Goal: Task Accomplishment & Management: Manage account settings

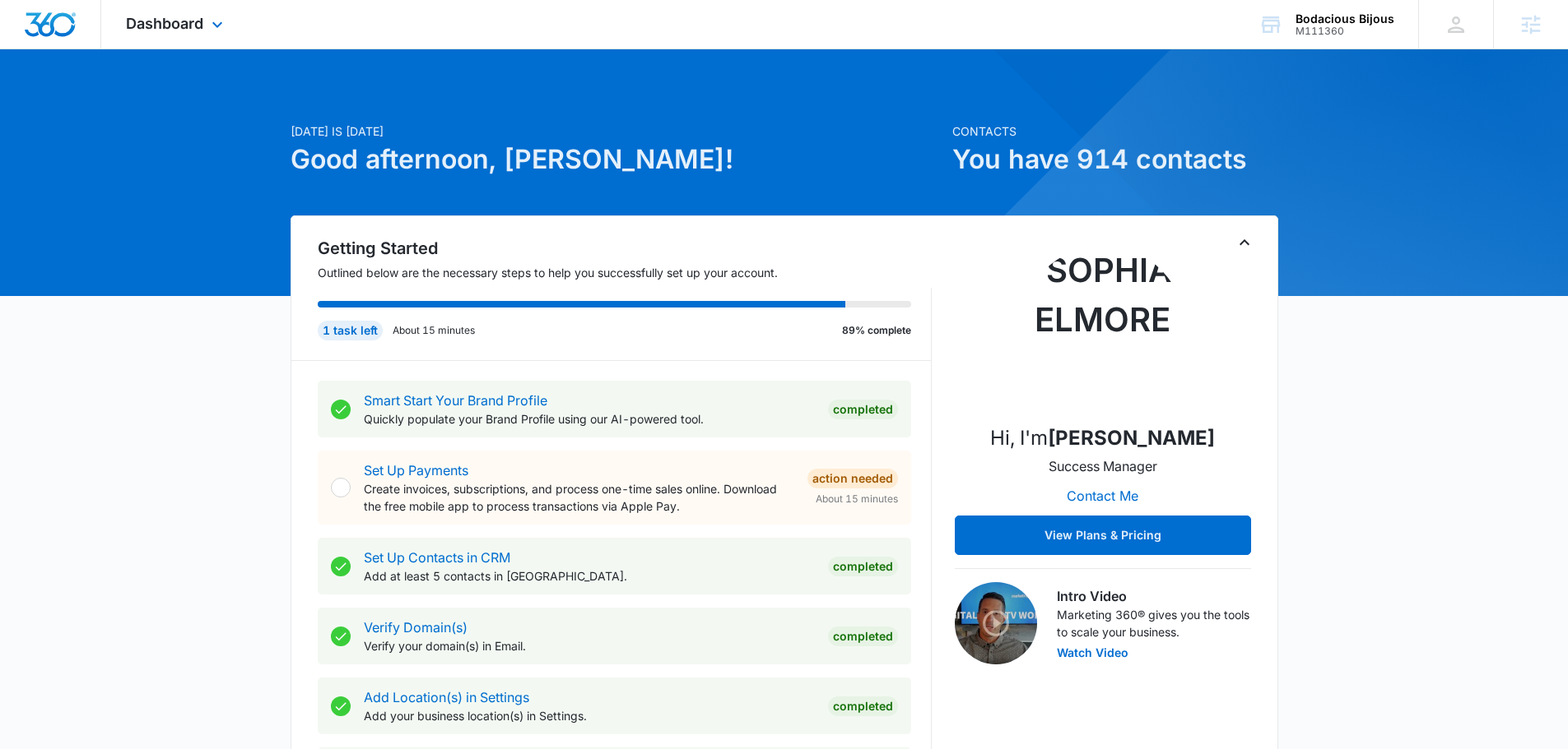
click at [200, 37] on div "Dashboard Apps Reputation Forms CRM Email Social Content Ads Intelligence Files…" at bounding box center [176, 24] width 151 height 48
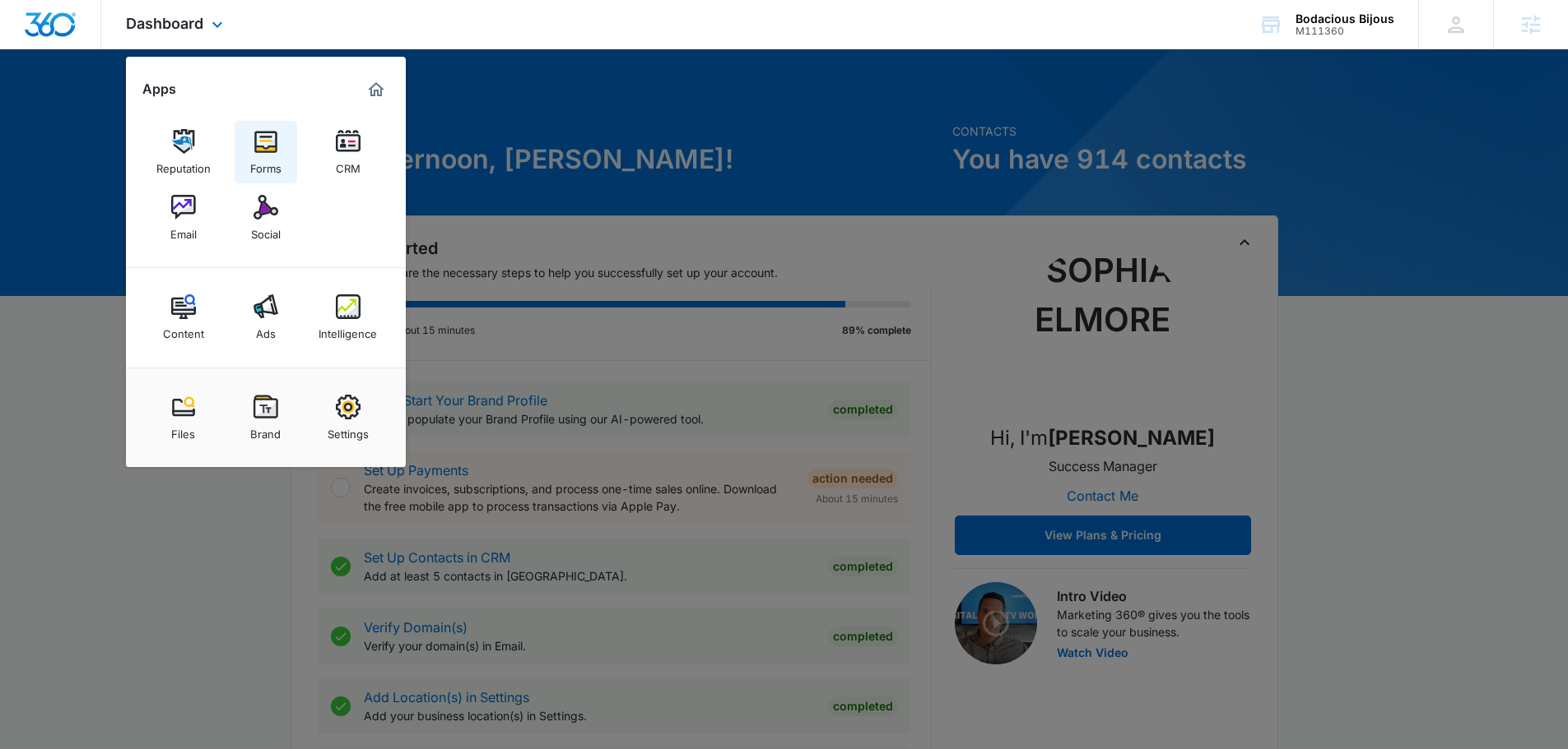
click at [261, 145] on img at bounding box center [266, 141] width 25 height 25
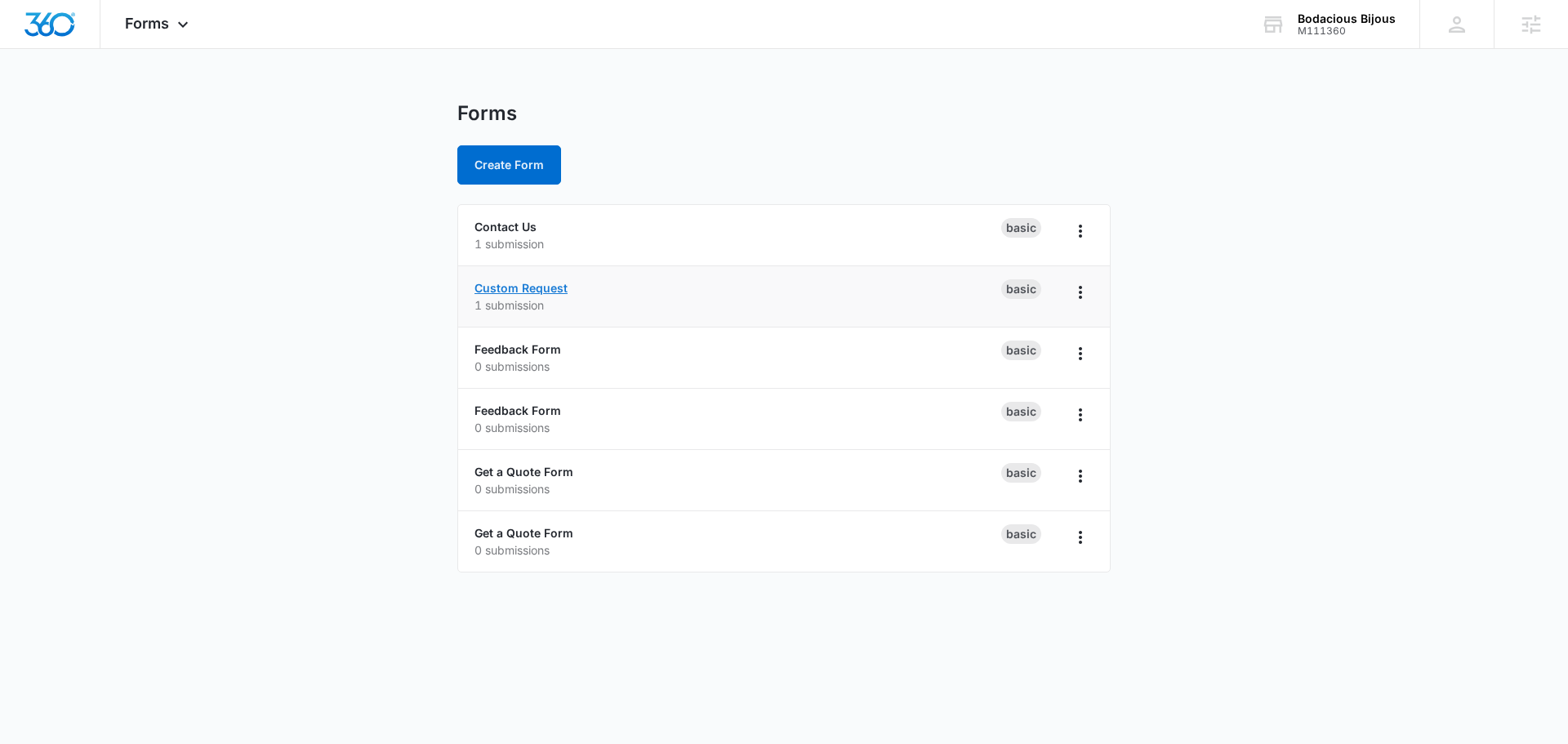
click at [545, 291] on link "Custom Request" at bounding box center [521, 287] width 93 height 14
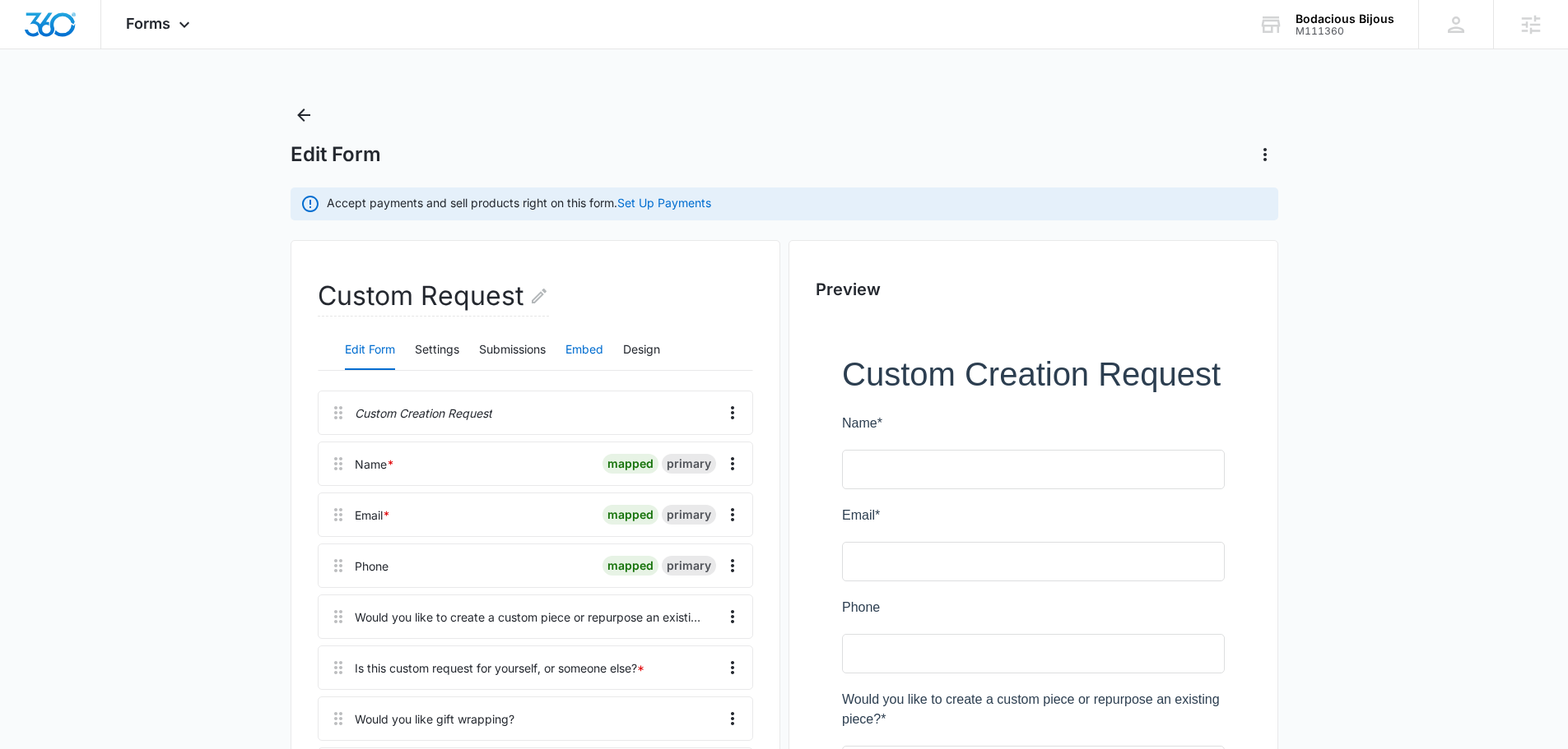
click at [588, 347] on button "Embed" at bounding box center [585, 350] width 38 height 39
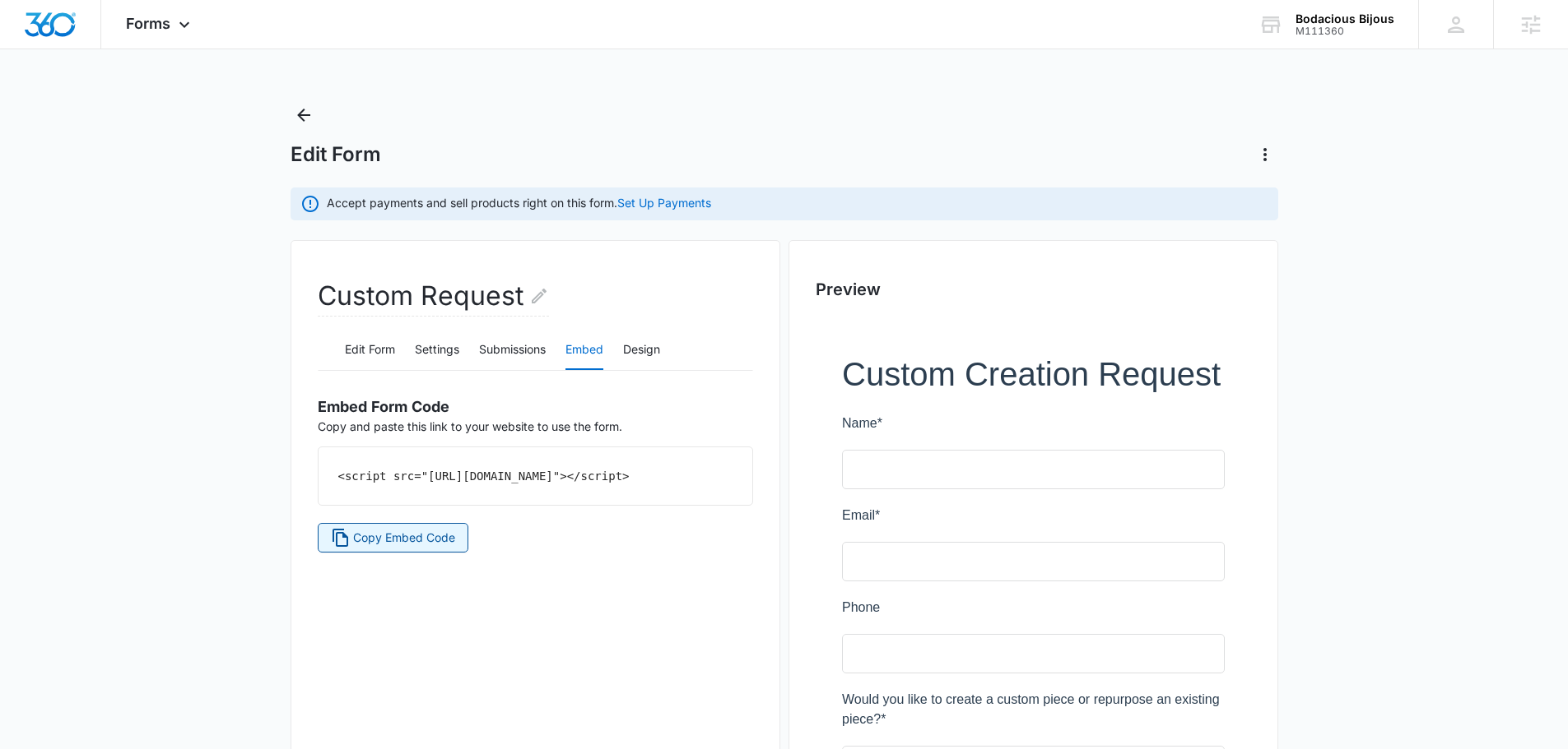
click at [399, 547] on span "Copy Embed Code" at bounding box center [403, 538] width 102 height 18
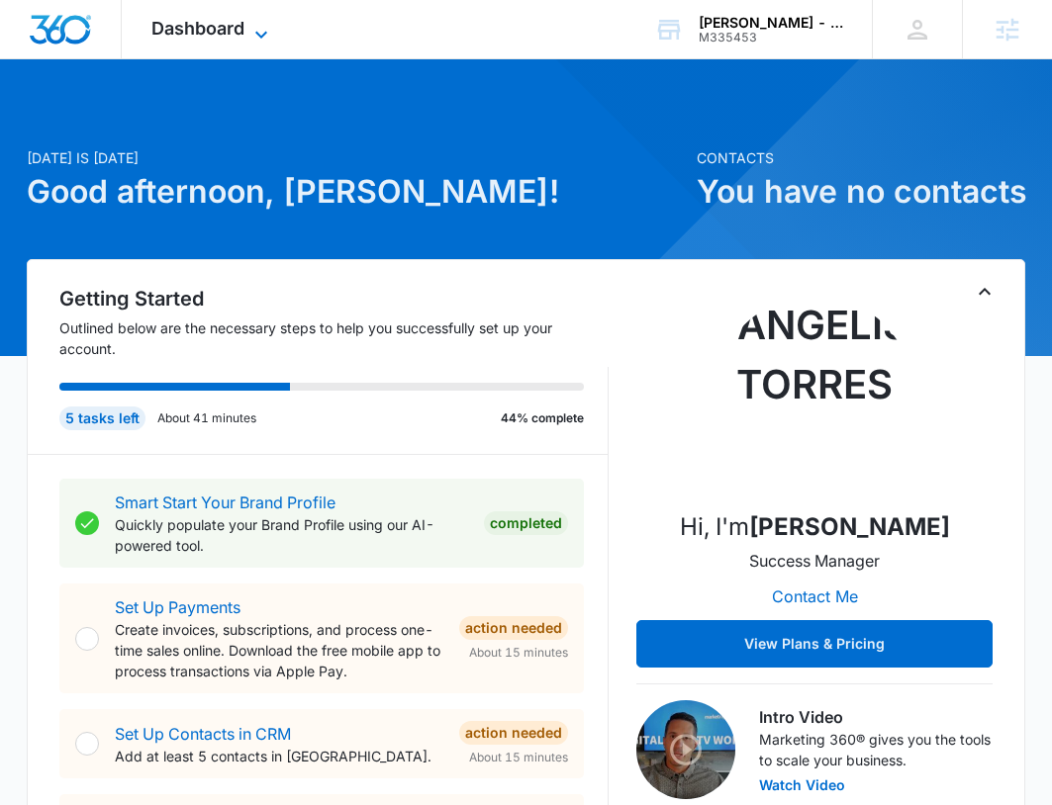
click at [210, 28] on span "Dashboard" at bounding box center [197, 28] width 93 height 21
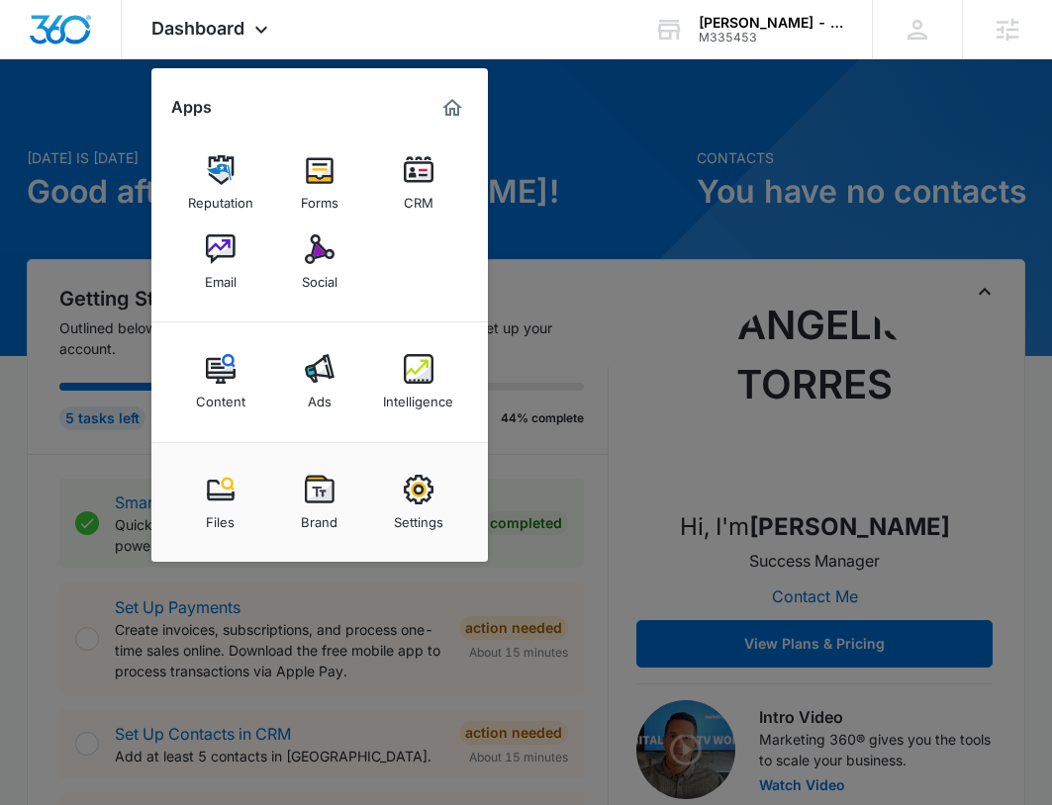
click at [547, 73] on div at bounding box center [526, 402] width 1052 height 805
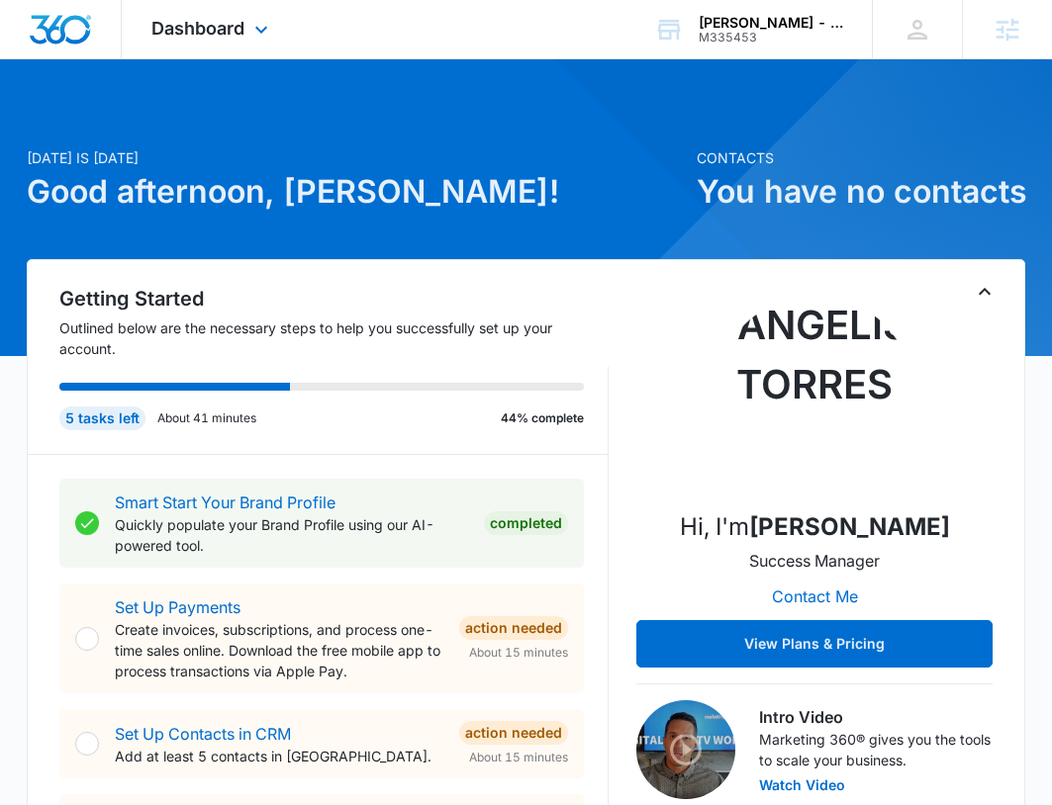
click at [226, 42] on div "Dashboard Apps Reputation Forms CRM Email Social Content Ads Intelligence Files…" at bounding box center [212, 29] width 181 height 58
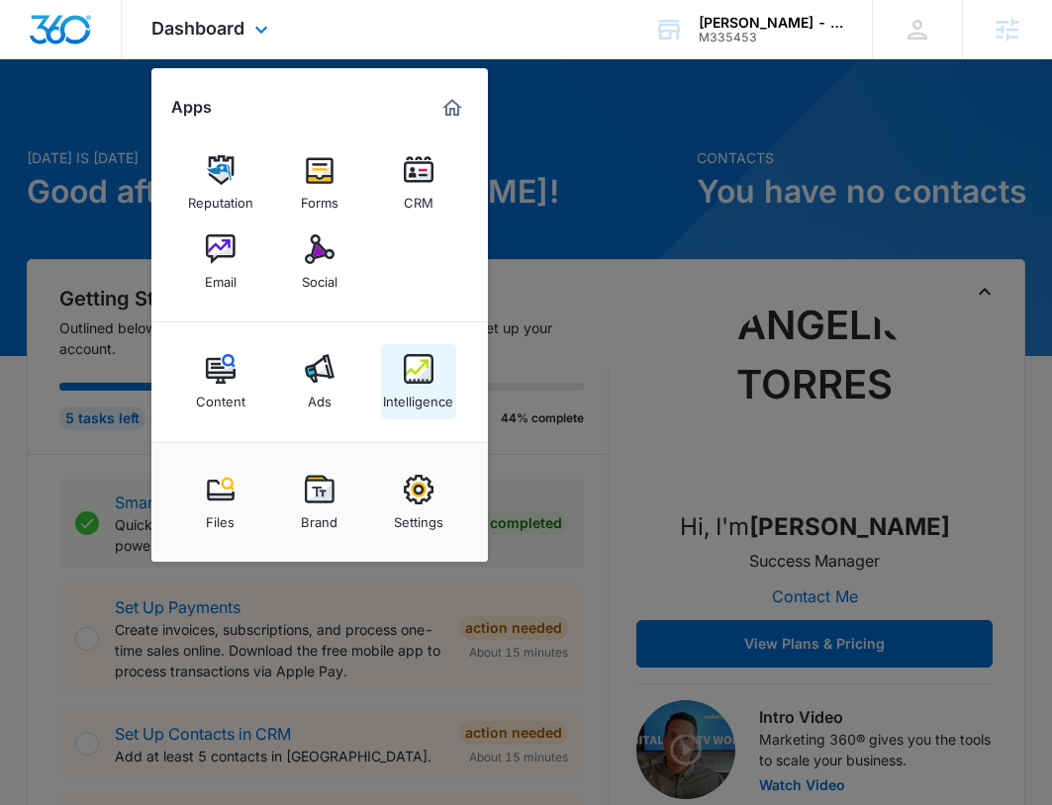
click at [425, 369] on img at bounding box center [419, 369] width 30 height 30
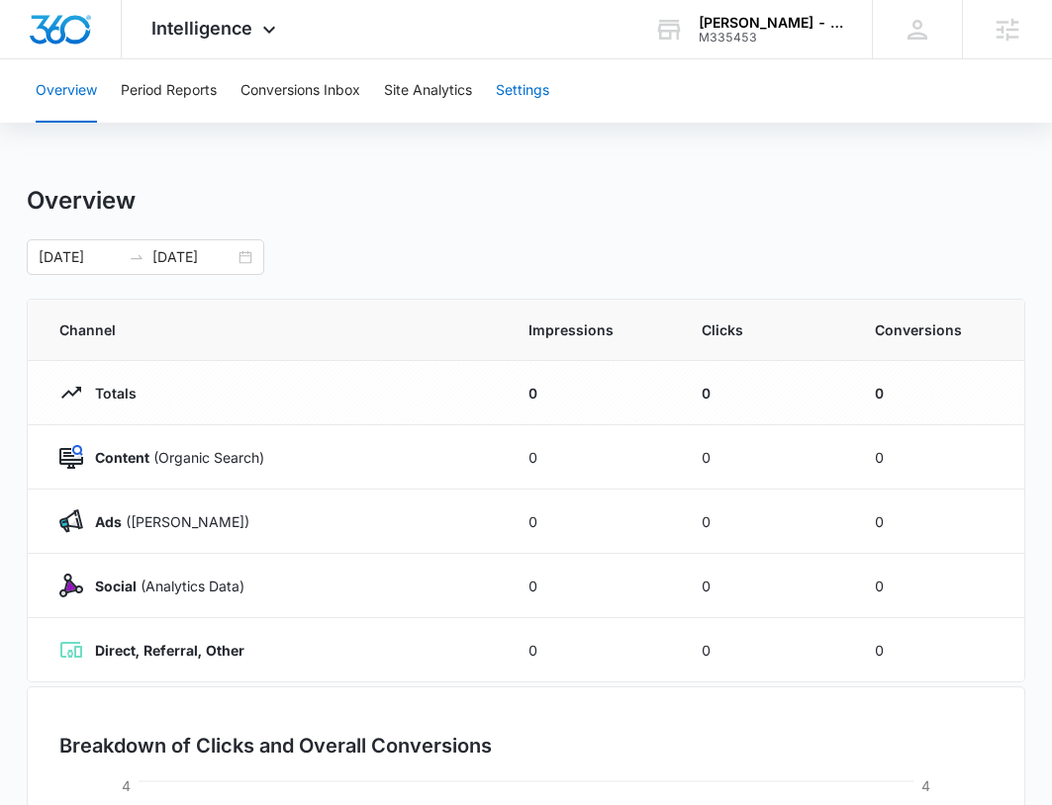
click at [515, 97] on button "Settings" at bounding box center [522, 90] width 53 height 63
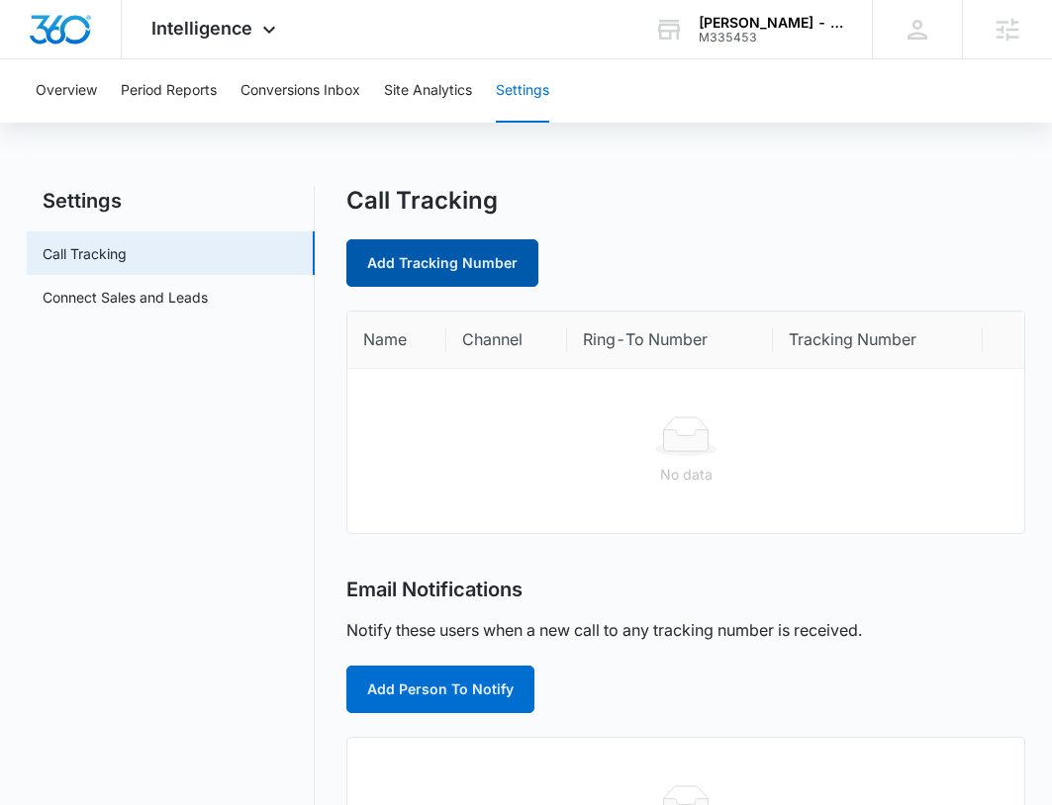
click at [401, 264] on link "Add Tracking Number" at bounding box center [442, 262] width 192 height 47
select select "by_area_code"
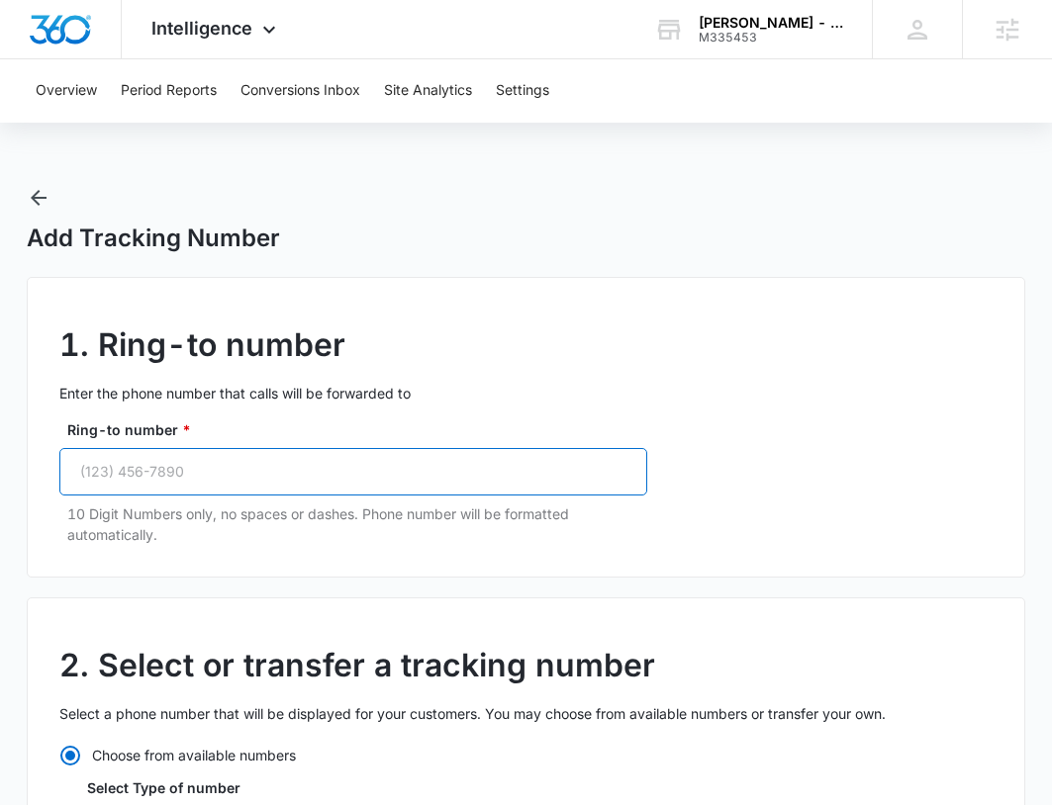
click at [396, 480] on input "Ring-to number *" at bounding box center [353, 471] width 588 height 47
paste input "(424) 303-3740"
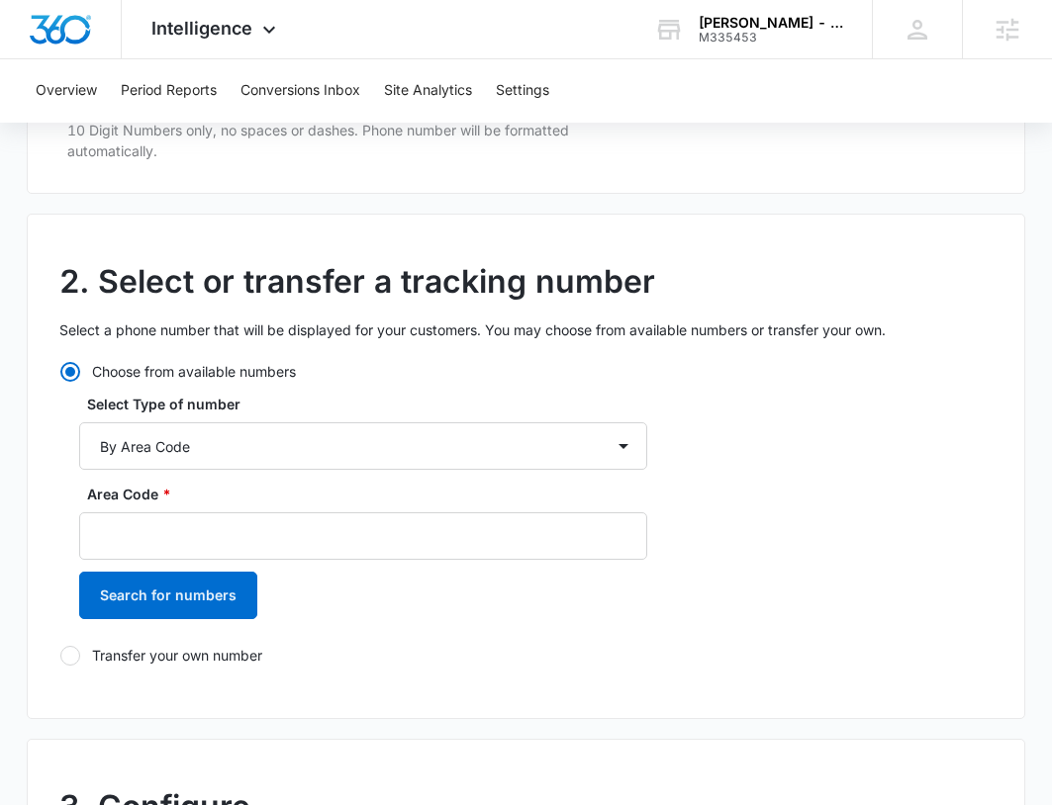
scroll to position [396, 0]
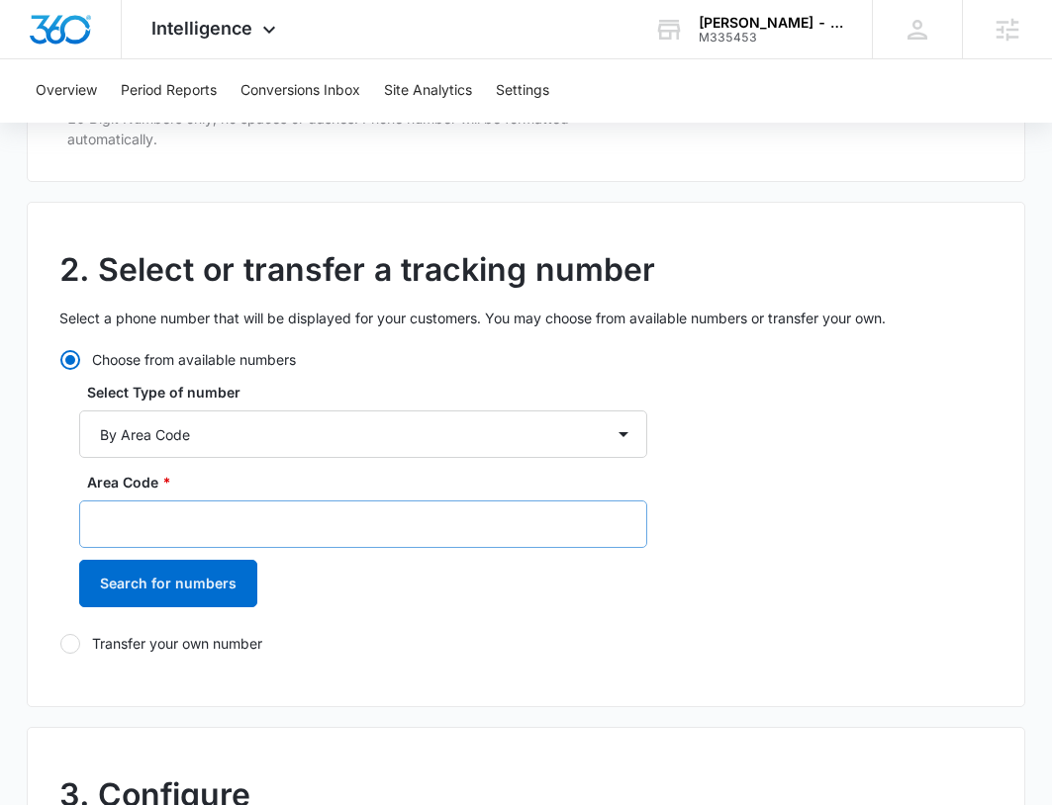
type input "(424) 303-3740"
click at [221, 542] on input "Area Code *" at bounding box center [363, 524] width 568 height 47
type input "424"
click at [148, 604] on button "Search for numbers" at bounding box center [168, 583] width 178 height 47
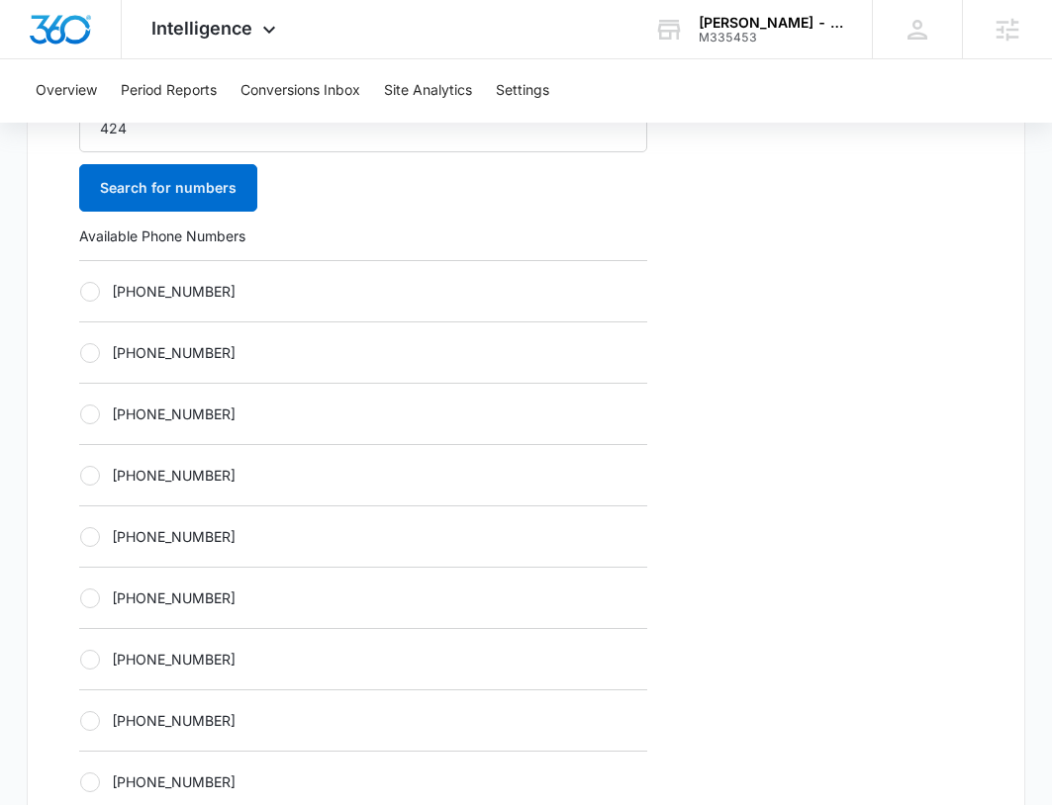
click at [239, 479] on label "+14242109389" at bounding box center [363, 475] width 568 height 21
click at [80, 476] on input "+14242109389" at bounding box center [79, 475] width 1 height 1
radio input "true"
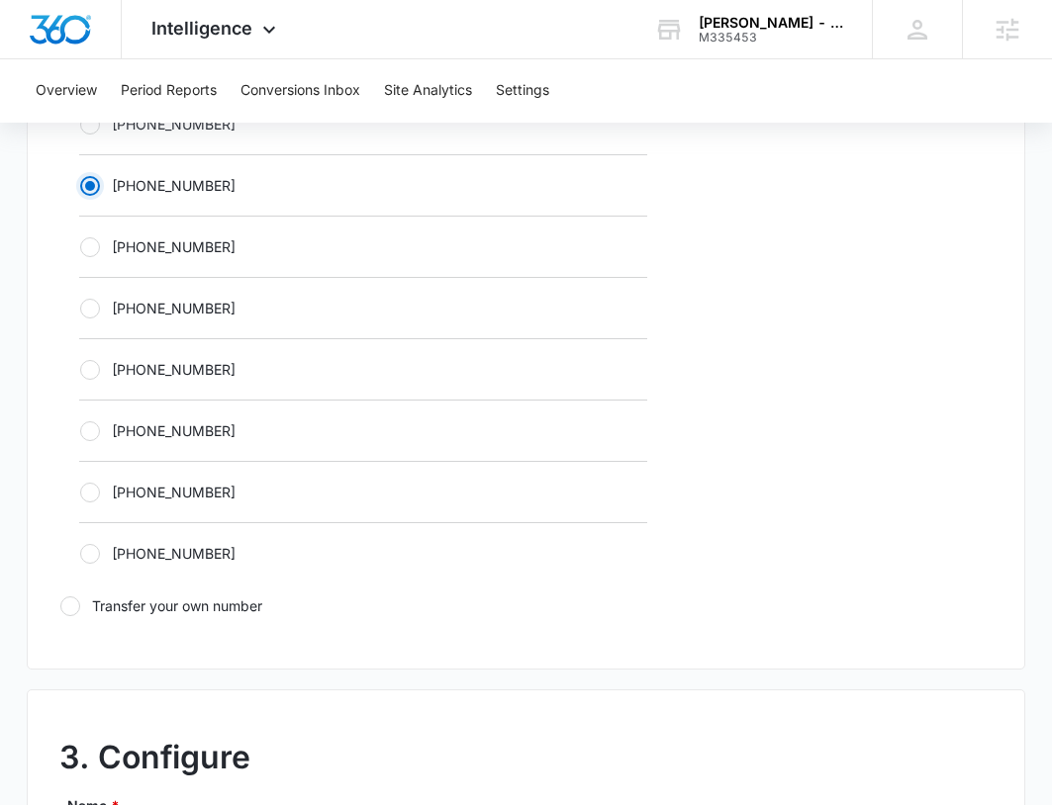
scroll to position [1385, 0]
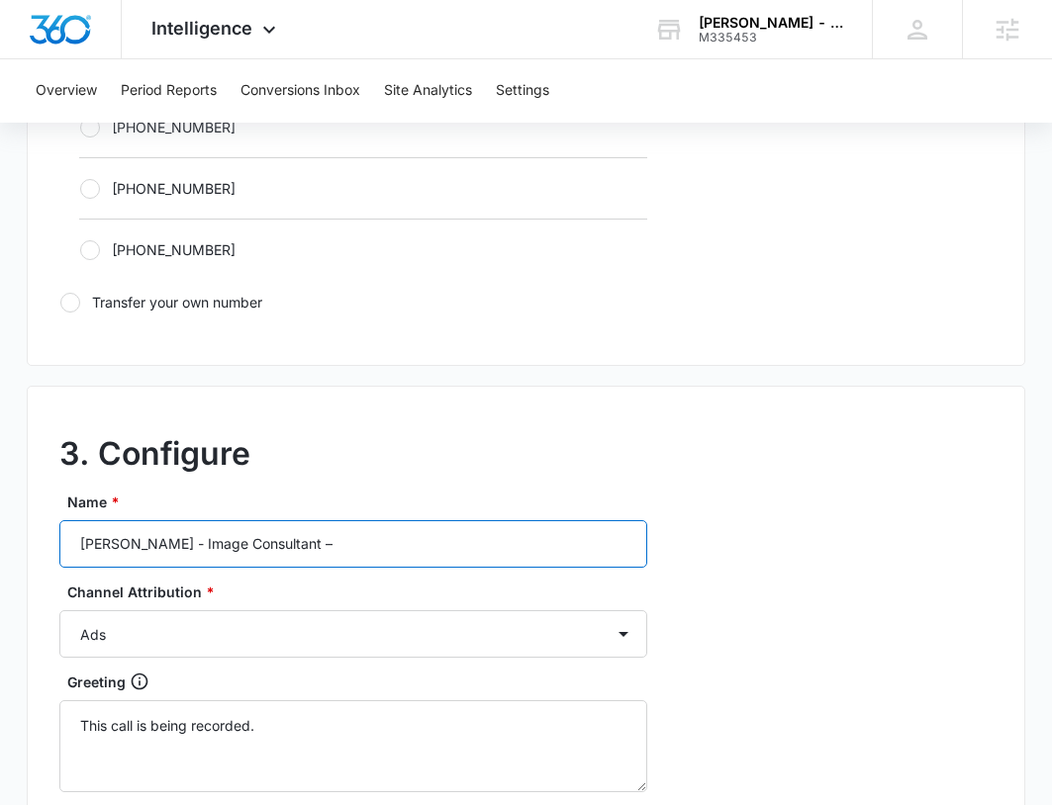
click at [372, 549] on input "Preston Taub - Image Consultant –" at bounding box center [353, 543] width 588 height 47
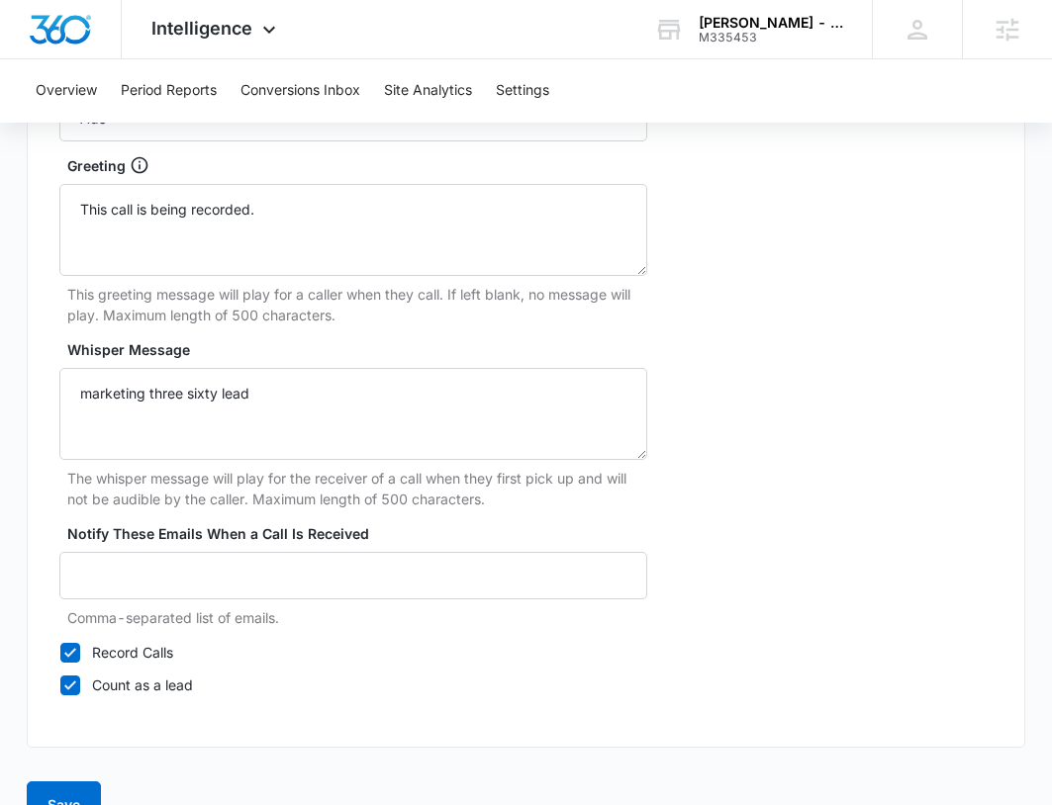
scroll to position [1949, 0]
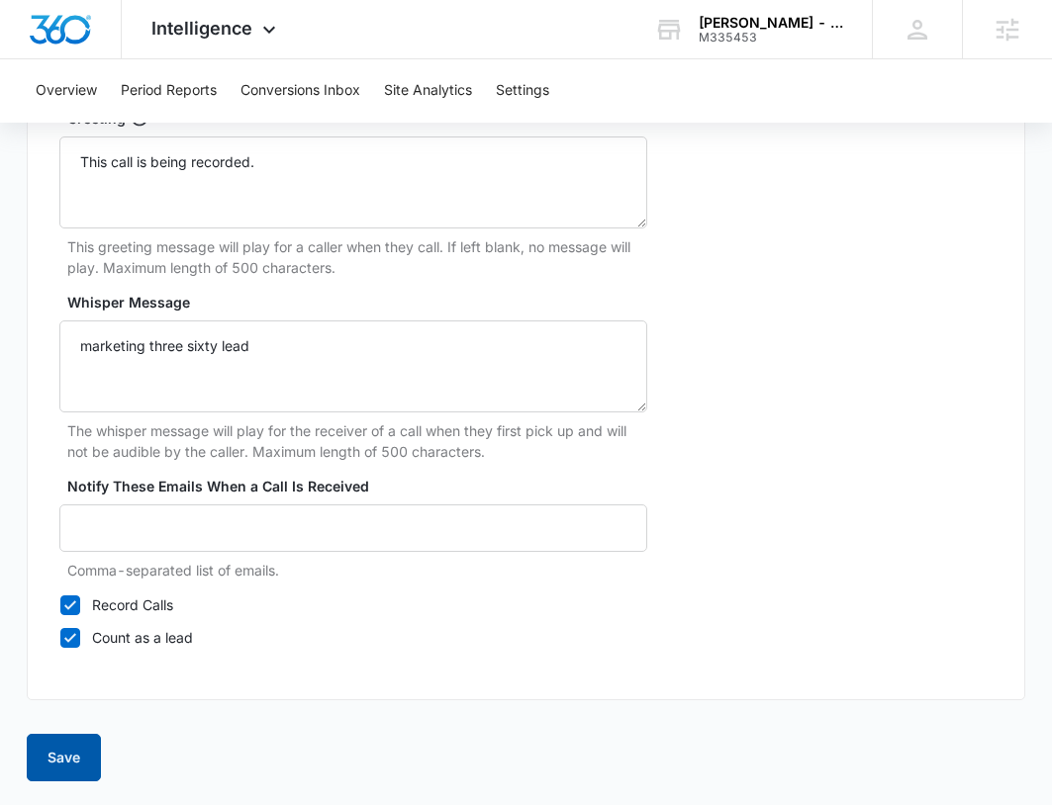
type input "Preston Taub - Image Consultant – ads"
click at [60, 752] on button "Save" at bounding box center [64, 757] width 74 height 47
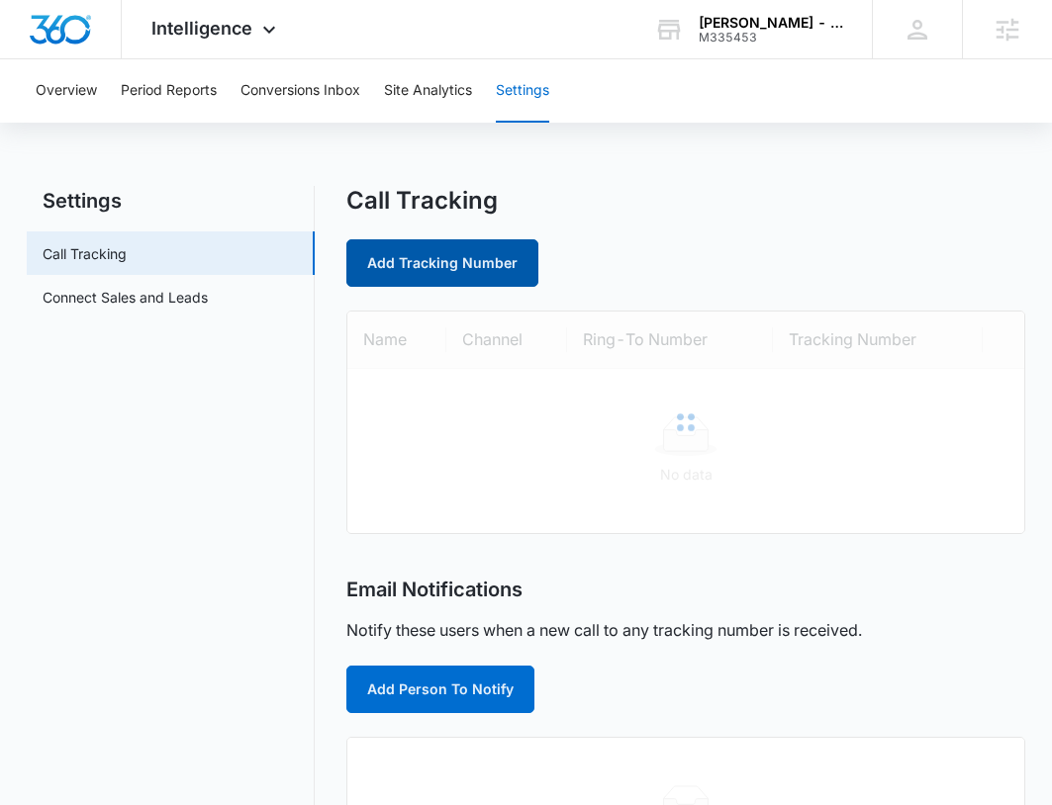
click at [490, 260] on link "Add Tracking Number" at bounding box center [442, 262] width 192 height 47
select select "by_area_code"
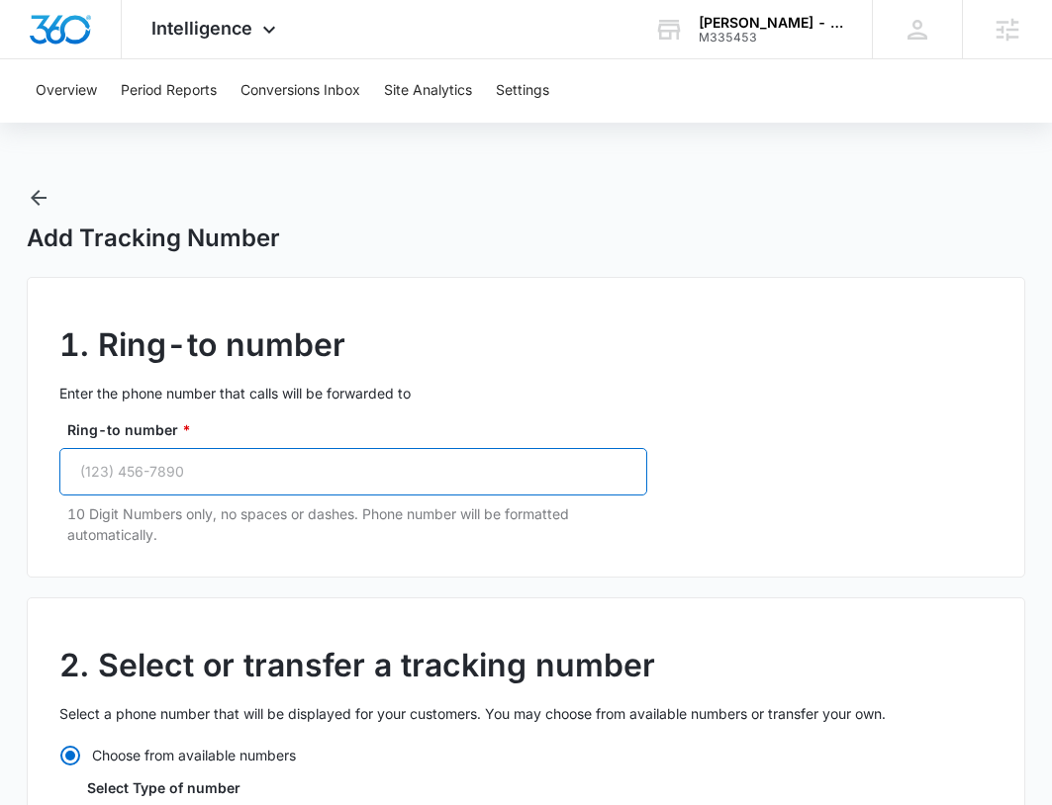
click at [288, 471] on input "Ring-to number *" at bounding box center [353, 471] width 588 height 47
paste input "(424) 303-3740"
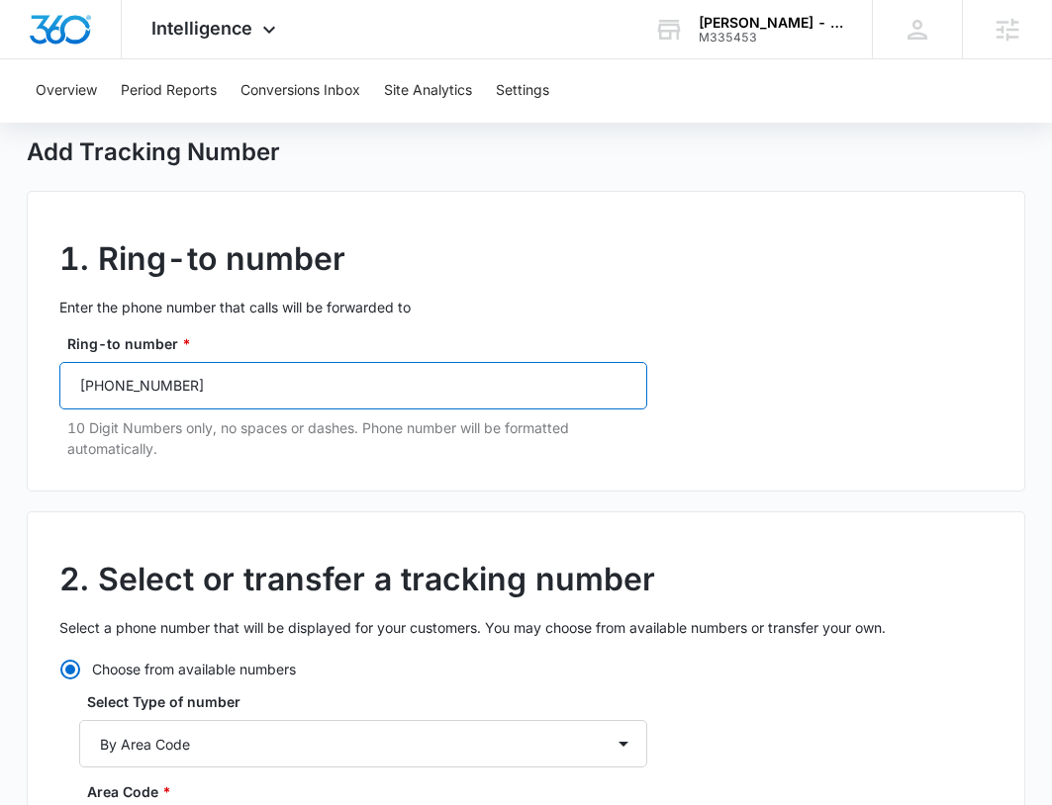
scroll to position [495, 0]
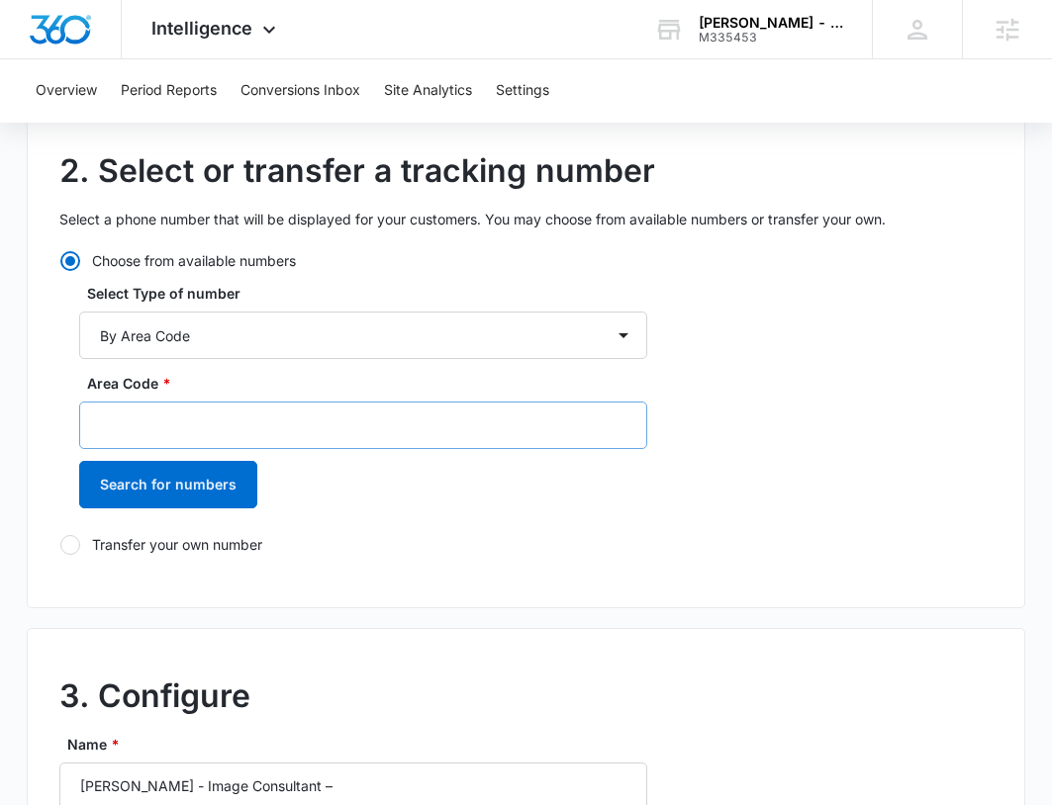
type input "(424) 303-3740"
click at [221, 413] on input "Area Code *" at bounding box center [363, 425] width 568 height 47
type input "7"
type input "424"
click at [137, 474] on button "Search for numbers" at bounding box center [168, 484] width 178 height 47
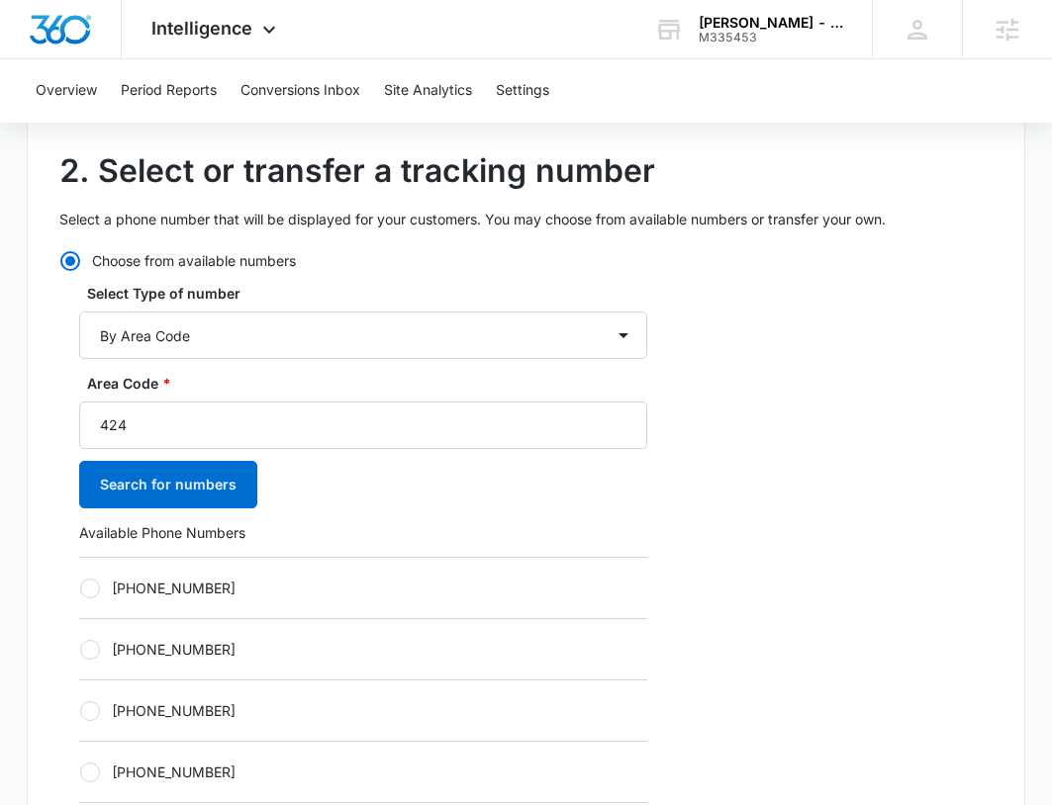
click at [192, 716] on label "+14242109261" at bounding box center [363, 710] width 568 height 21
click at [80, 711] on input "+14242109261" at bounding box center [79, 710] width 1 height 1
radio input "true"
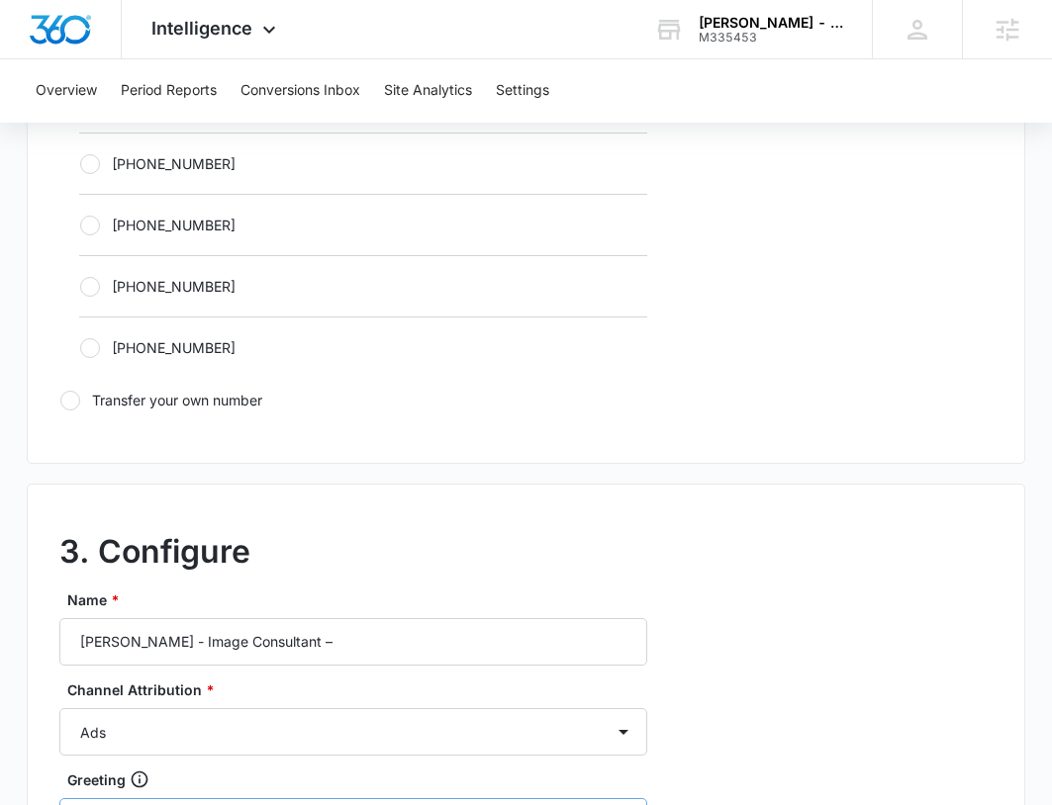
scroll to position [1484, 0]
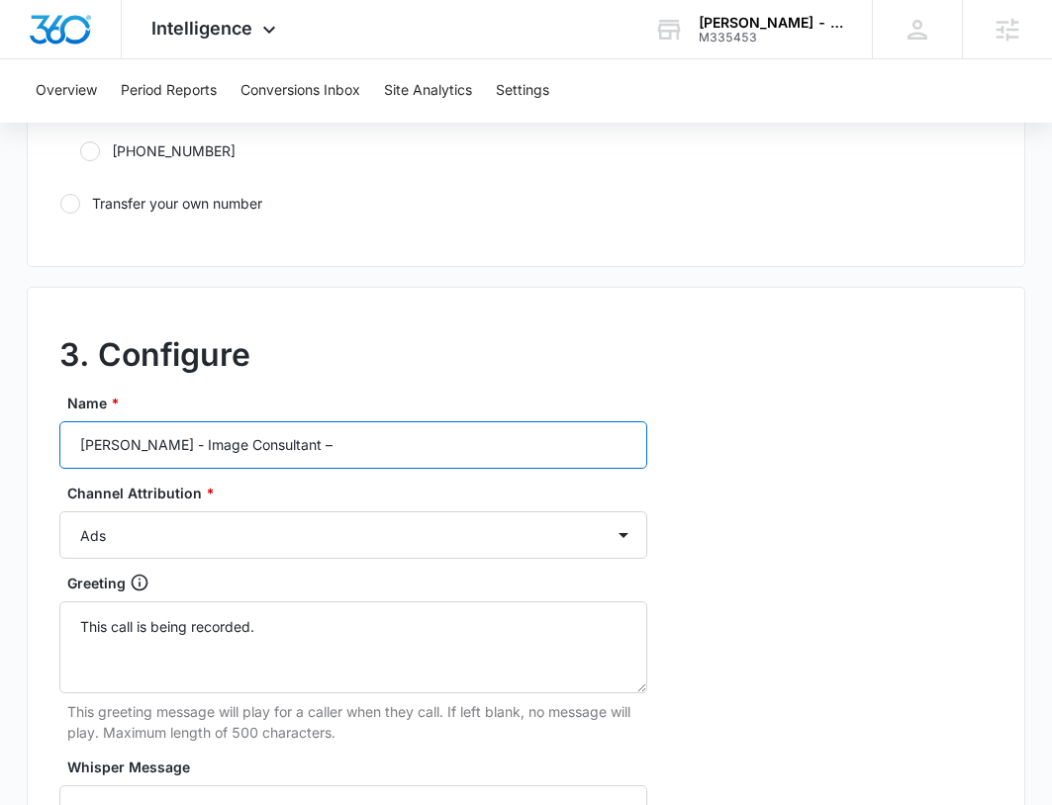
click at [424, 453] on input "Preston Taub - Image Consultant –" at bounding box center [353, 444] width 588 height 47
drag, startPoint x: 422, startPoint y: 446, endPoint x: 341, endPoint y: 446, distance: 81.1
click at [341, 446] on input "Preston Taub - Image Consultant – contant" at bounding box center [353, 444] width 588 height 47
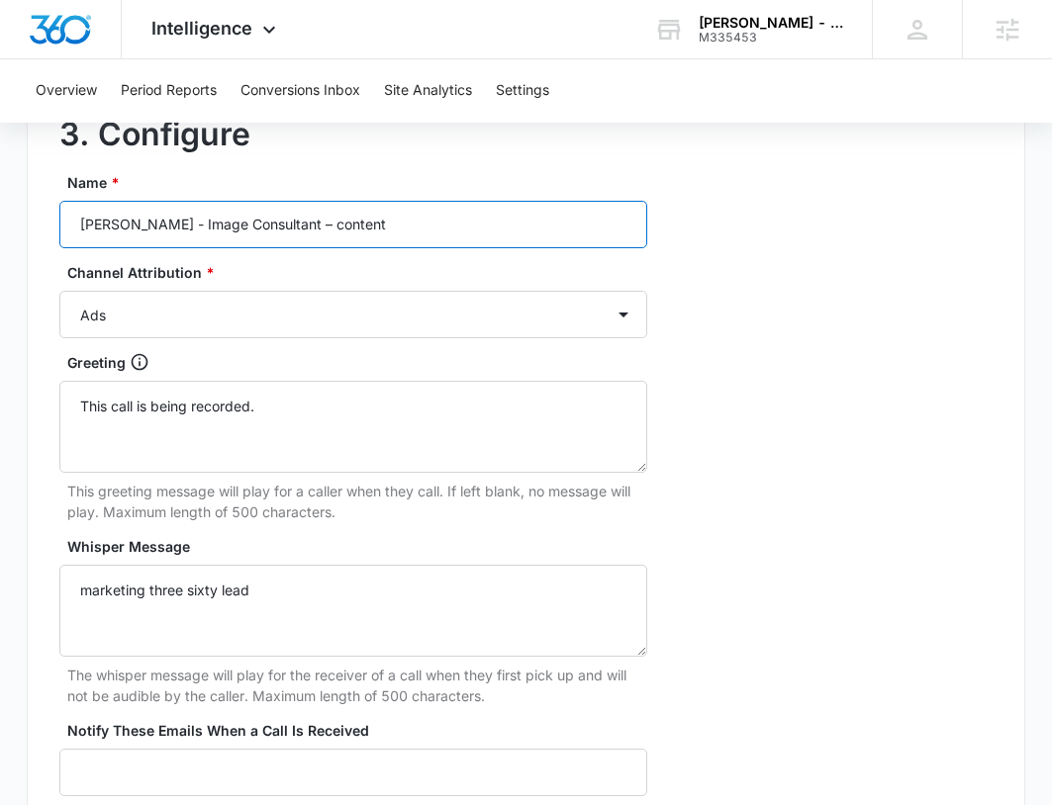
scroll to position [1781, 0]
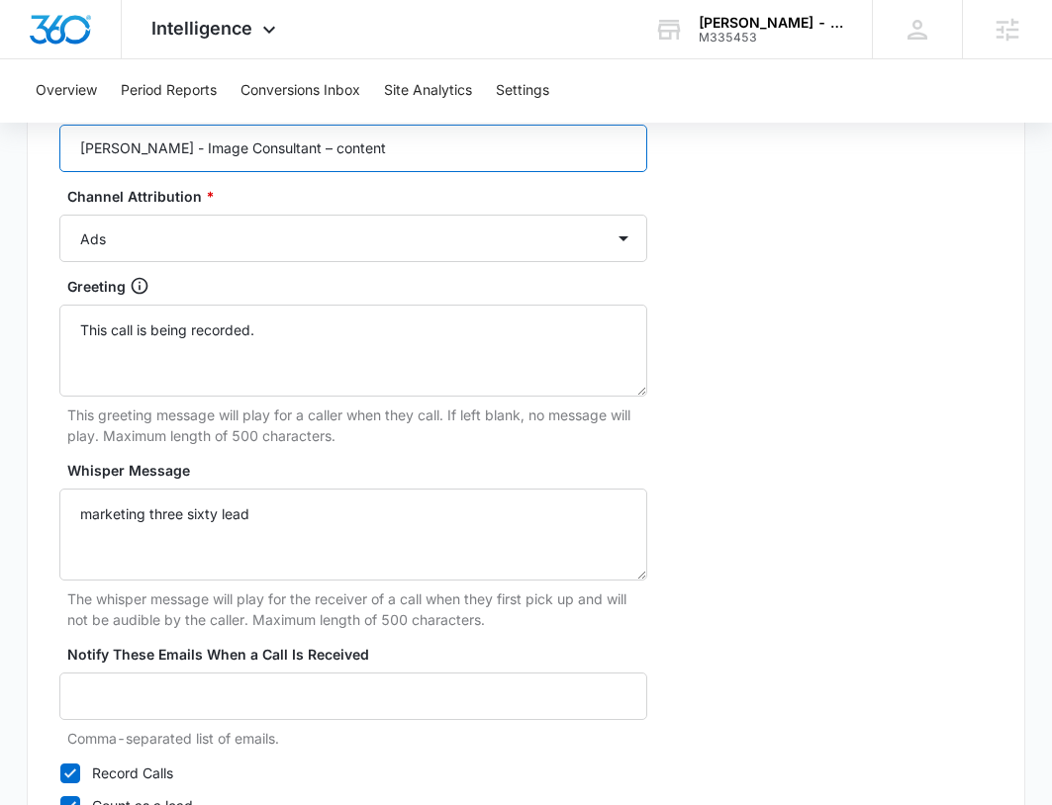
type input "Preston Taub - Image Consultant – content"
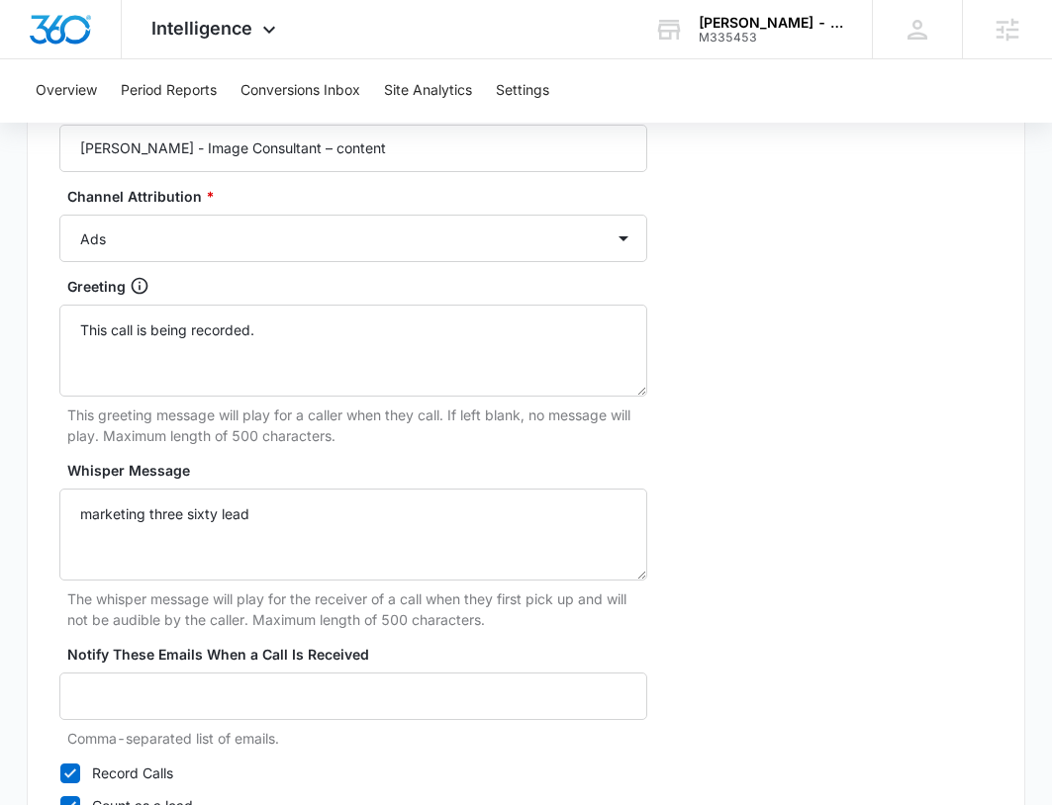
click at [264, 213] on div "Channel Attribution * Ads Local Service Ads Content Social Other" at bounding box center [353, 224] width 588 height 76
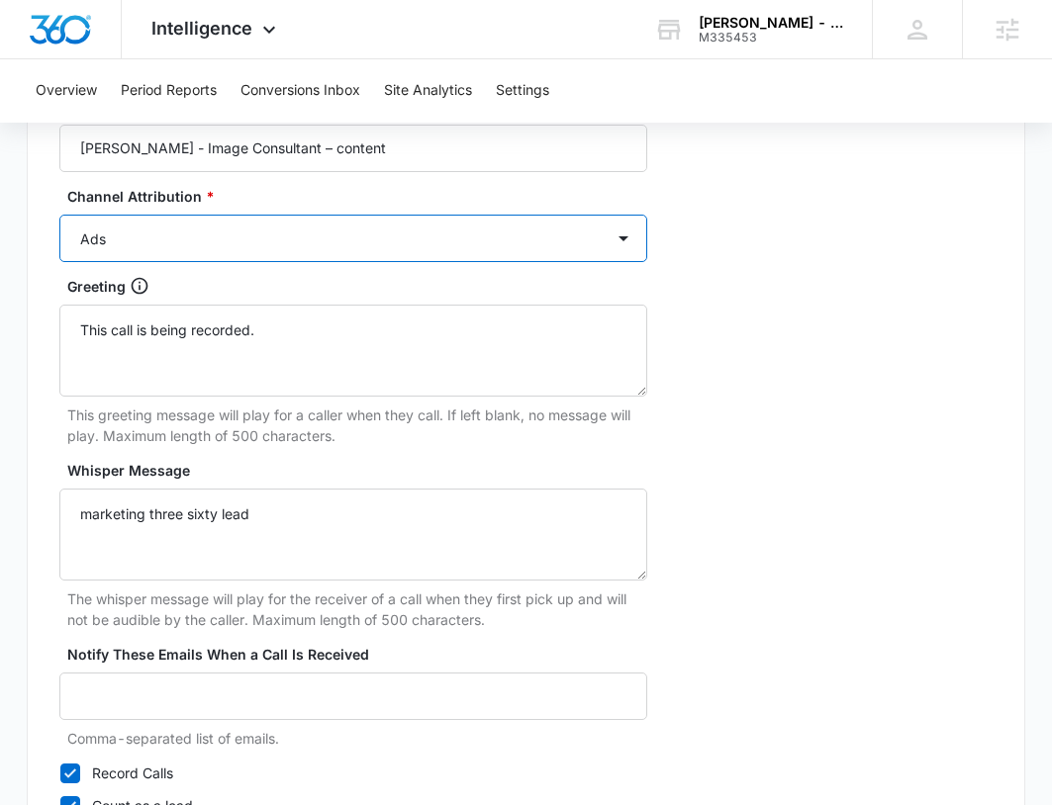
click at [266, 239] on select "Ads Local Service Ads Content Social Other" at bounding box center [353, 238] width 588 height 47
select select "CONTENT"
click at [59, 215] on select "Ads Local Service Ads Content Social Other" at bounding box center [353, 238] width 588 height 47
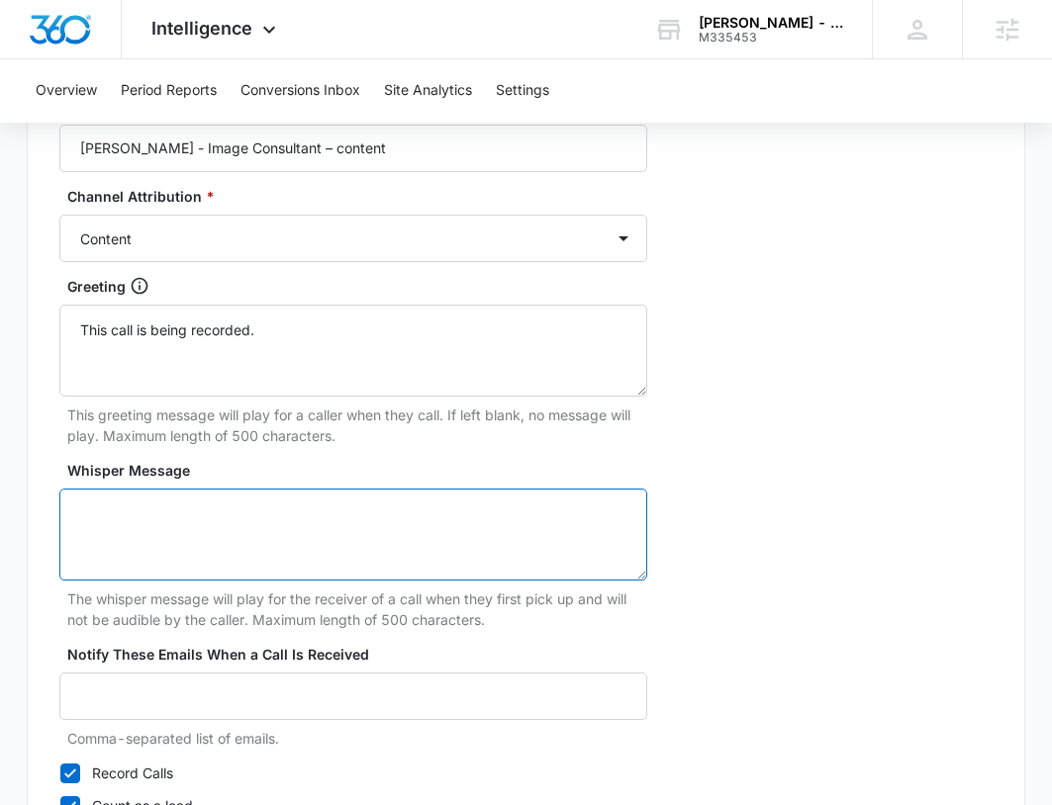
click at [228, 511] on textarea "Whisper Message" at bounding box center [353, 535] width 588 height 92
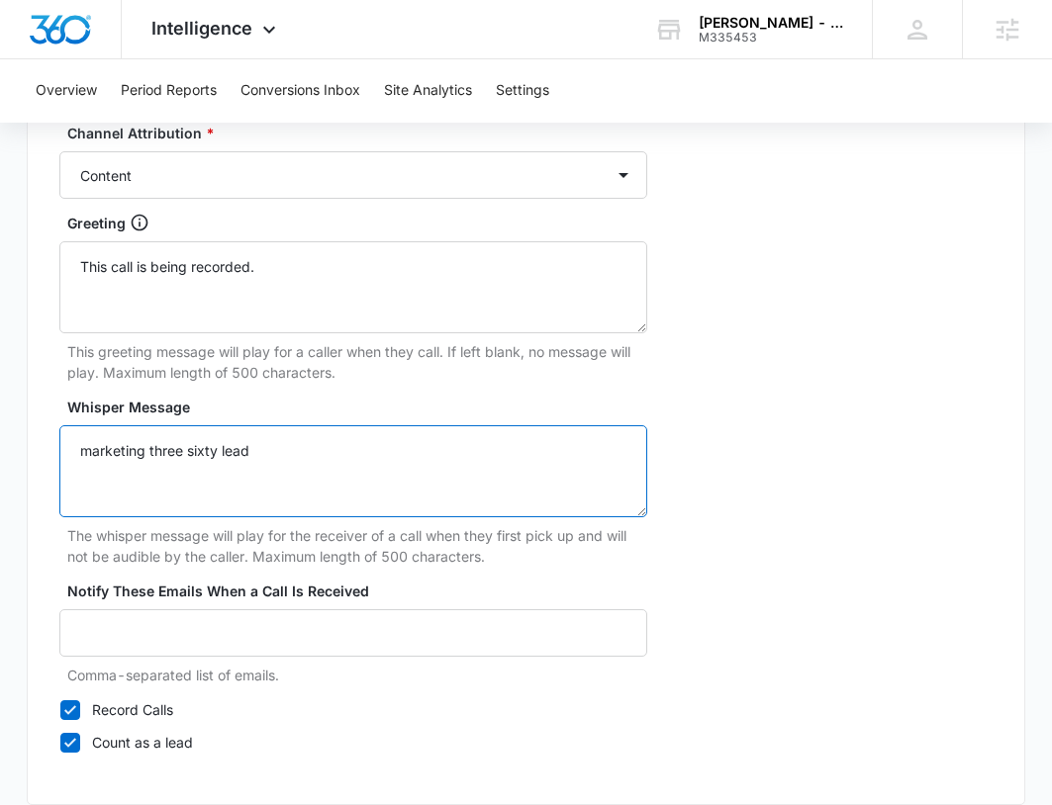
scroll to position [1949, 0]
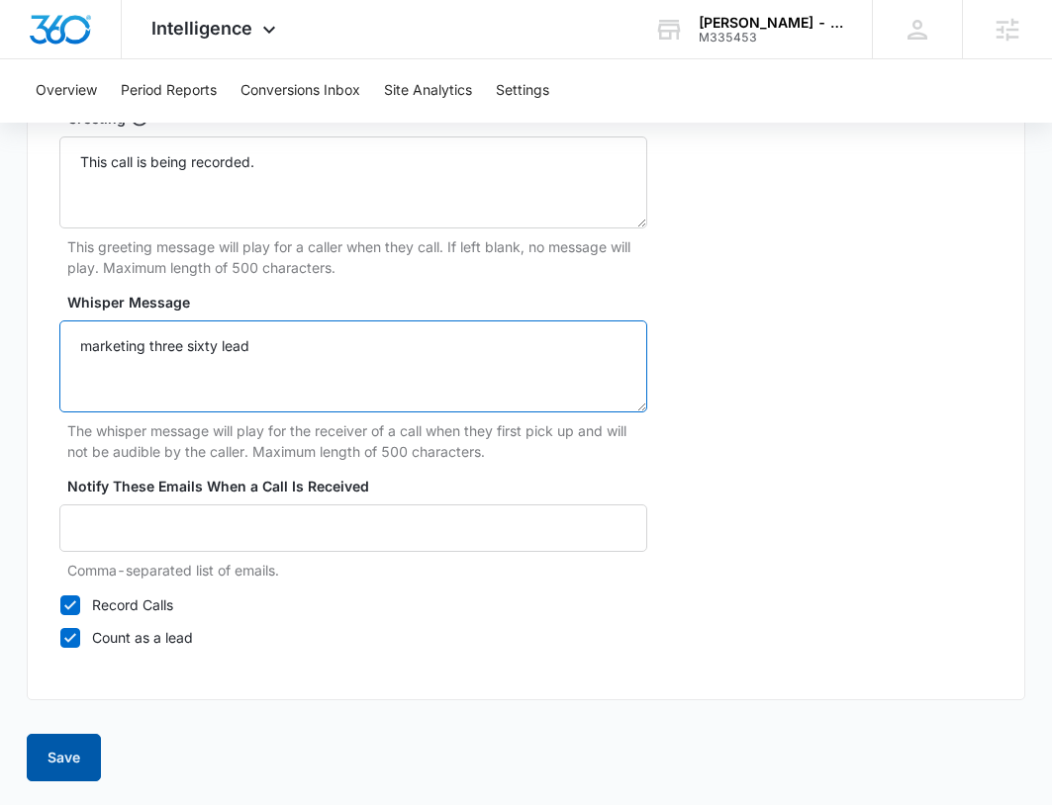
type textarea "marketing three sixty lead"
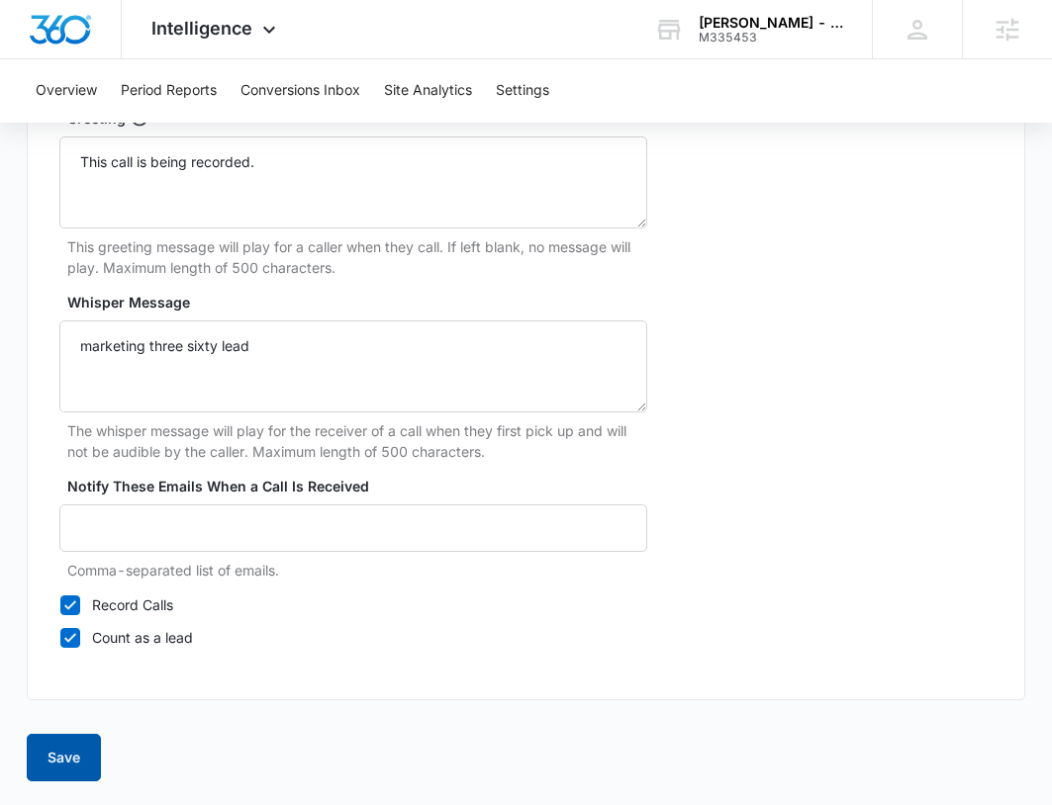
click at [63, 773] on button "Save" at bounding box center [64, 757] width 74 height 47
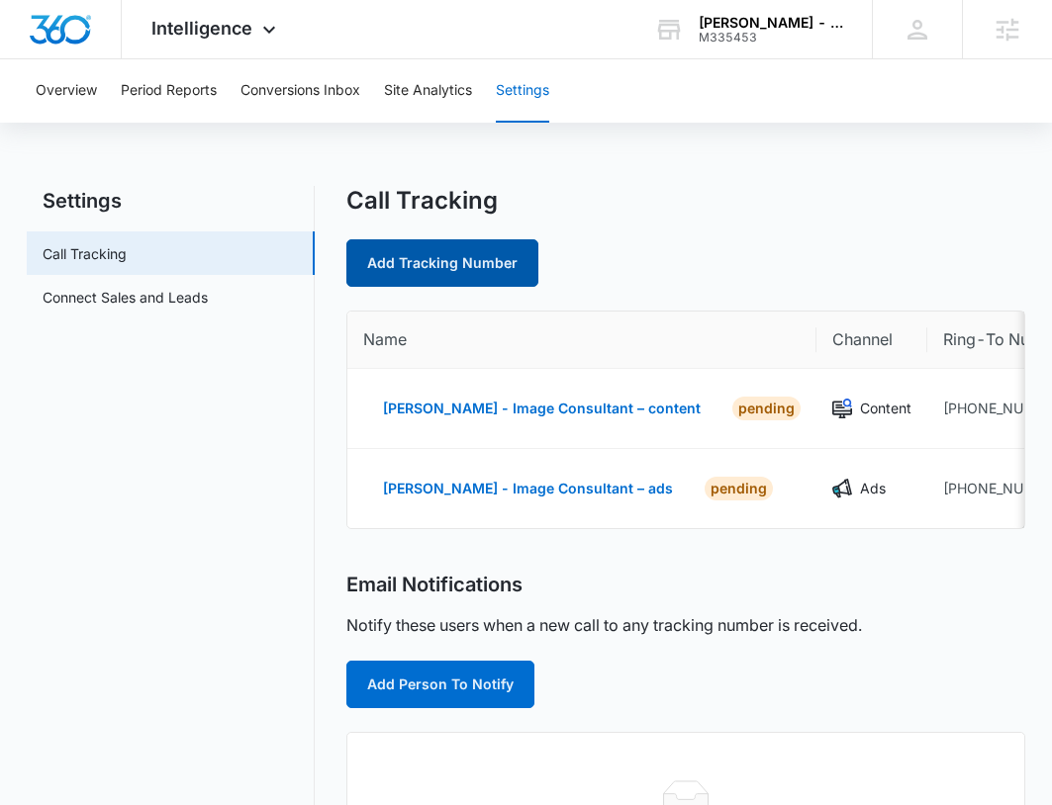
click at [422, 261] on link "Add Tracking Number" at bounding box center [442, 262] width 192 height 47
select select "by_area_code"
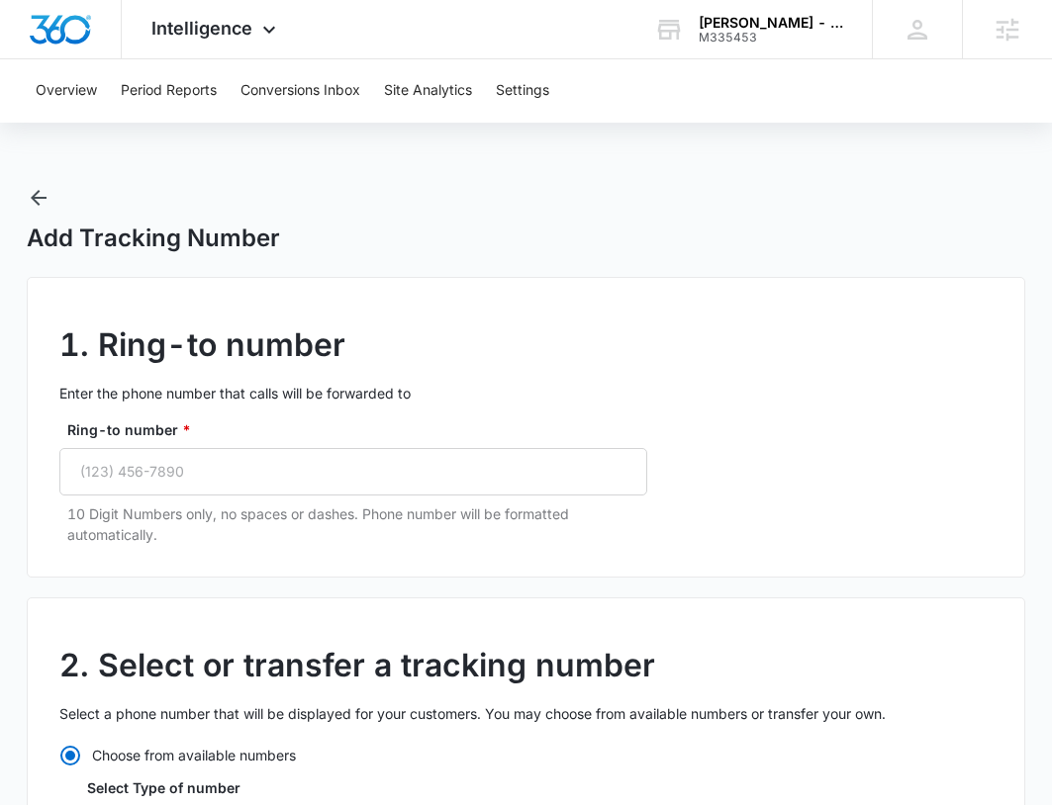
click at [276, 497] on div "Ring-to number * 10 Digit Numbers only, no spaces or dashes. Phone number will …" at bounding box center [353, 482] width 588 height 126
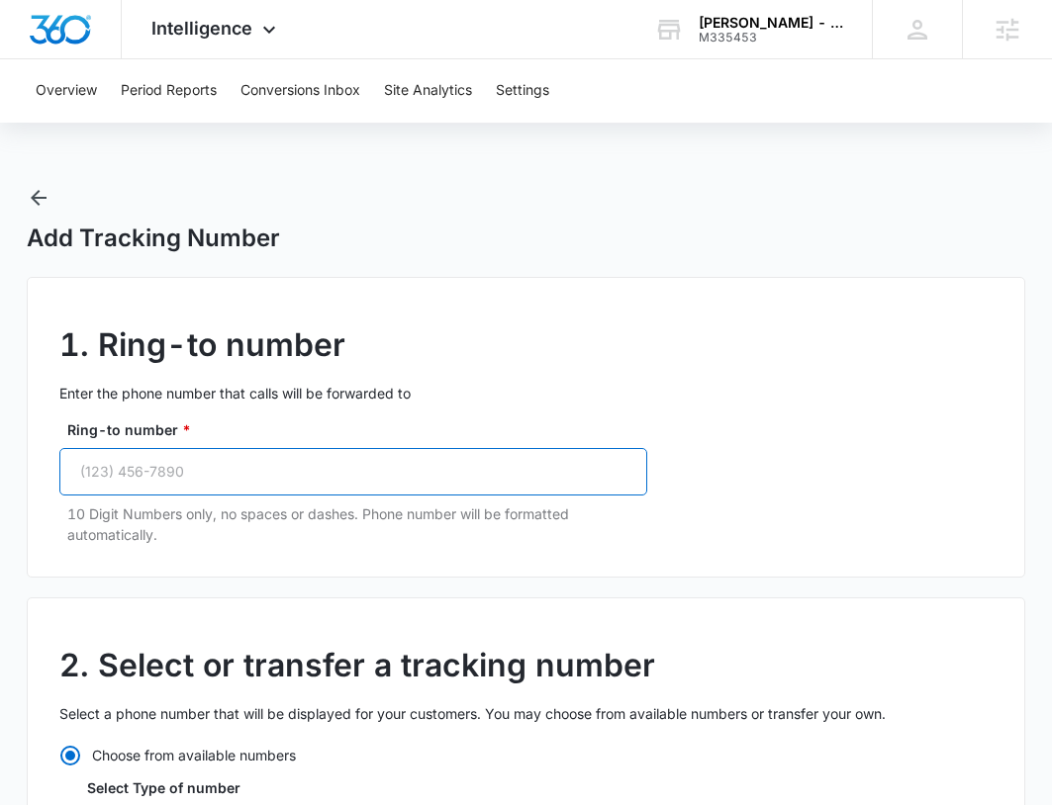
click at [271, 486] on input "Ring-to number *" at bounding box center [353, 471] width 588 height 47
paste input "(424) 303-3740"
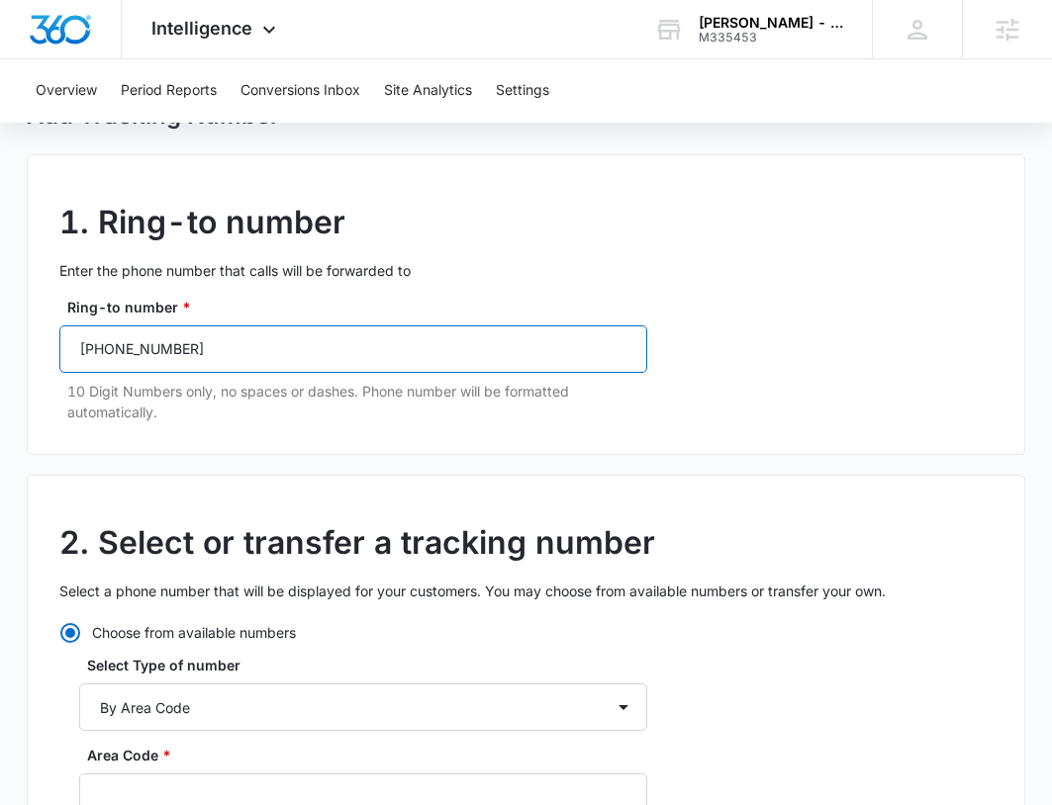
scroll to position [297, 0]
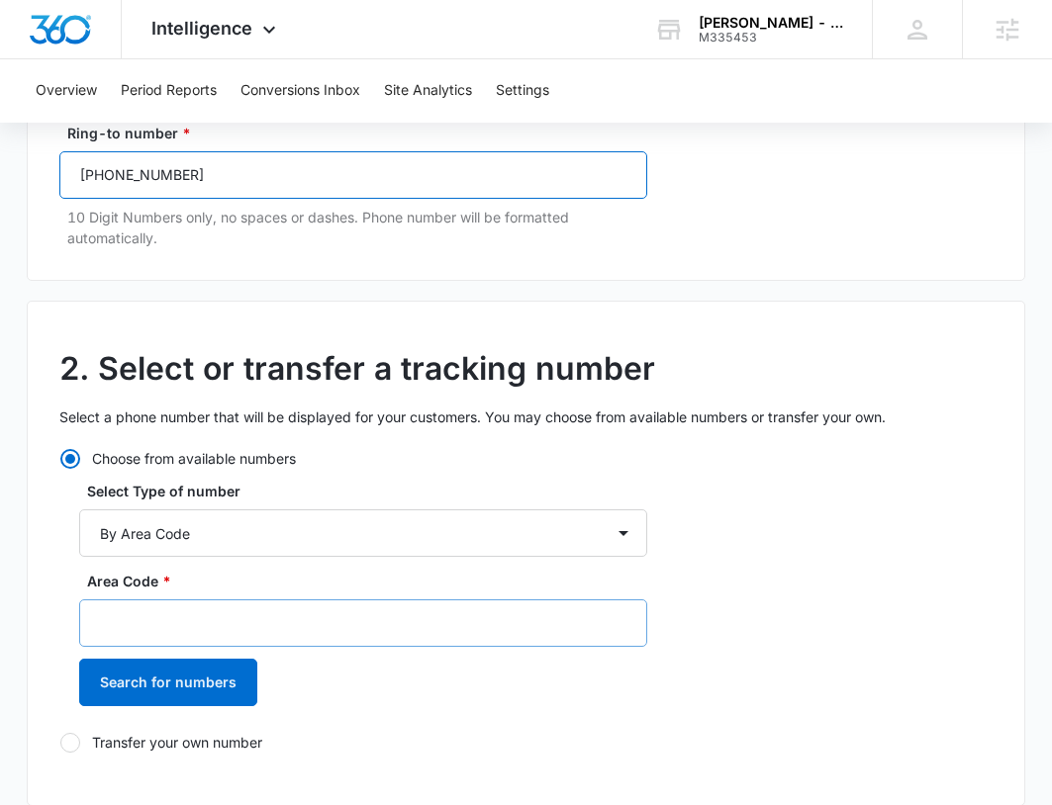
type input "(424) 303-3740"
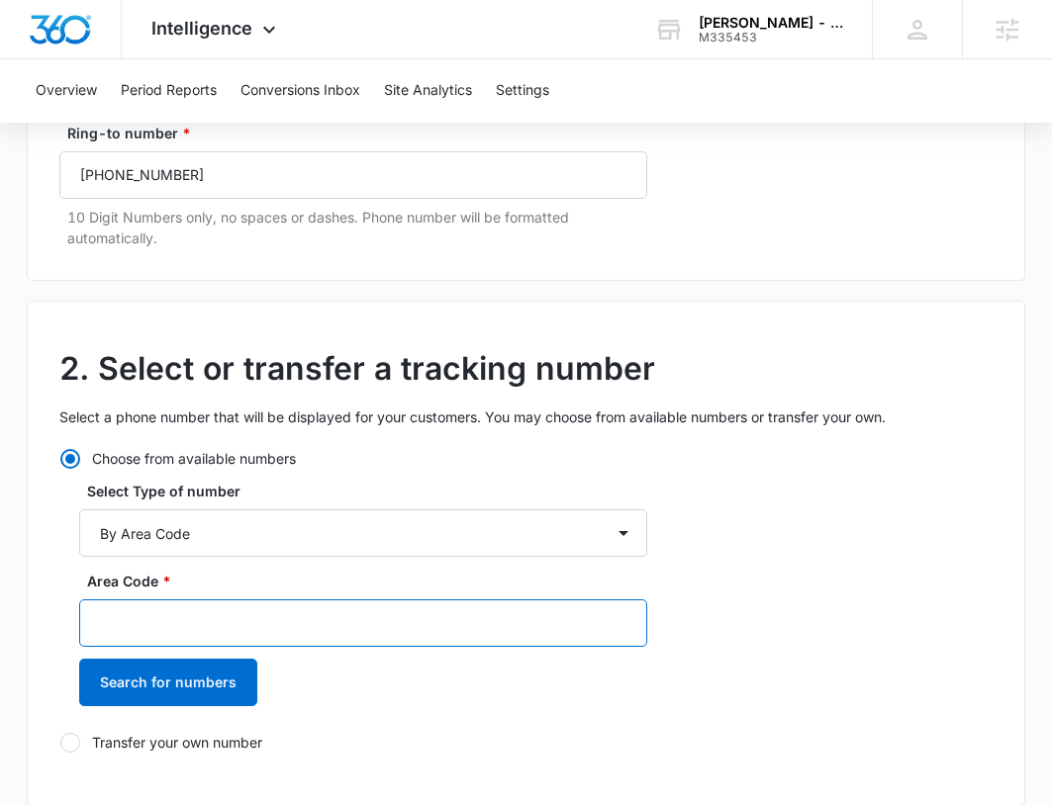
click at [232, 605] on input "Area Code *" at bounding box center [363, 623] width 568 height 47
type input "424"
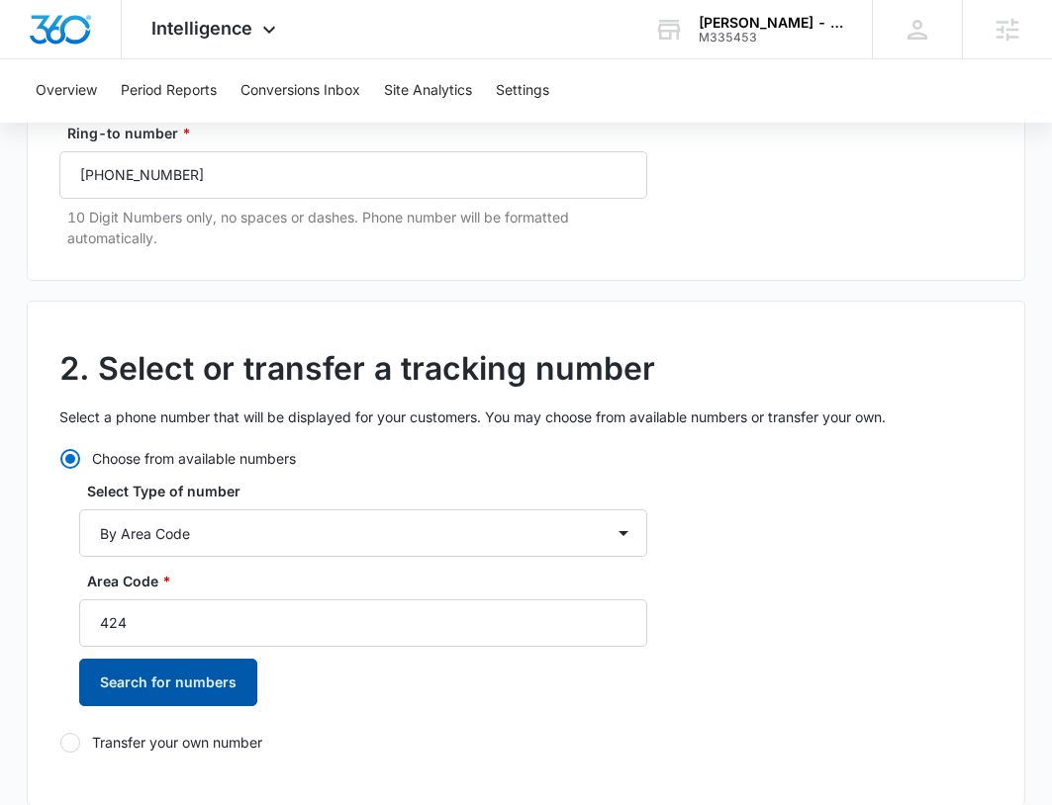
click at [176, 684] on button "Search for numbers" at bounding box center [168, 682] width 178 height 47
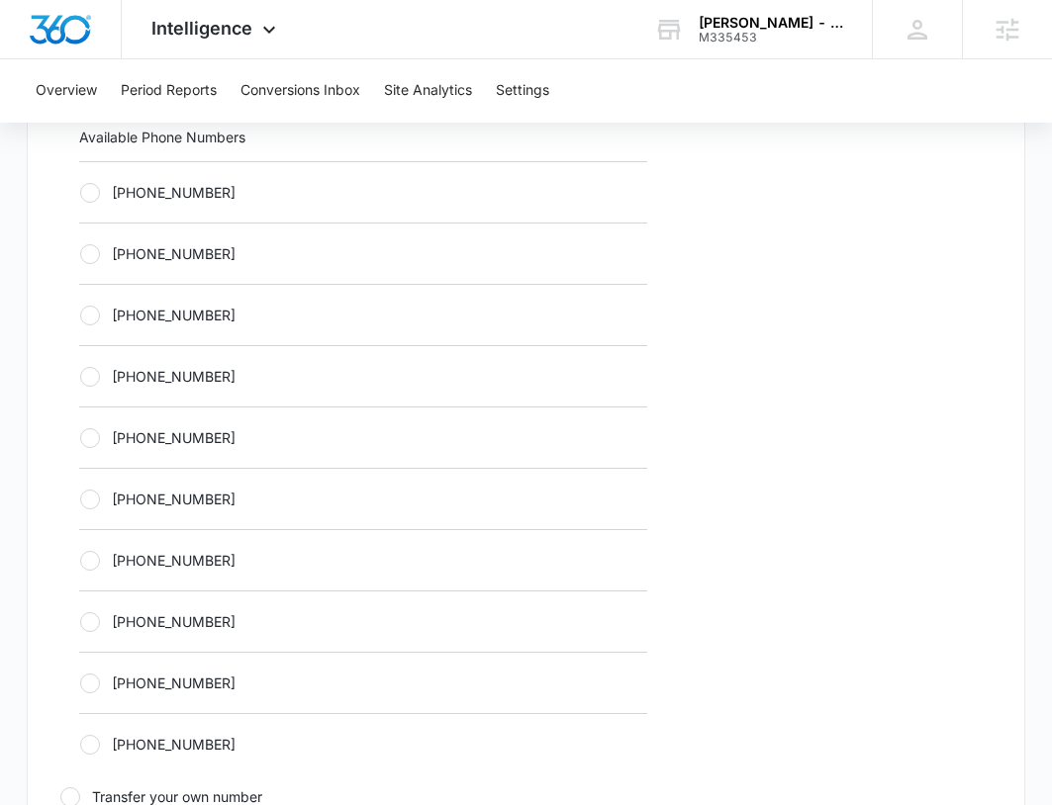
click at [299, 430] on label "+14242249492" at bounding box center [363, 437] width 568 height 21
click at [80, 437] on input "+14242249492" at bounding box center [79, 437] width 1 height 1
radio input "true"
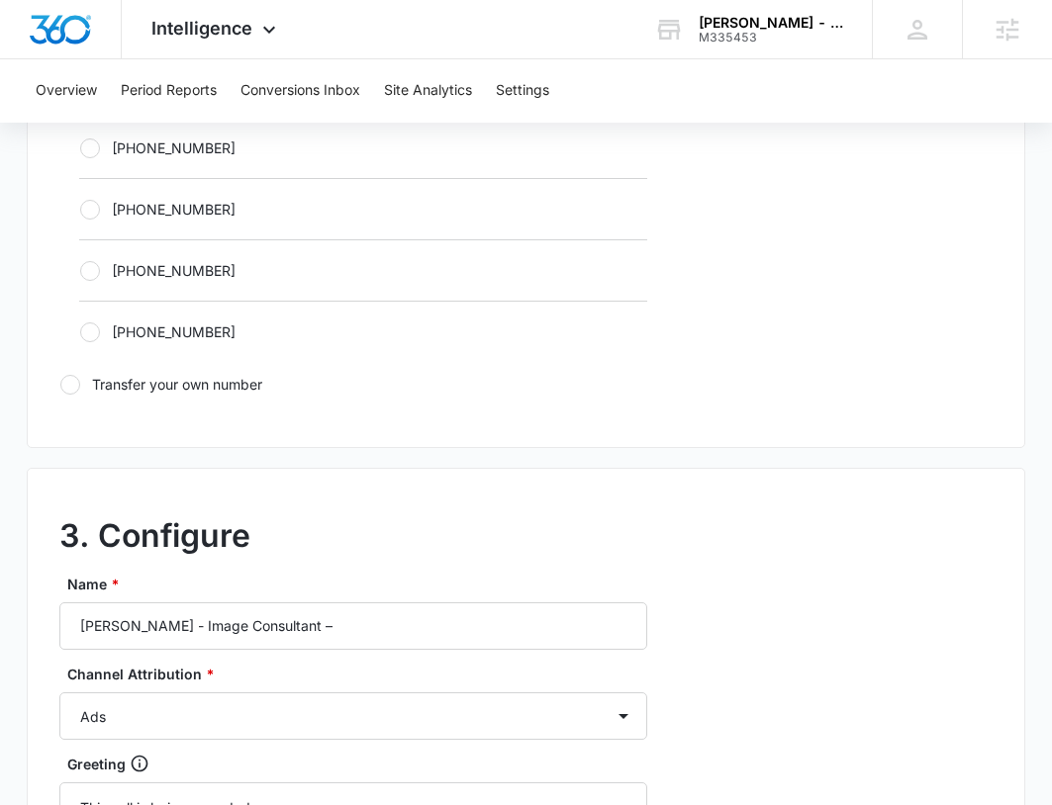
scroll to position [1484, 0]
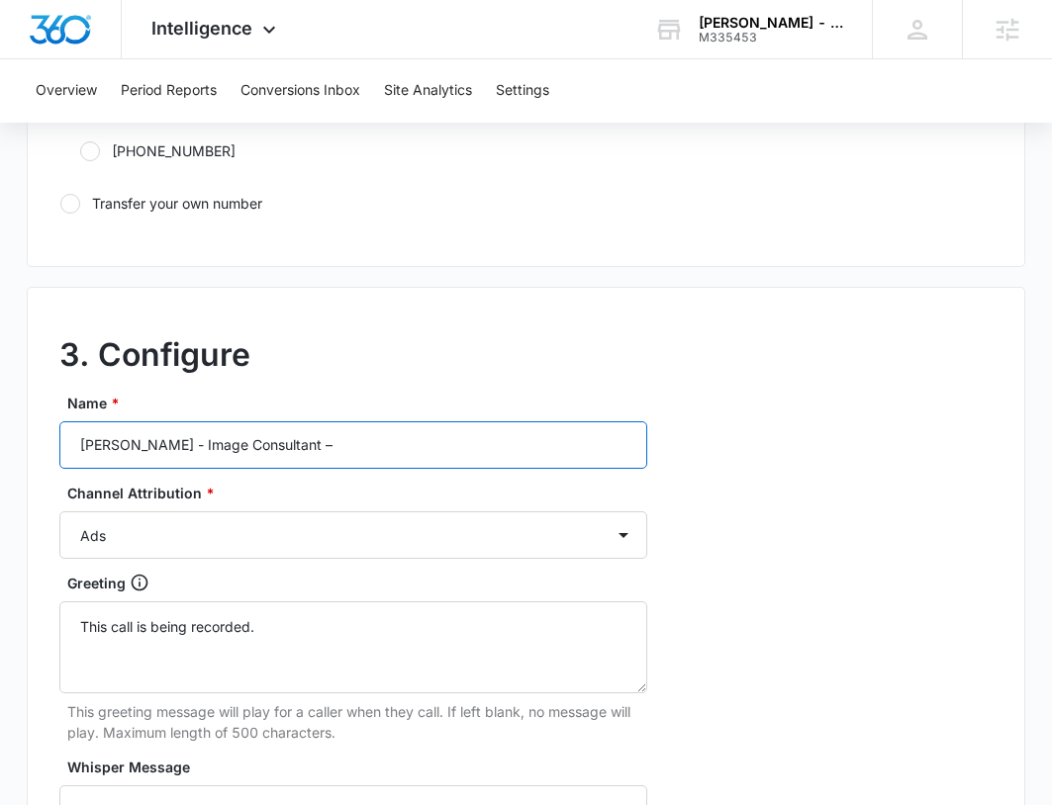
click at [426, 438] on input "Preston Taub - Image Consultant –" at bounding box center [353, 444] width 588 height 47
type input "Preston Taub - Image Consultant – social"
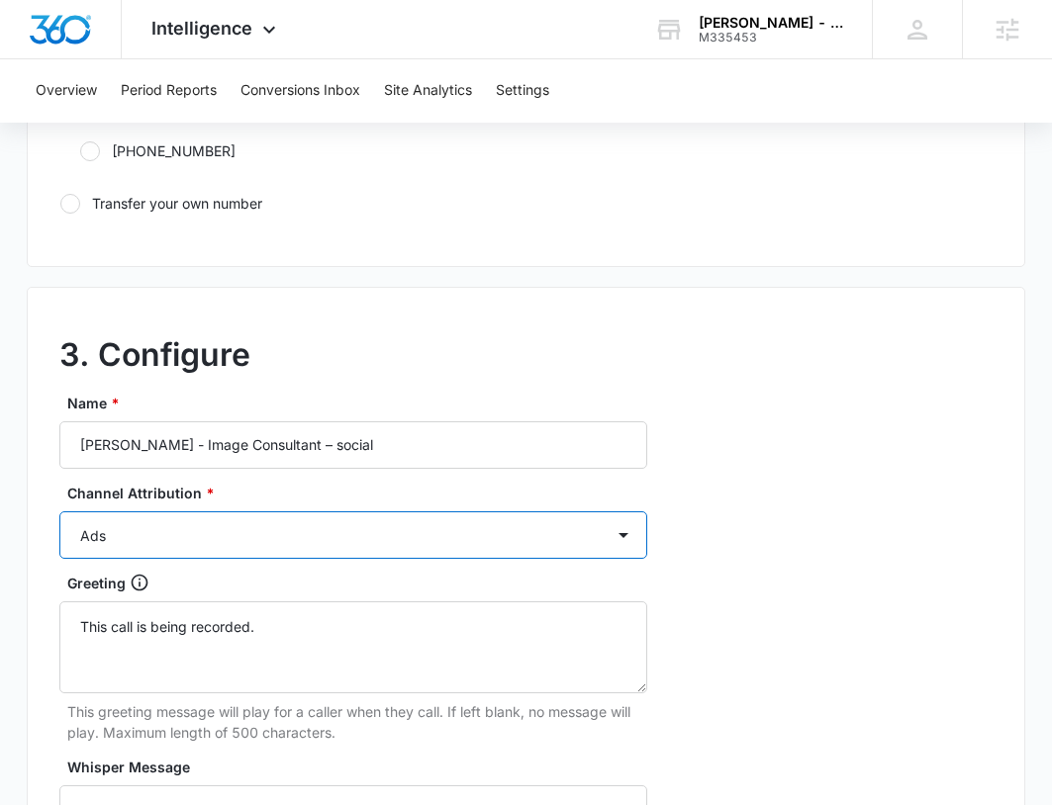
drag, startPoint x: 314, startPoint y: 541, endPoint x: 305, endPoint y: 554, distance: 15.6
click at [314, 541] on select "Ads Local Service Ads Content Social Other" at bounding box center [353, 534] width 588 height 47
select select "SOCIAL"
click at [59, 511] on select "Ads Local Service Ads Content Social Other" at bounding box center [353, 534] width 588 height 47
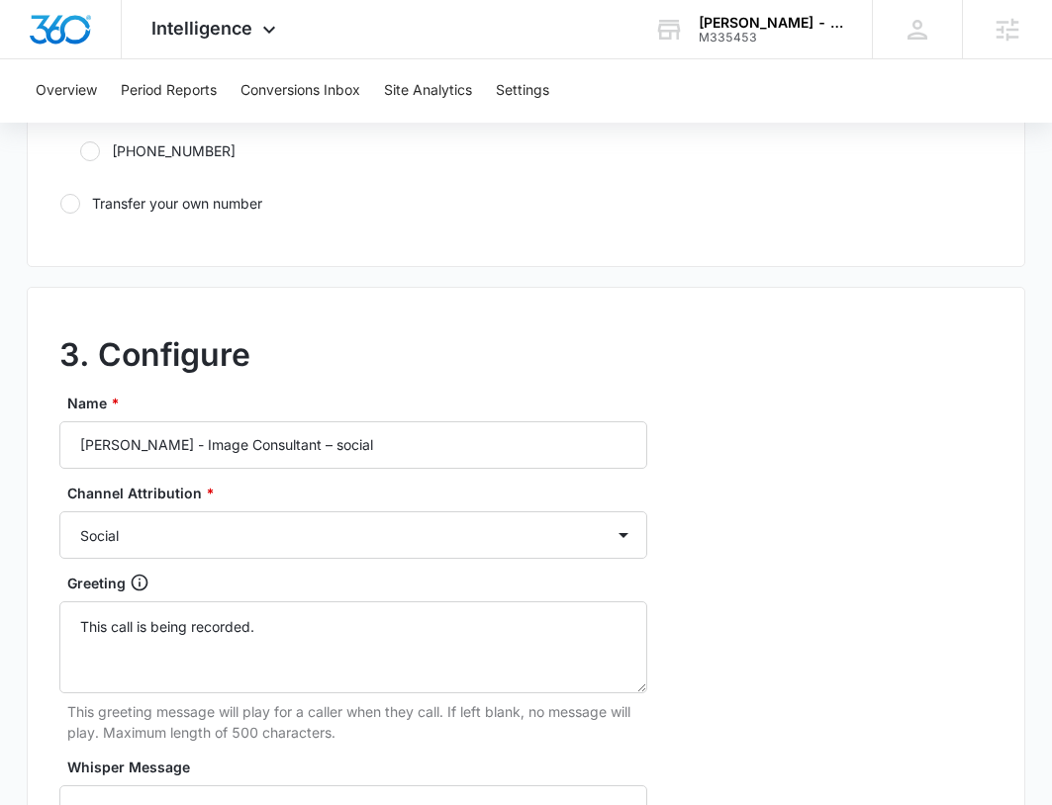
click at [823, 546] on div "3. Configure Name * Preston Taub - Image Consultant – social Channel Attributio…" at bounding box center [526, 726] width 999 height 879
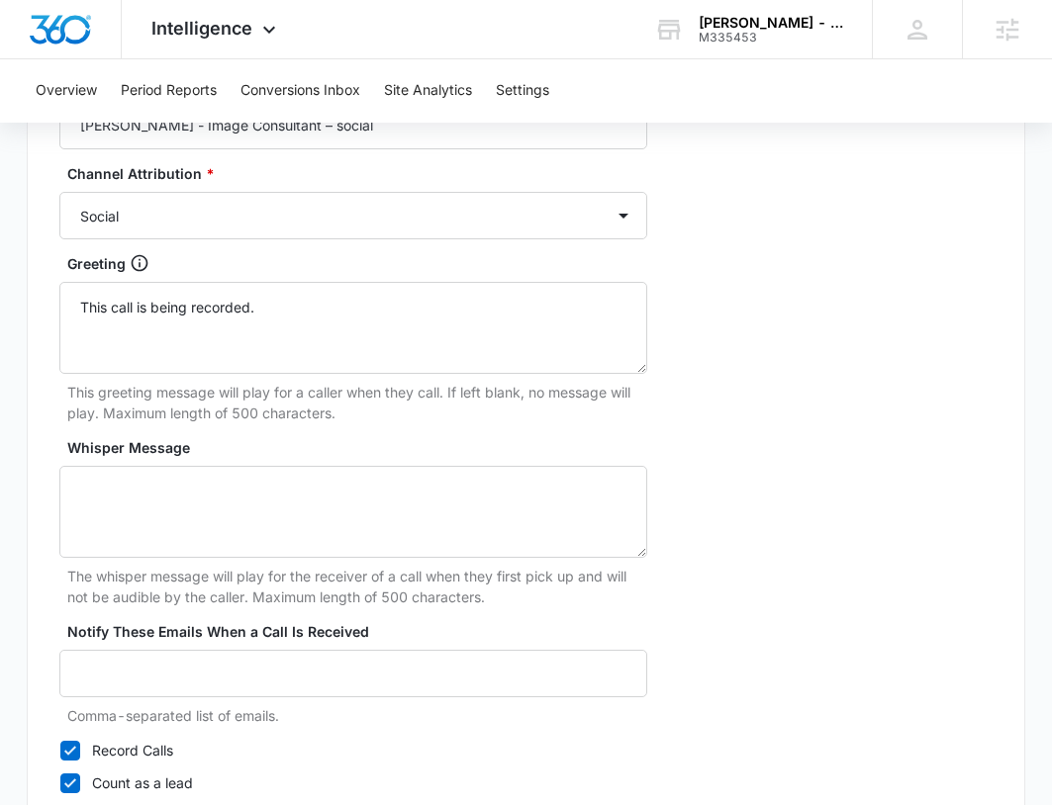
scroll to position [1949, 0]
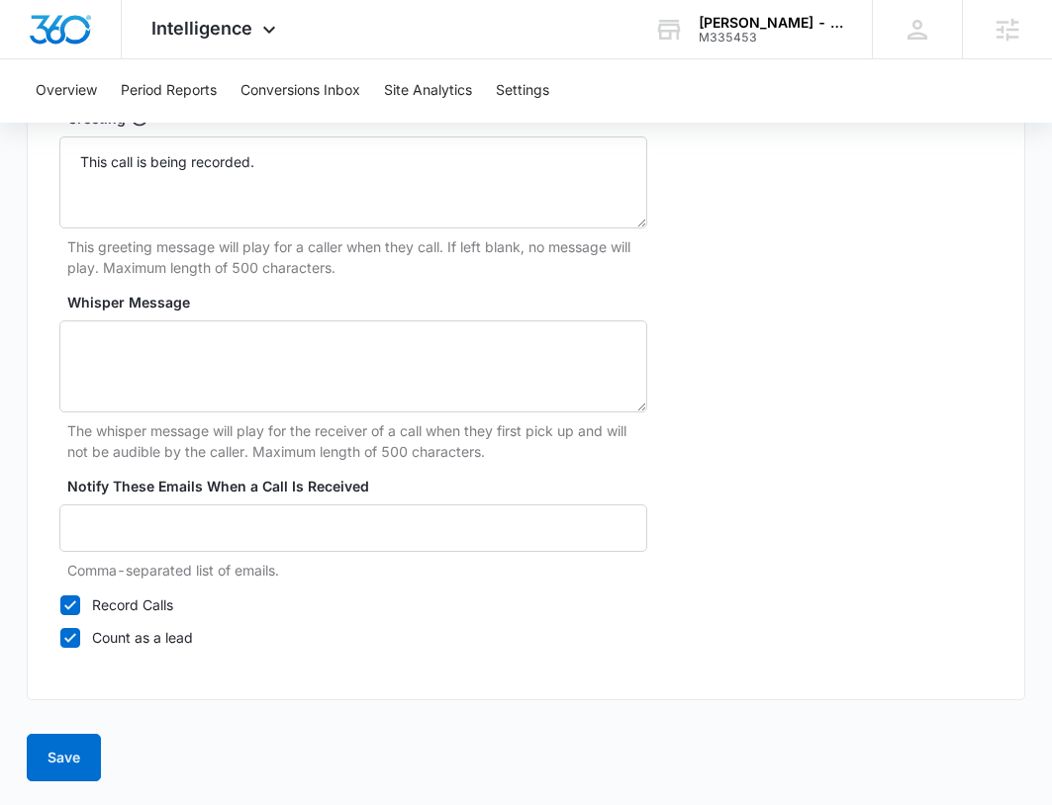
click at [160, 503] on div "Notify These Emails When a Call Is Received Comma-separated list of emails." at bounding box center [353, 528] width 588 height 105
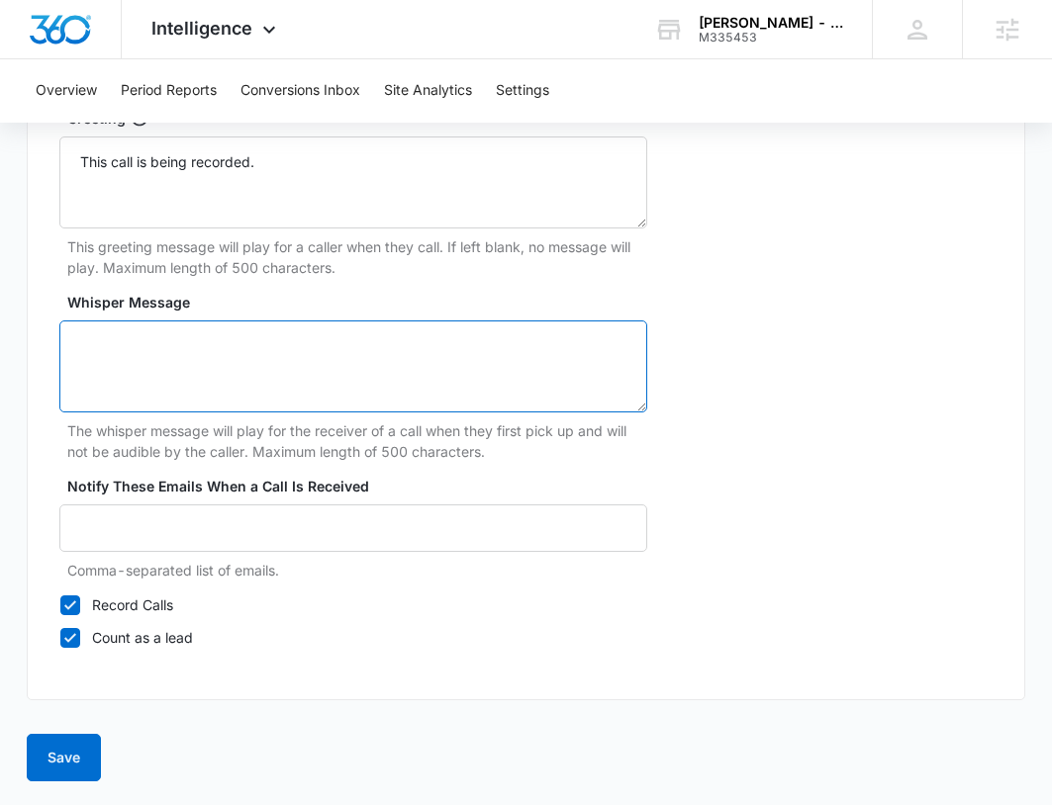
click at [172, 376] on textarea "Whisper Message" at bounding box center [353, 367] width 588 height 92
type textarea "marketing three sixty lead"
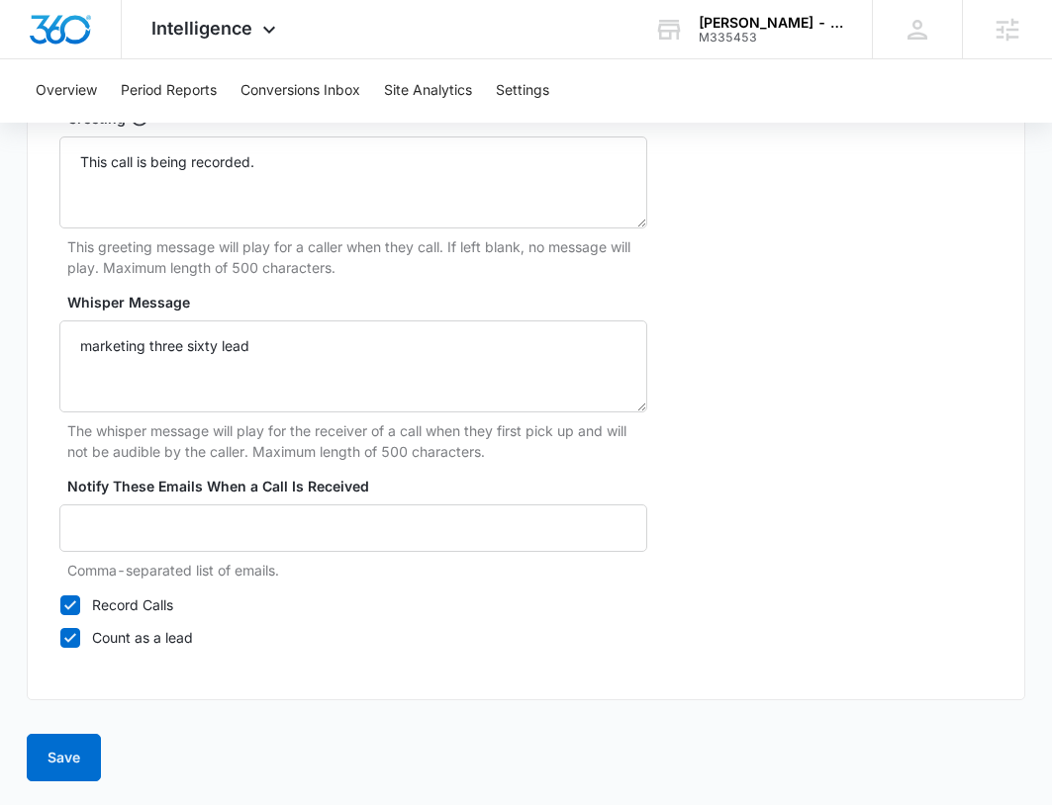
click at [54, 763] on button "Save" at bounding box center [64, 757] width 74 height 47
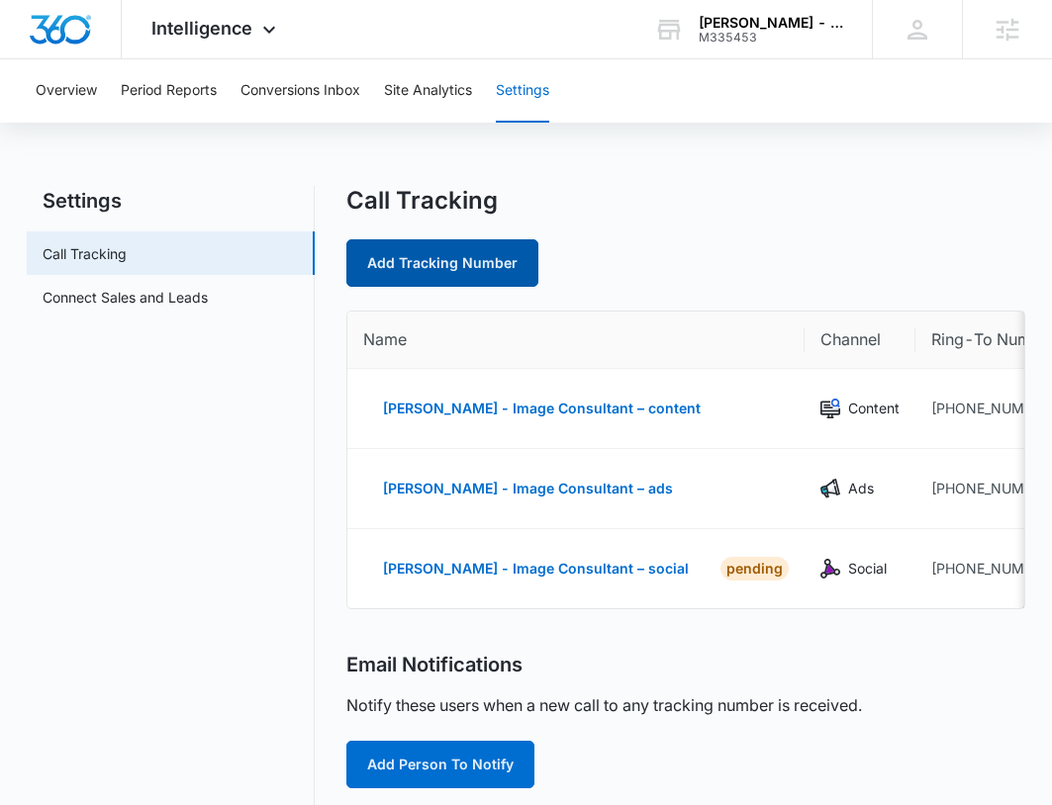
click at [475, 284] on link "Add Tracking Number" at bounding box center [442, 262] width 192 height 47
select select "by_area_code"
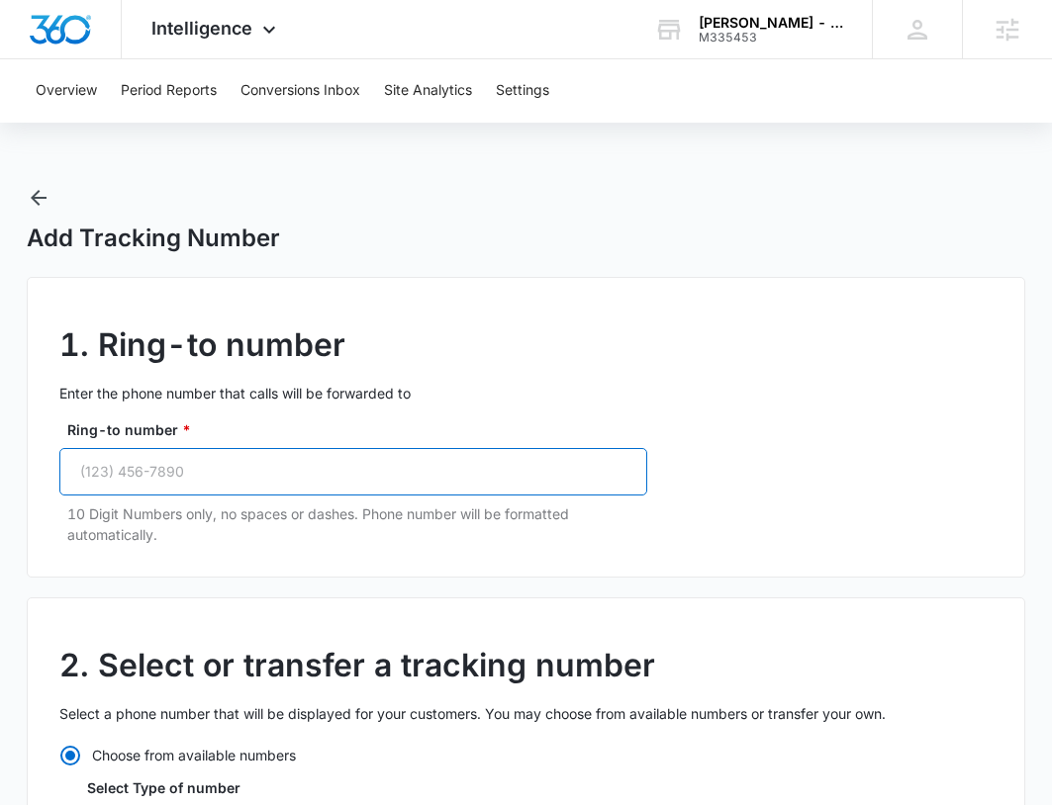
click at [342, 481] on input "Ring-to number *" at bounding box center [353, 471] width 588 height 47
paste input "(424) 303-3740"
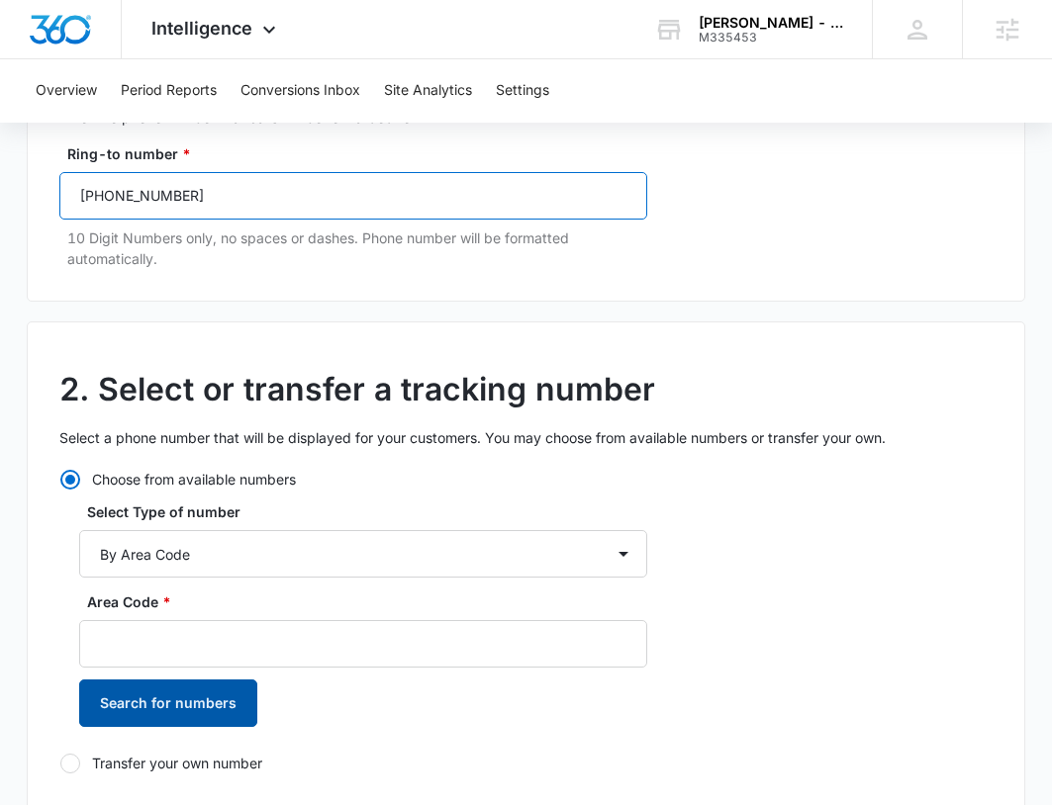
scroll to position [495, 0]
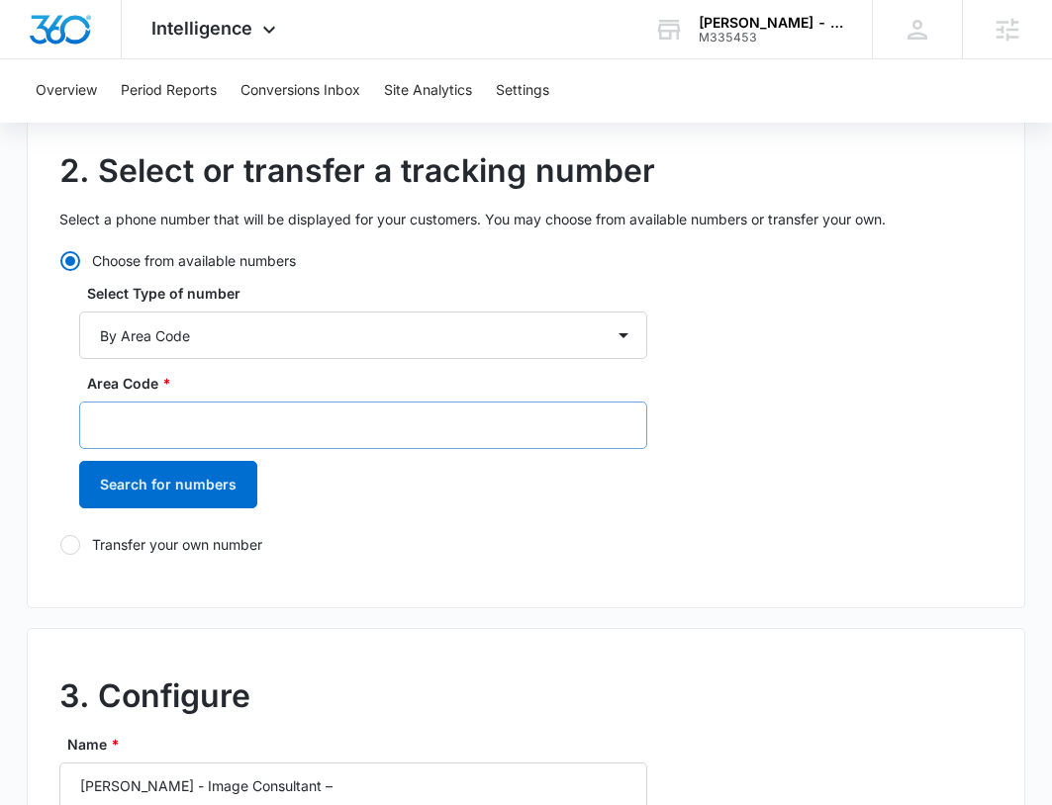
type input "(424) 303-3740"
click at [178, 424] on input "Area Code *" at bounding box center [363, 425] width 568 height 47
type input "424"
click at [139, 501] on button "Search for numbers" at bounding box center [168, 484] width 178 height 47
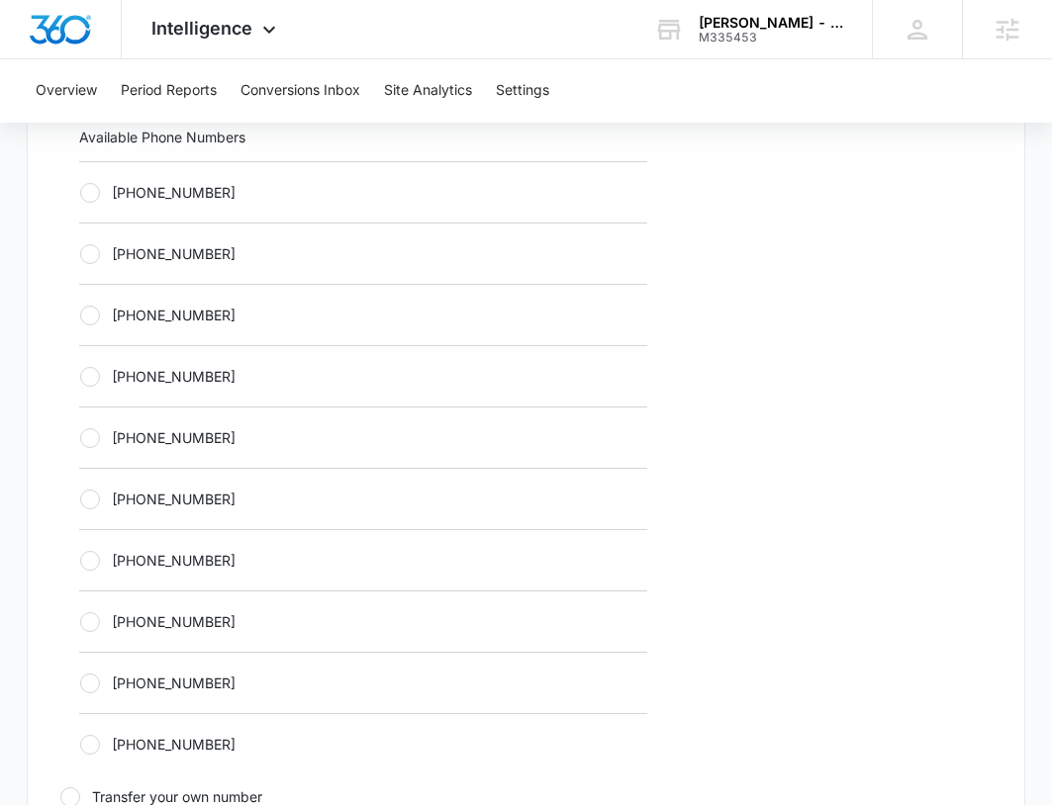
click at [203, 370] on label "+14242225078" at bounding box center [363, 376] width 568 height 21
click at [80, 376] on input "+14242225078" at bounding box center [79, 376] width 1 height 1
radio input "true"
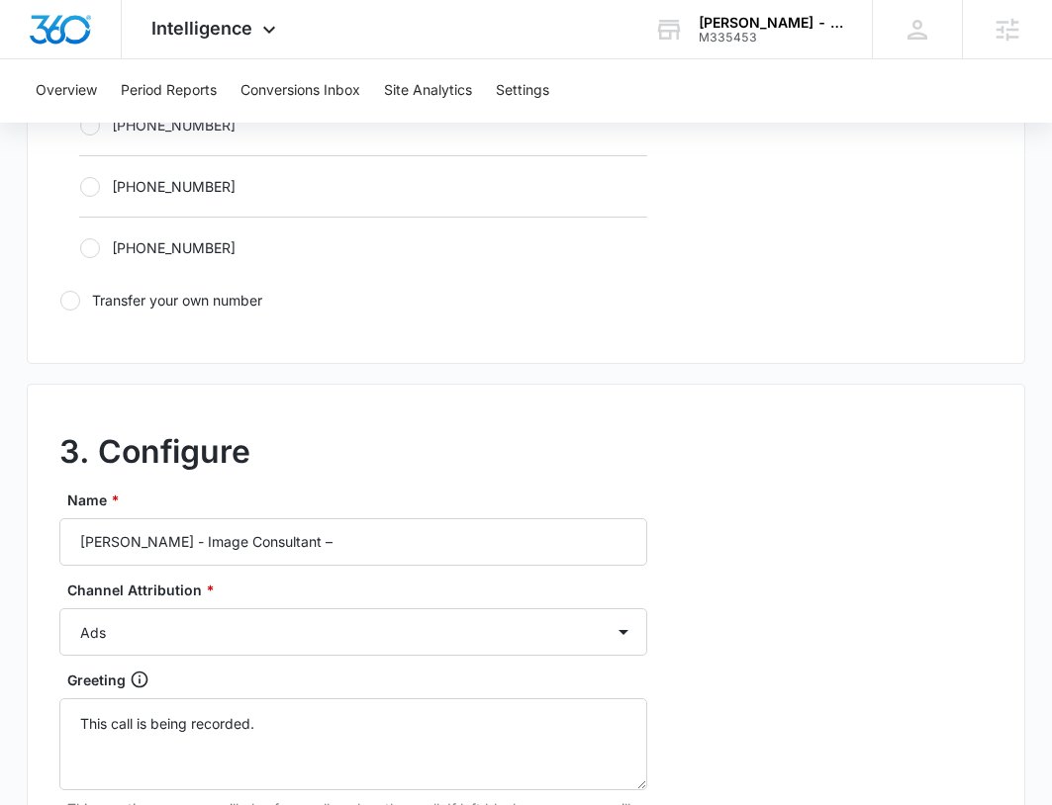
scroll to position [1484, 0]
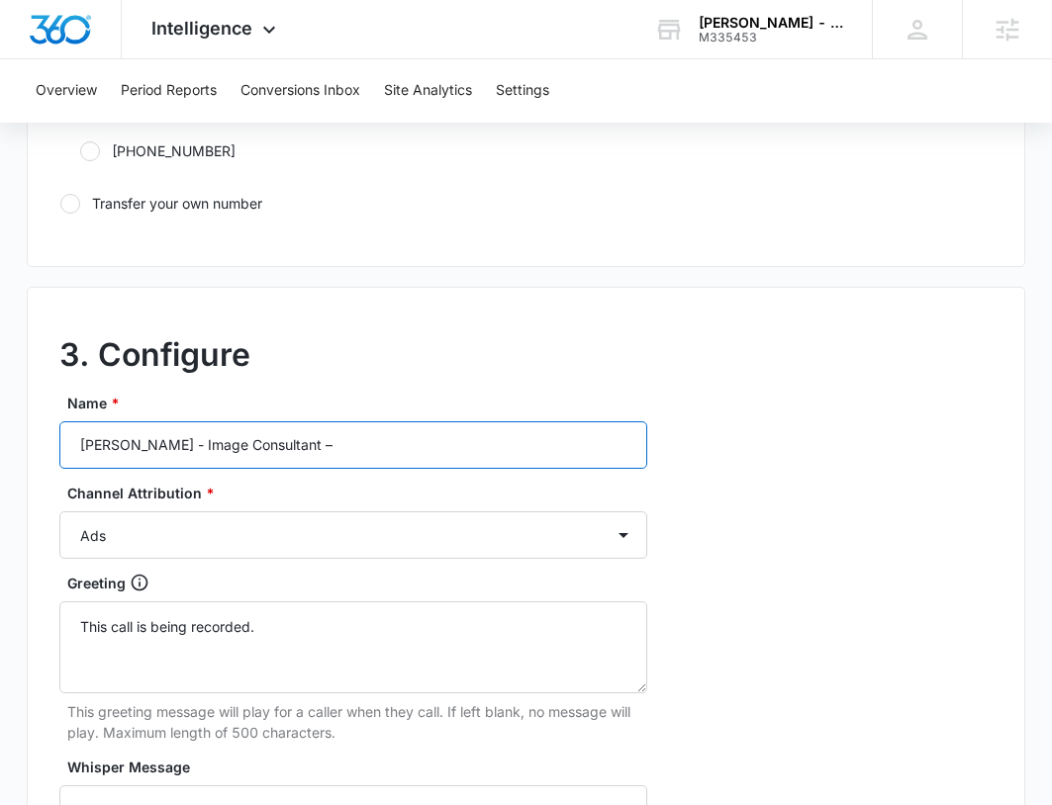
click at [365, 430] on input "Preston Taub - Image Consultant –" at bounding box center [353, 444] width 588 height 47
type input "Preston Taub - Image Consultant – other"
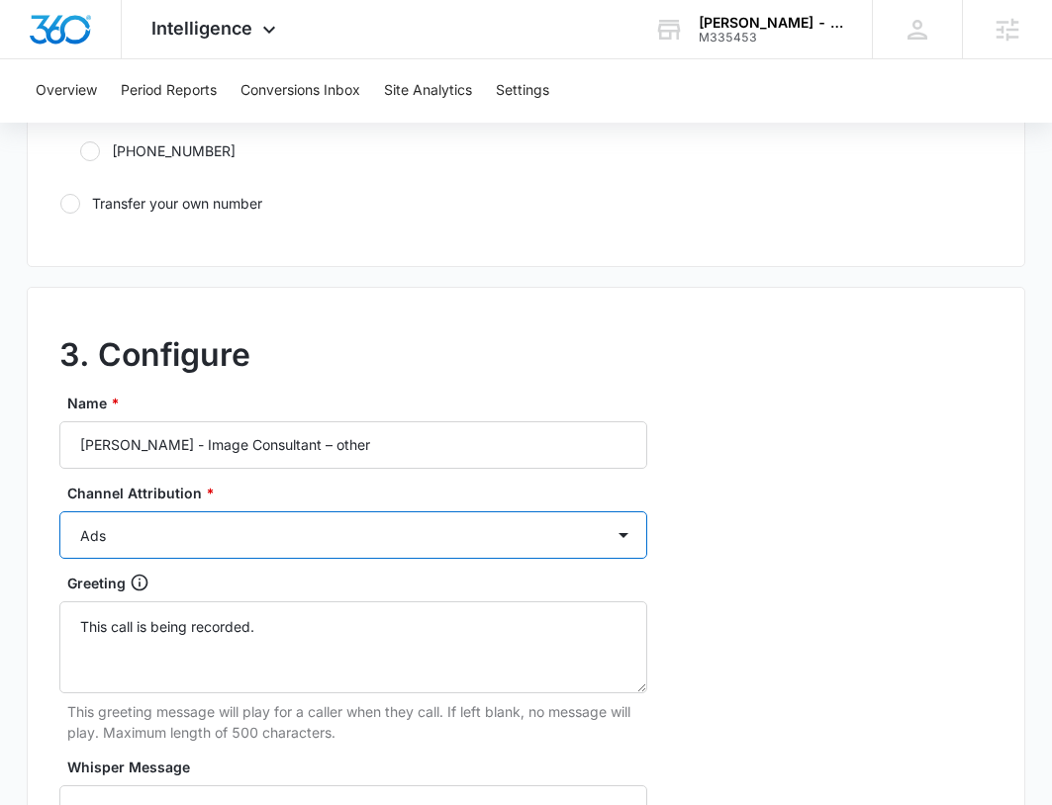
drag, startPoint x: 358, startPoint y: 532, endPoint x: 352, endPoint y: 545, distance: 14.2
click at [358, 532] on select "Ads Local Service Ads Content Social Other" at bounding box center [353, 534] width 588 height 47
select select "OTHER"
click at [59, 511] on select "Ads Local Service Ads Content Social Other" at bounding box center [353, 534] width 588 height 47
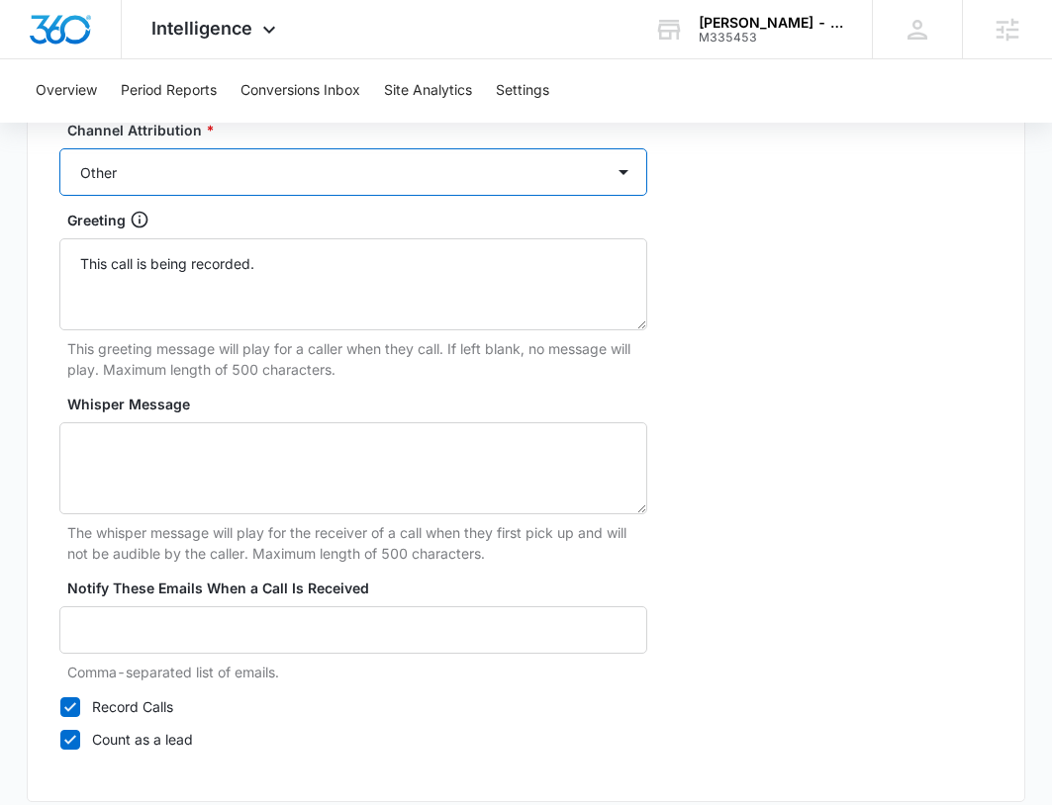
scroll to position [1880, 0]
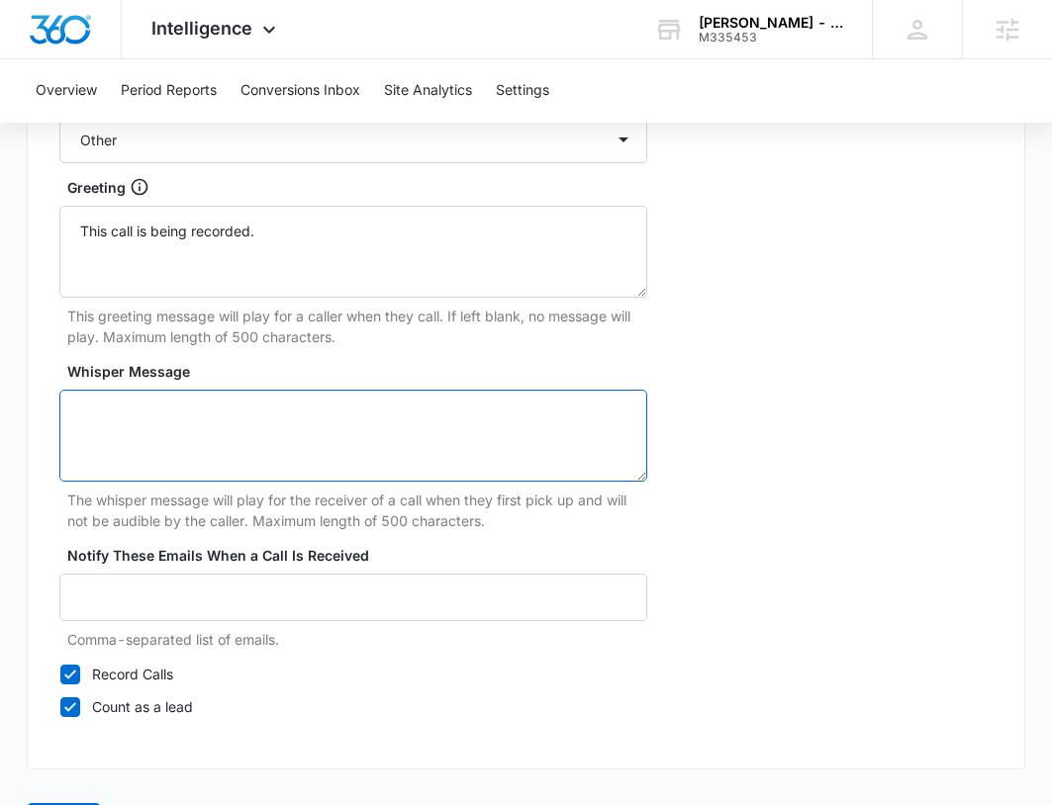
click at [342, 447] on textarea "Whisper Message" at bounding box center [353, 436] width 588 height 92
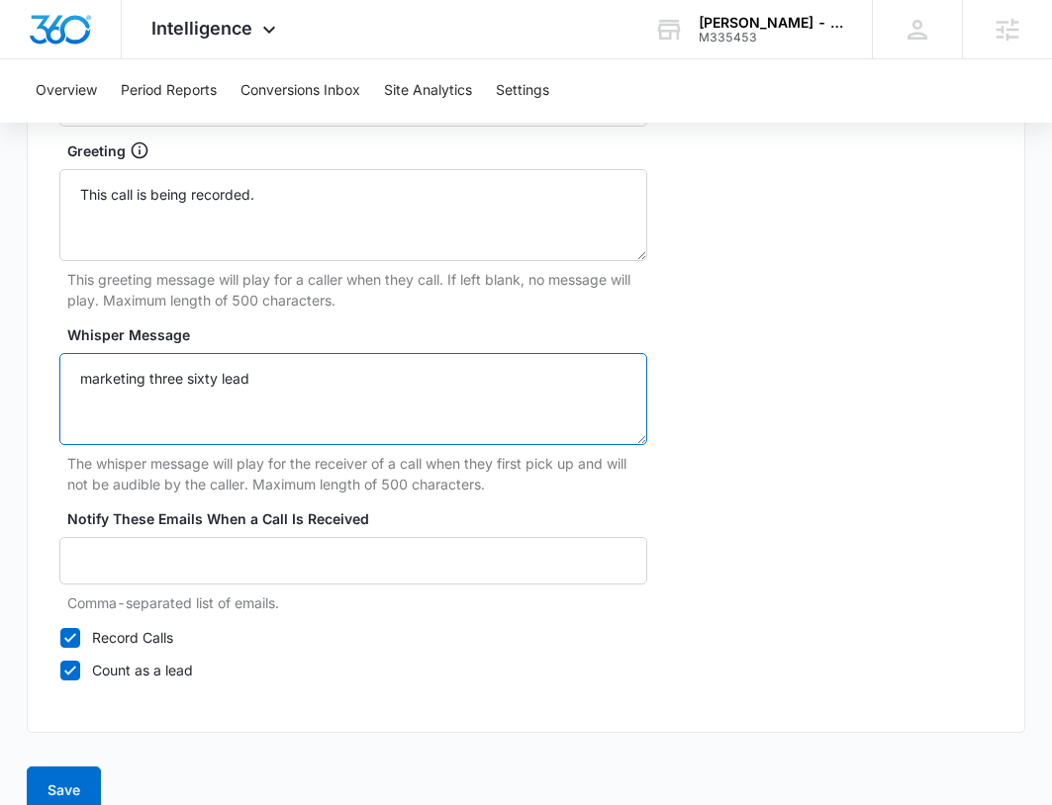
scroll to position [1949, 0]
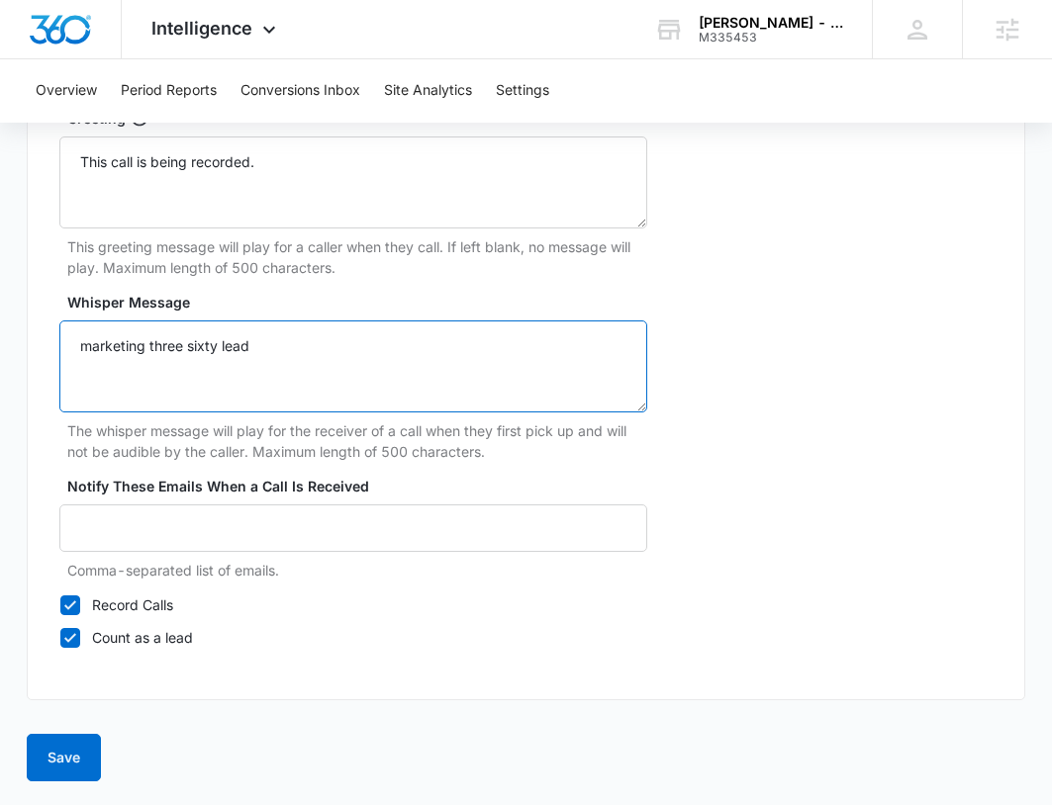
type textarea "marketing three sixty lead"
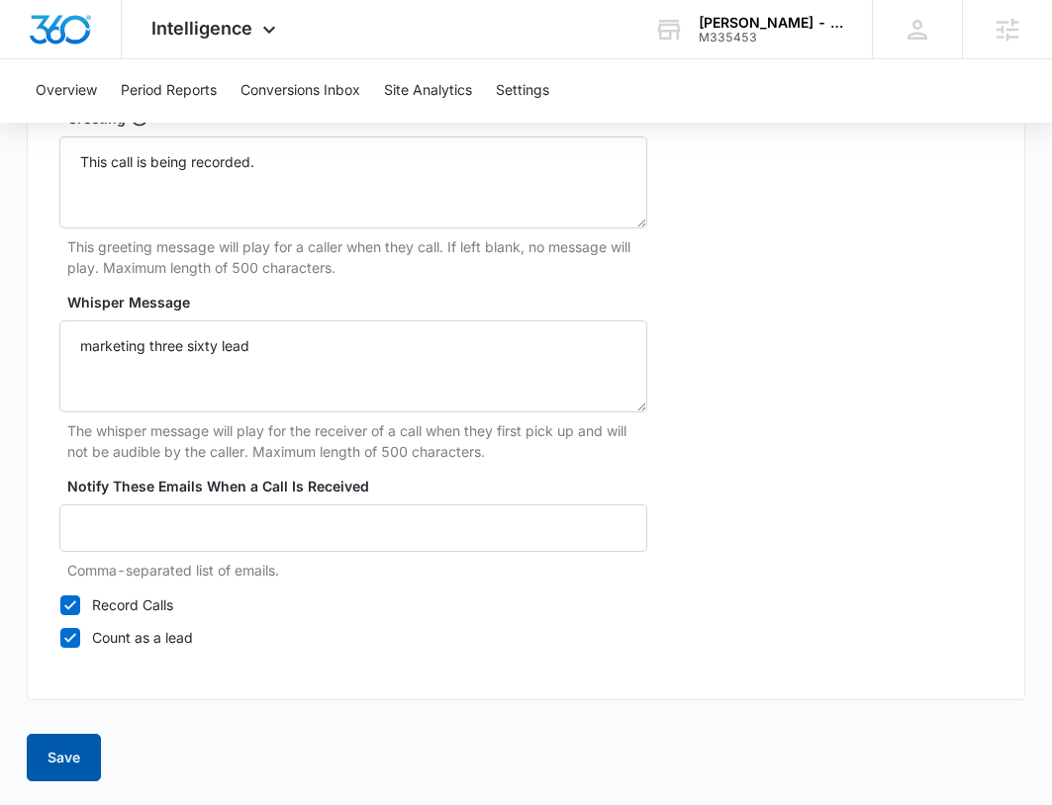
click at [56, 750] on button "Save" at bounding box center [64, 757] width 74 height 47
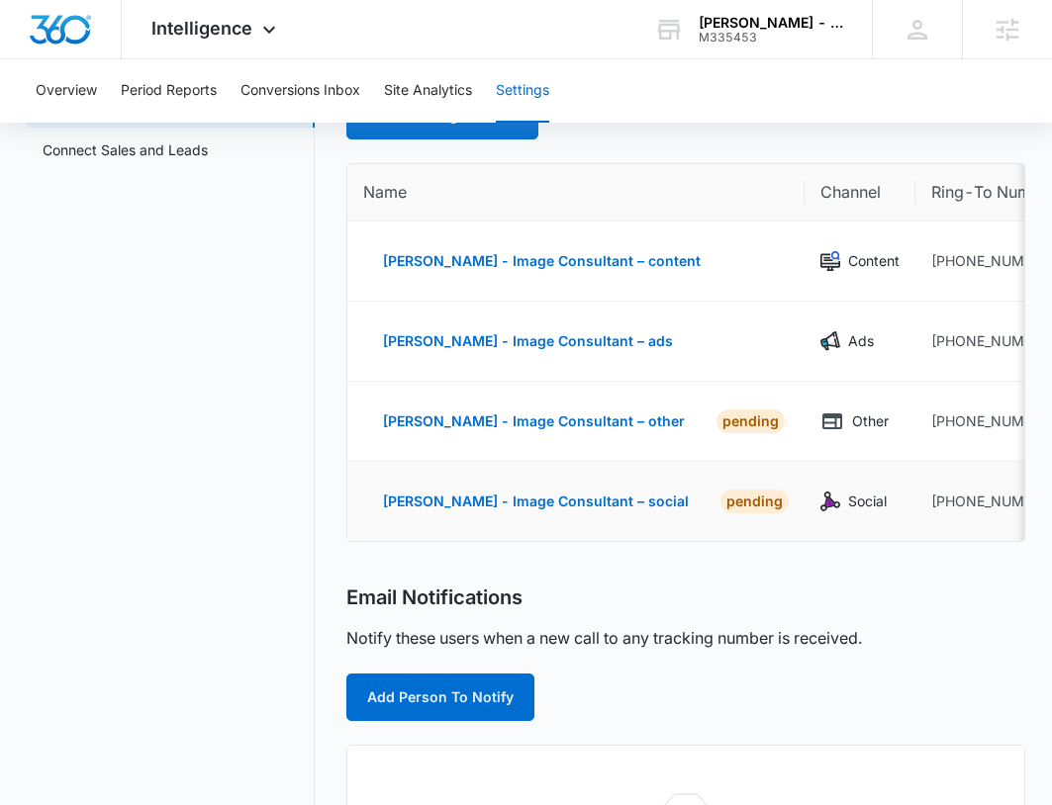
scroll to position [396, 0]
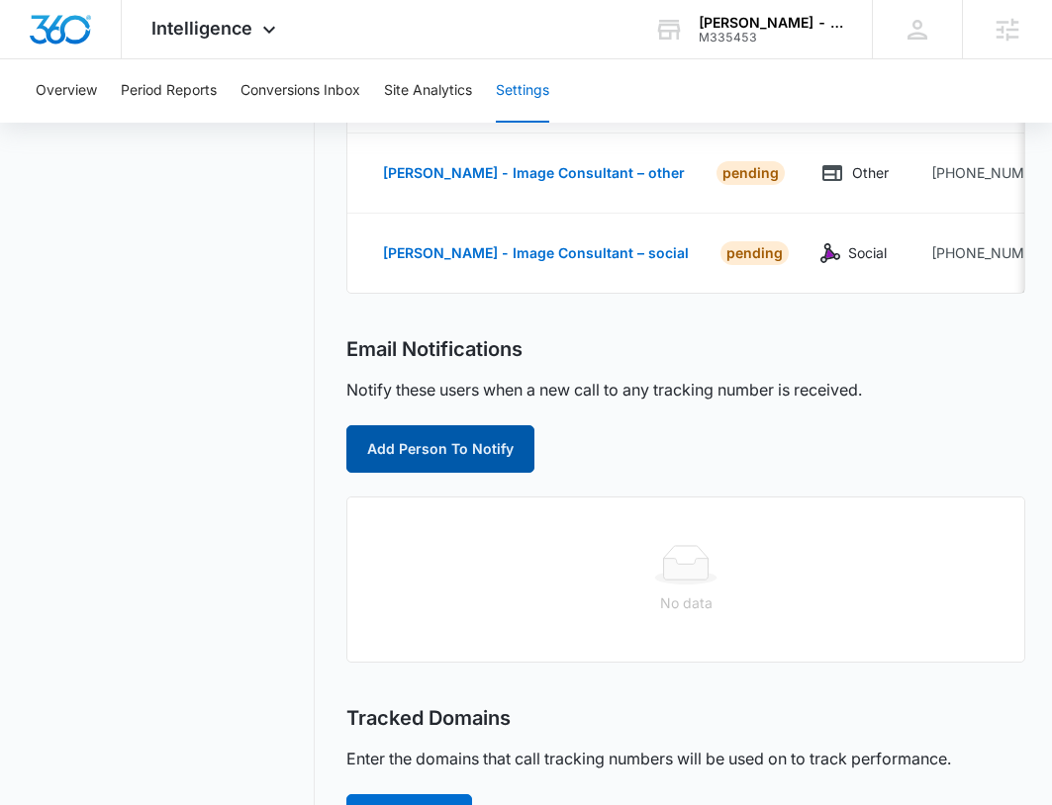
click at [432, 459] on button "Add Person To Notify" at bounding box center [440, 448] width 188 height 47
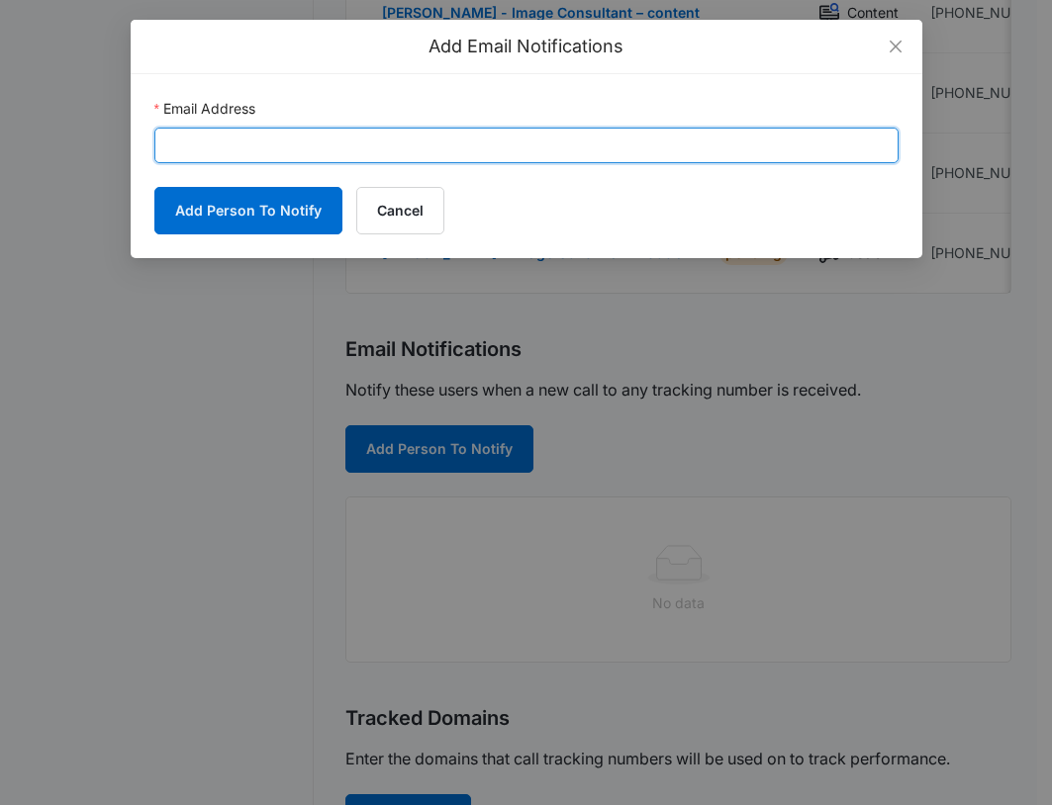
click at [462, 137] on input "Email Address" at bounding box center [526, 146] width 744 height 36
paste input "angelis.torres@madwire.com"
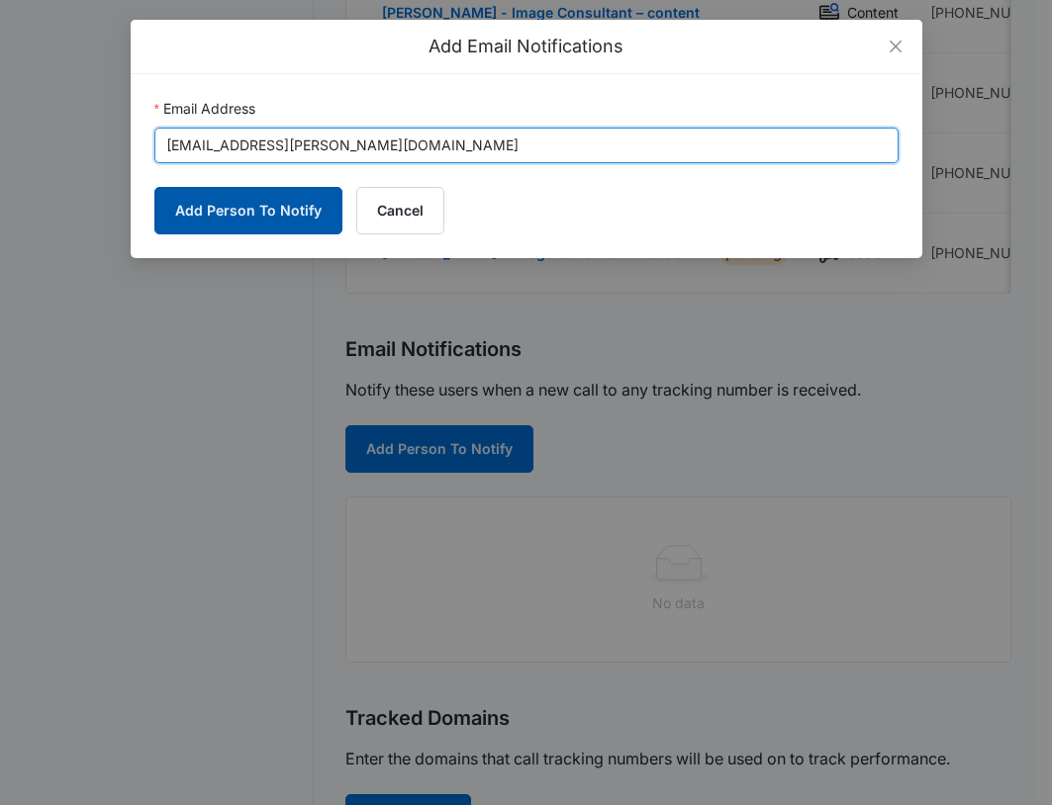
type input "angelis.torres@madwire.com"
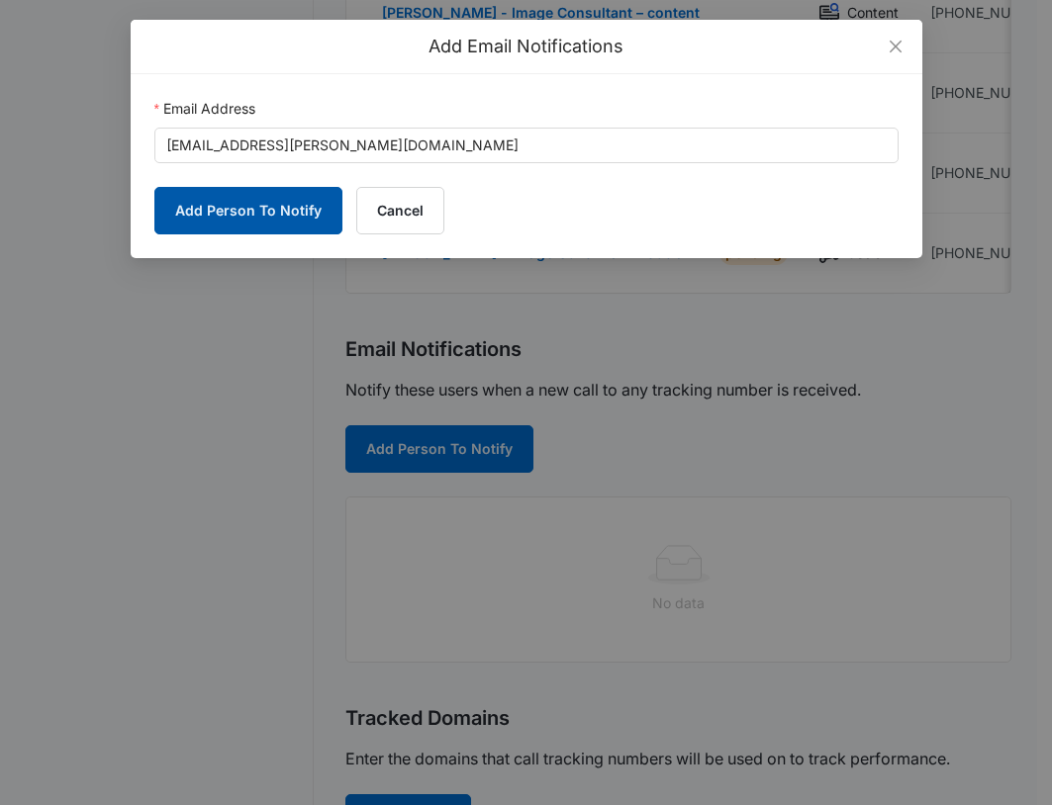
click at [224, 229] on button "Add Person To Notify" at bounding box center [248, 210] width 188 height 47
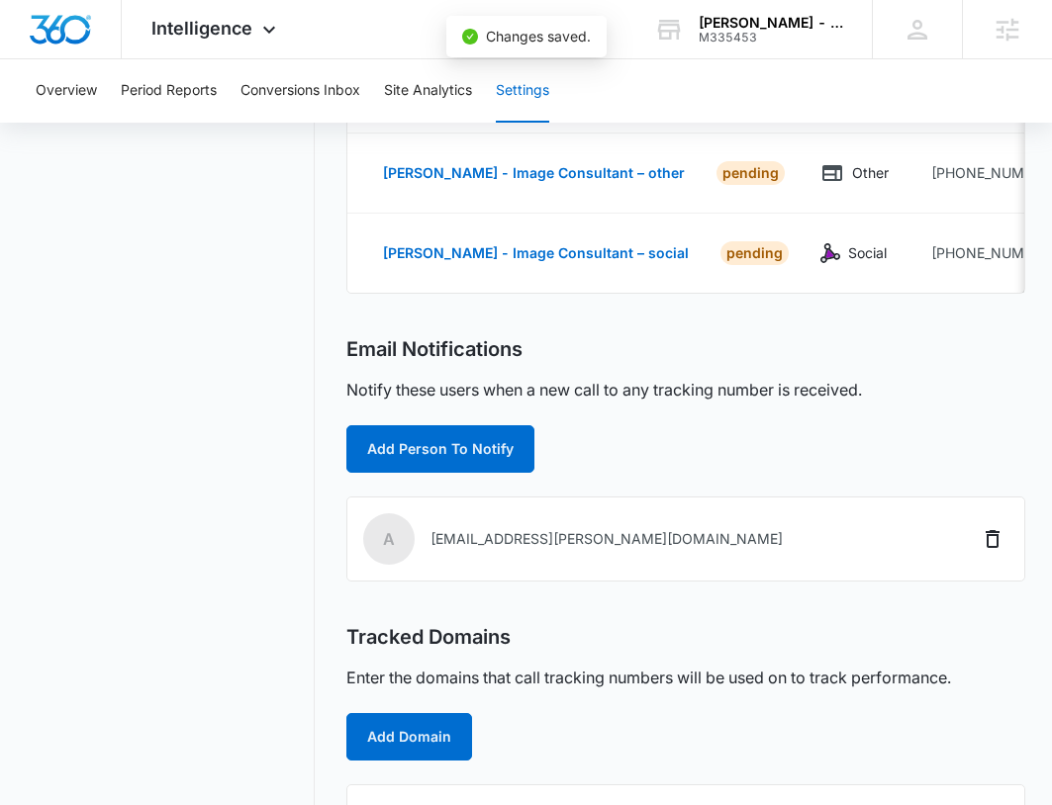
scroll to position [580, 0]
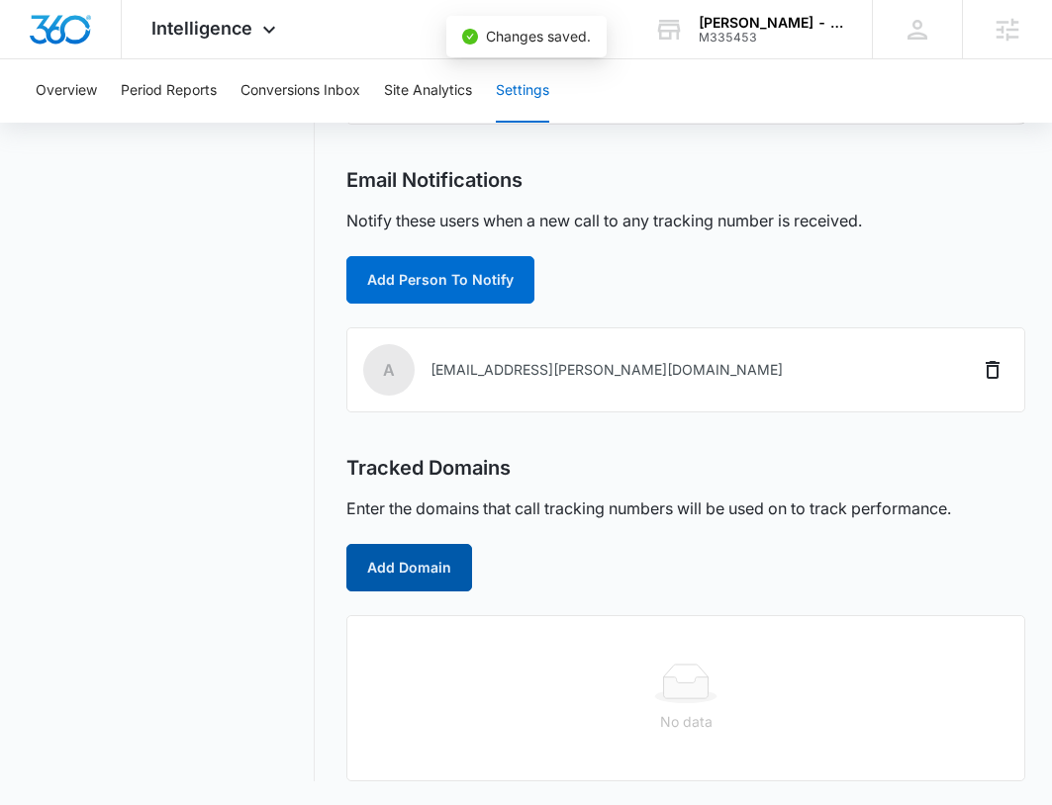
click at [436, 562] on button "Add Domain" at bounding box center [409, 567] width 126 height 47
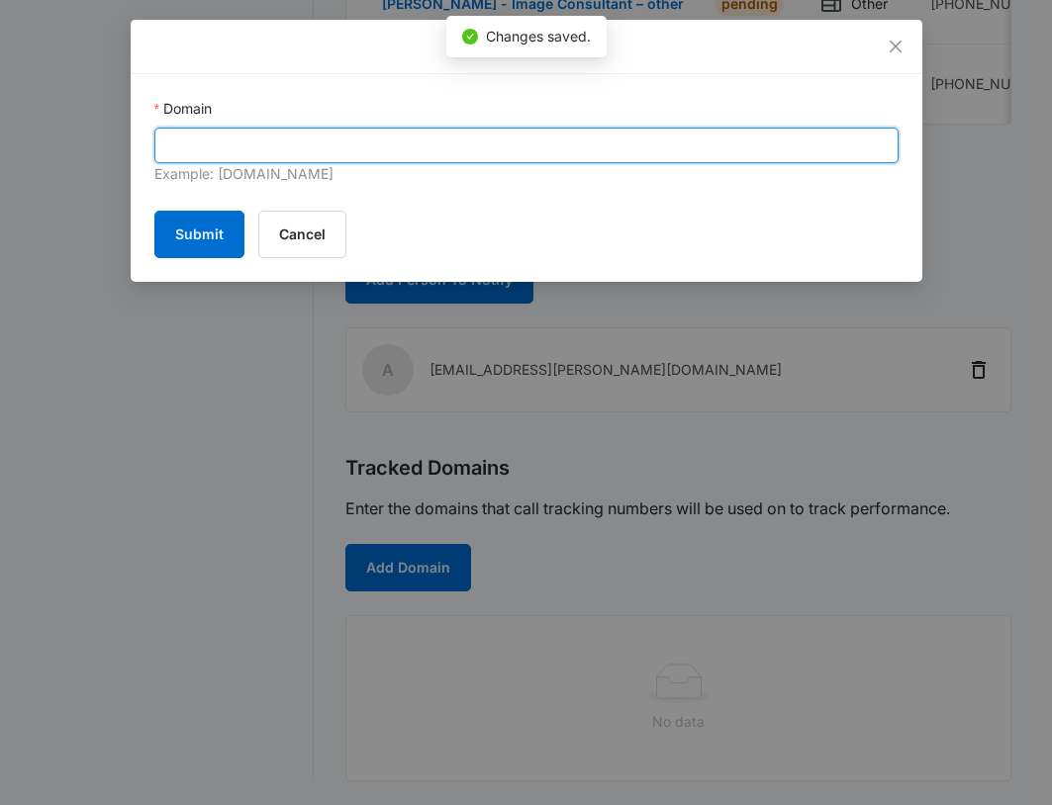
click at [361, 137] on input "Domain" at bounding box center [526, 146] width 744 height 36
paste input "https://www.prestonimageconsulting.com/"
drag, startPoint x: 248, startPoint y: 146, endPoint x: -321, endPoint y: 154, distance: 568.9
click at [493, 145] on input "prestonimageconsulting.com/" at bounding box center [526, 146] width 744 height 36
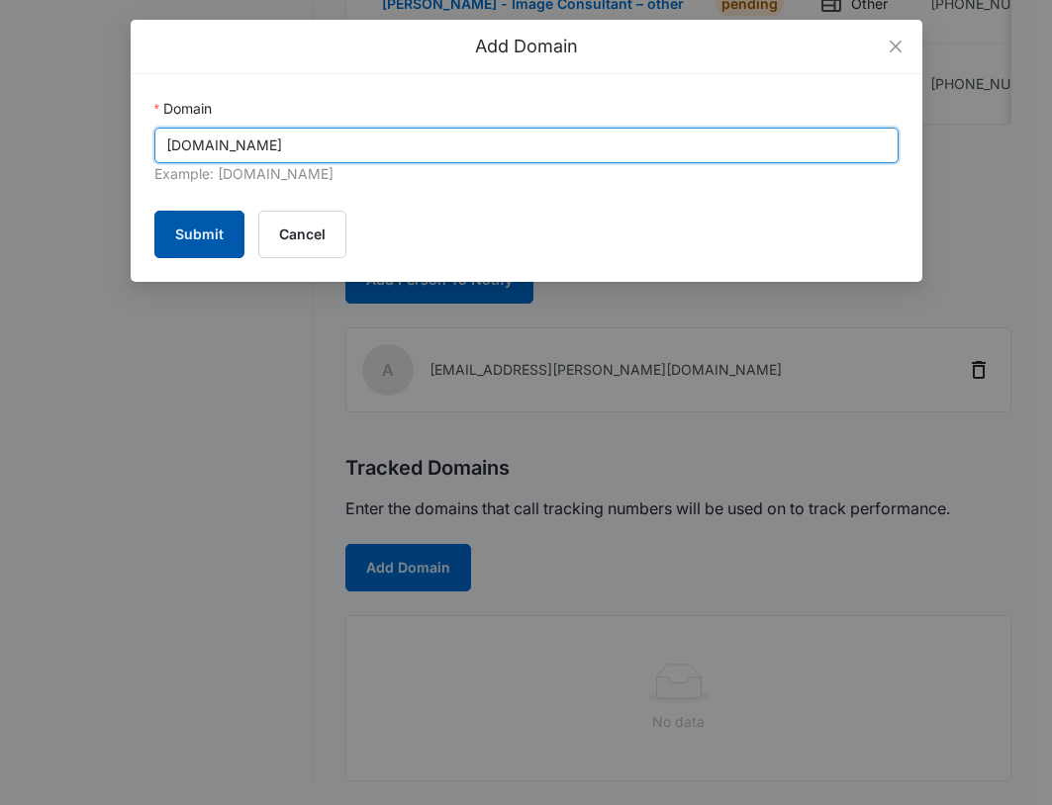
type input "prestonimageconsulting.com"
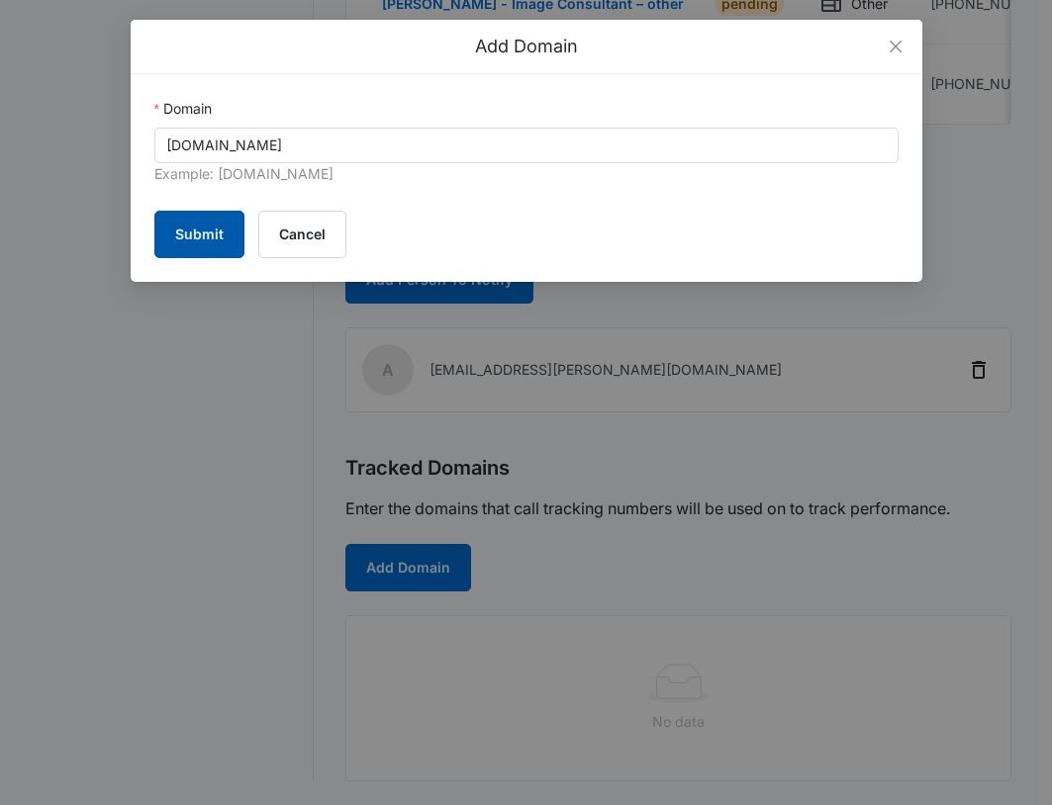
click at [163, 232] on button "Submit" at bounding box center [199, 234] width 90 height 47
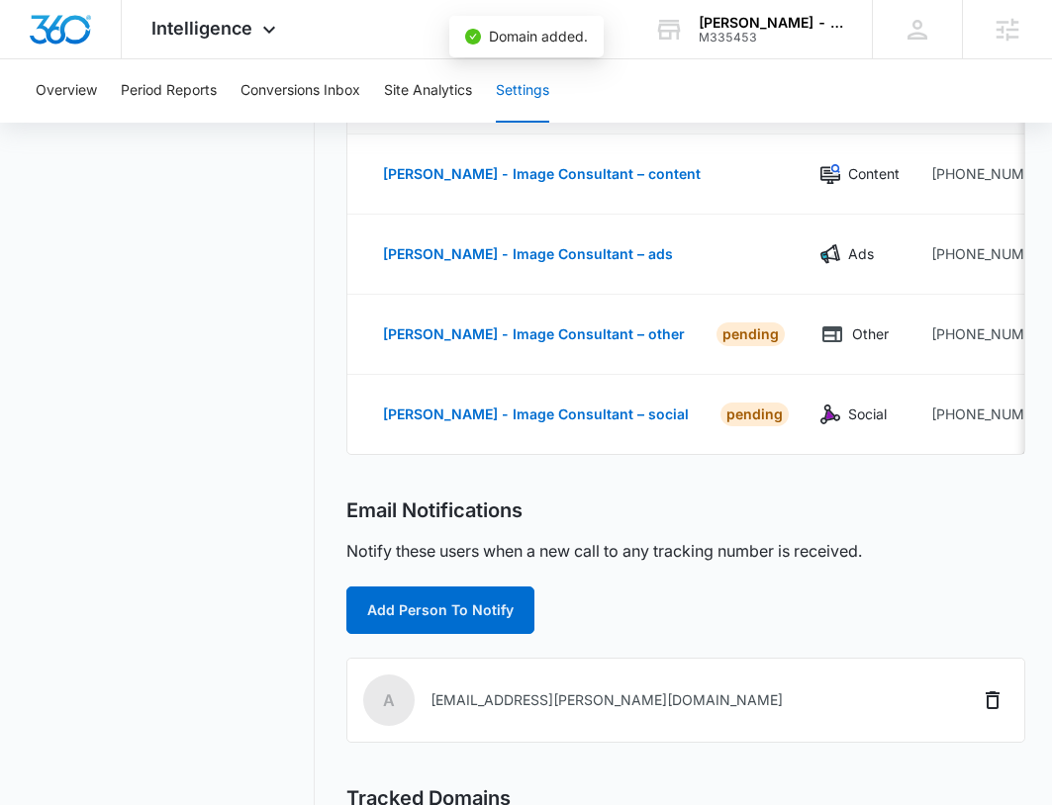
scroll to position [83, 0]
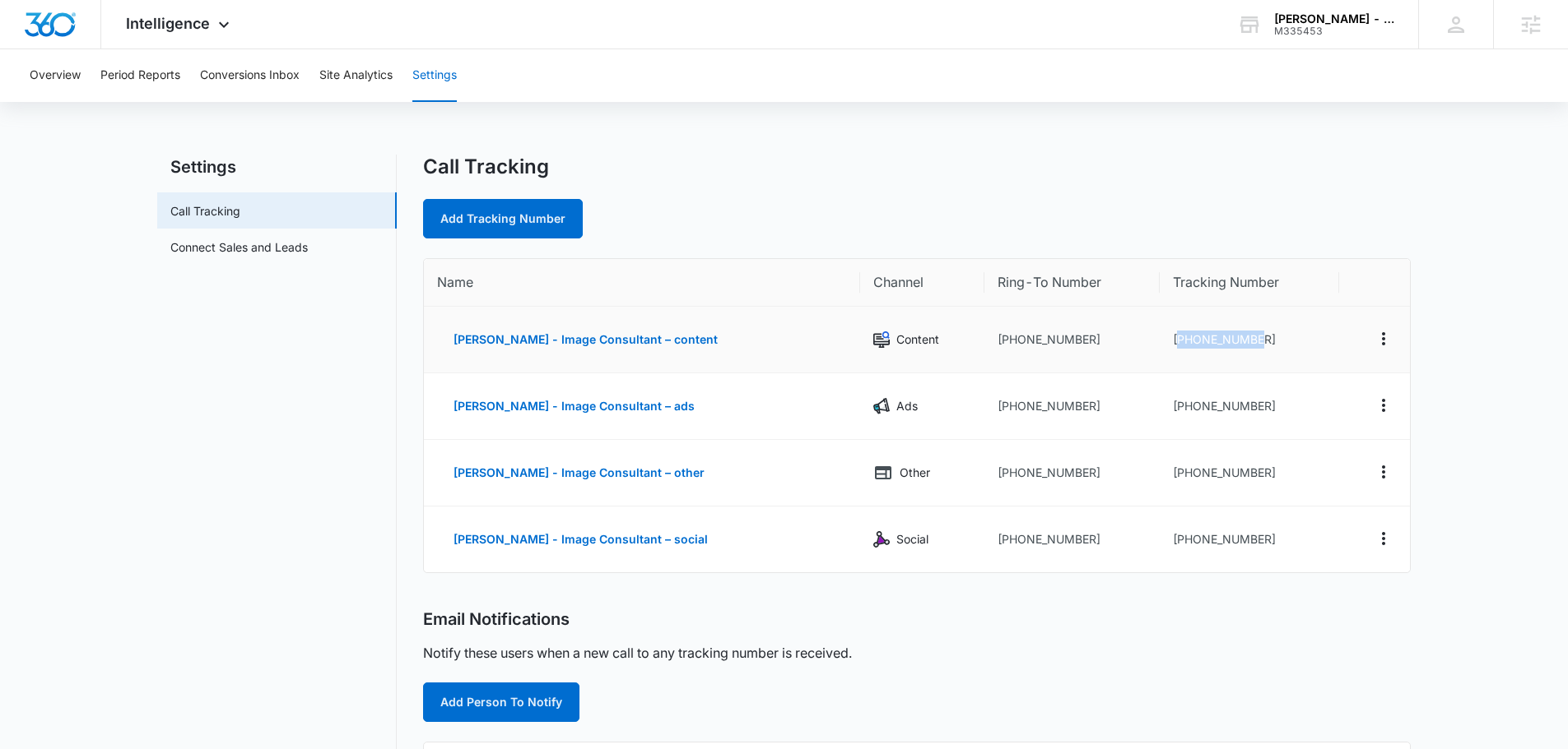
drag, startPoint x: 1273, startPoint y: 356, endPoint x: 1174, endPoint y: 345, distance: 99.6
click at [887, 345] on td "+14242109261" at bounding box center [1249, 340] width 179 height 67
copy td "14242109261"
drag, startPoint x: 1398, startPoint y: 341, endPoint x: 1244, endPoint y: 340, distance: 154.0
click at [887, 341] on td at bounding box center [1374, 340] width 71 height 67
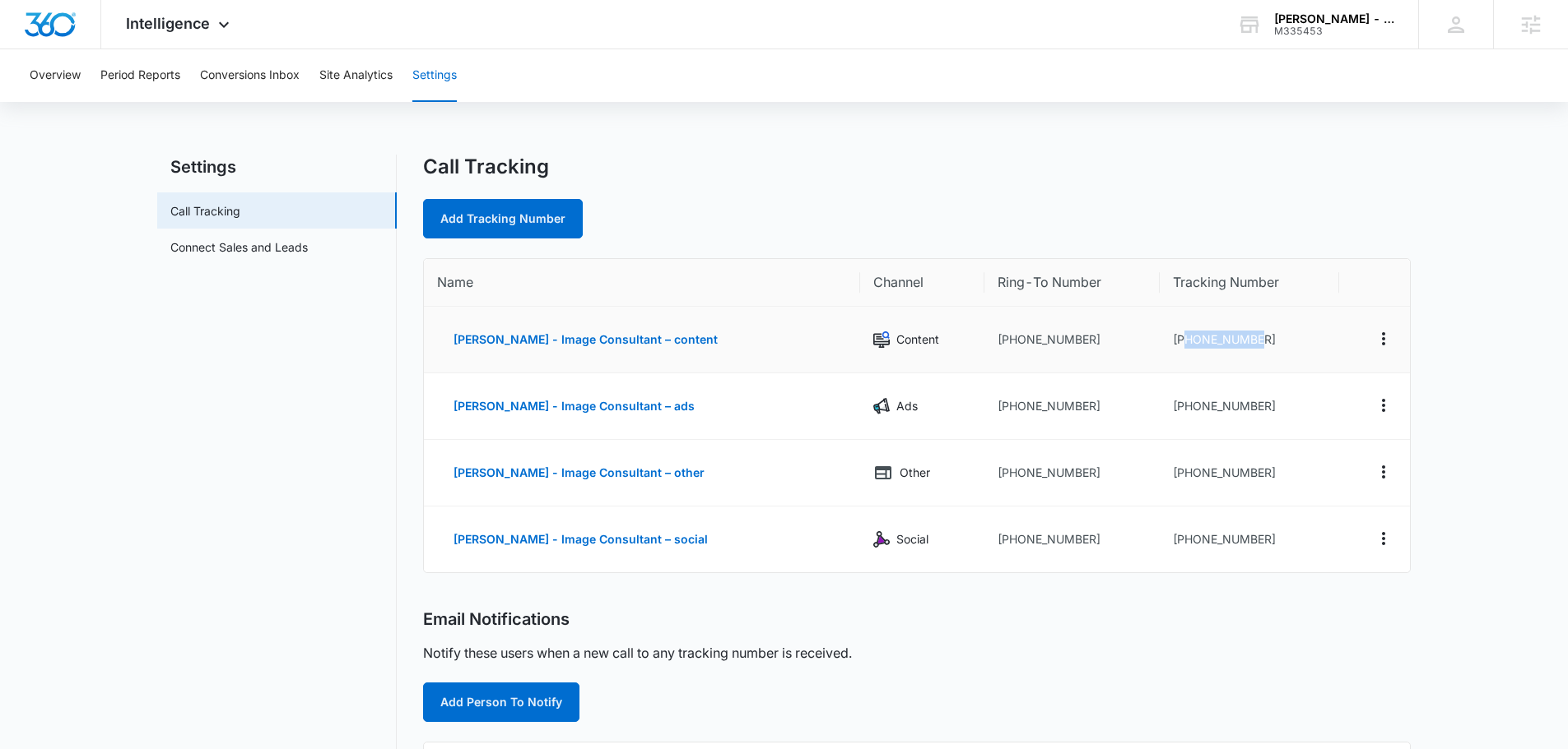
drag, startPoint x: 1261, startPoint y: 342, endPoint x: 1180, endPoint y: 345, distance: 81.1
click at [887, 345] on td "+14242109261" at bounding box center [1249, 340] width 179 height 67
copy td "4242109261"
drag, startPoint x: 1261, startPoint y: 405, endPoint x: 1177, endPoint y: 410, distance: 84.1
click at [887, 410] on td "+14242109389" at bounding box center [1249, 407] width 179 height 67
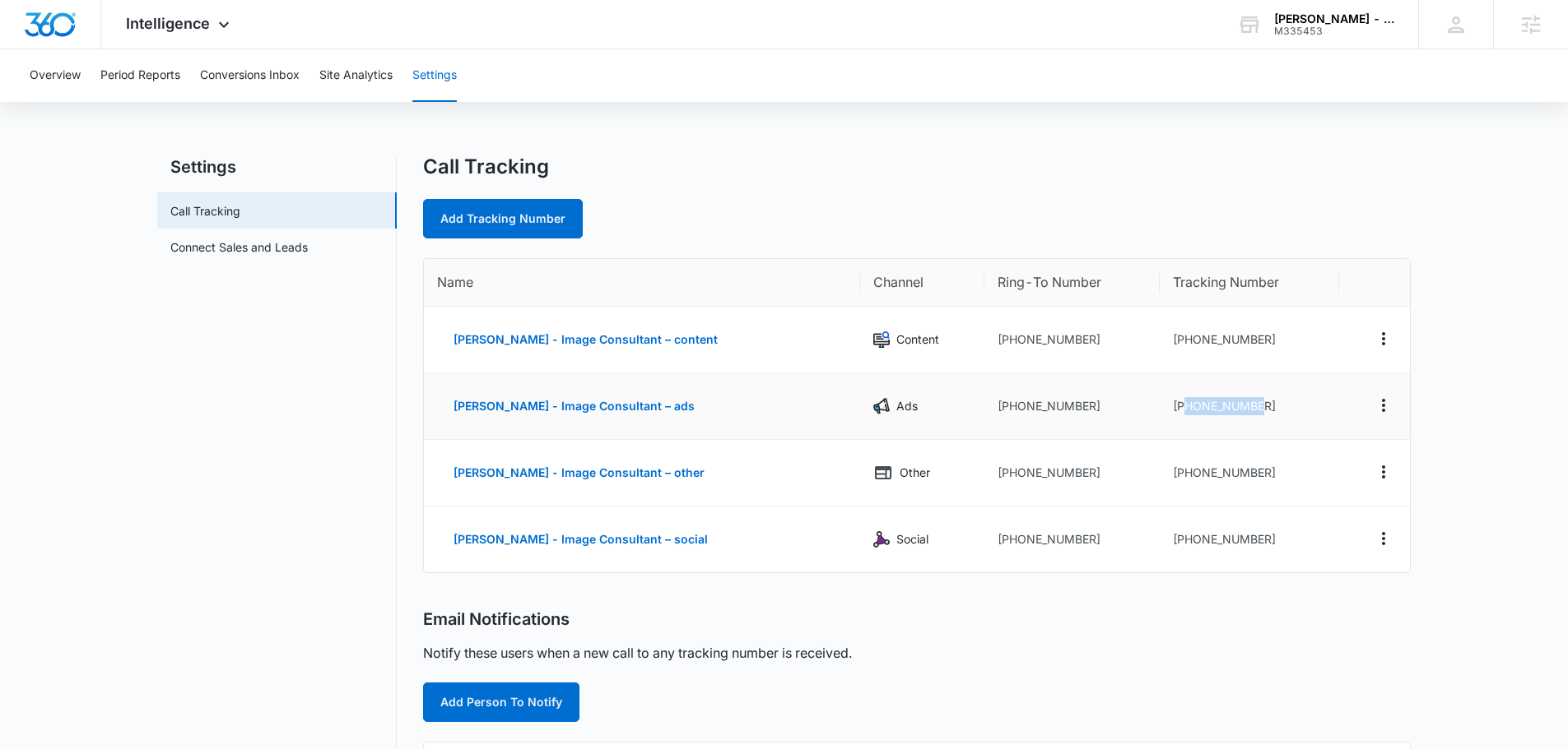
copy td "4242109389"
drag, startPoint x: 1256, startPoint y: 476, endPoint x: 1179, endPoint y: 471, distance: 77.2
click at [887, 471] on td "+14242225078" at bounding box center [1249, 473] width 179 height 67
copy td "4242225078"
drag, startPoint x: 1254, startPoint y: 544, endPoint x: 1180, endPoint y: 545, distance: 74.0
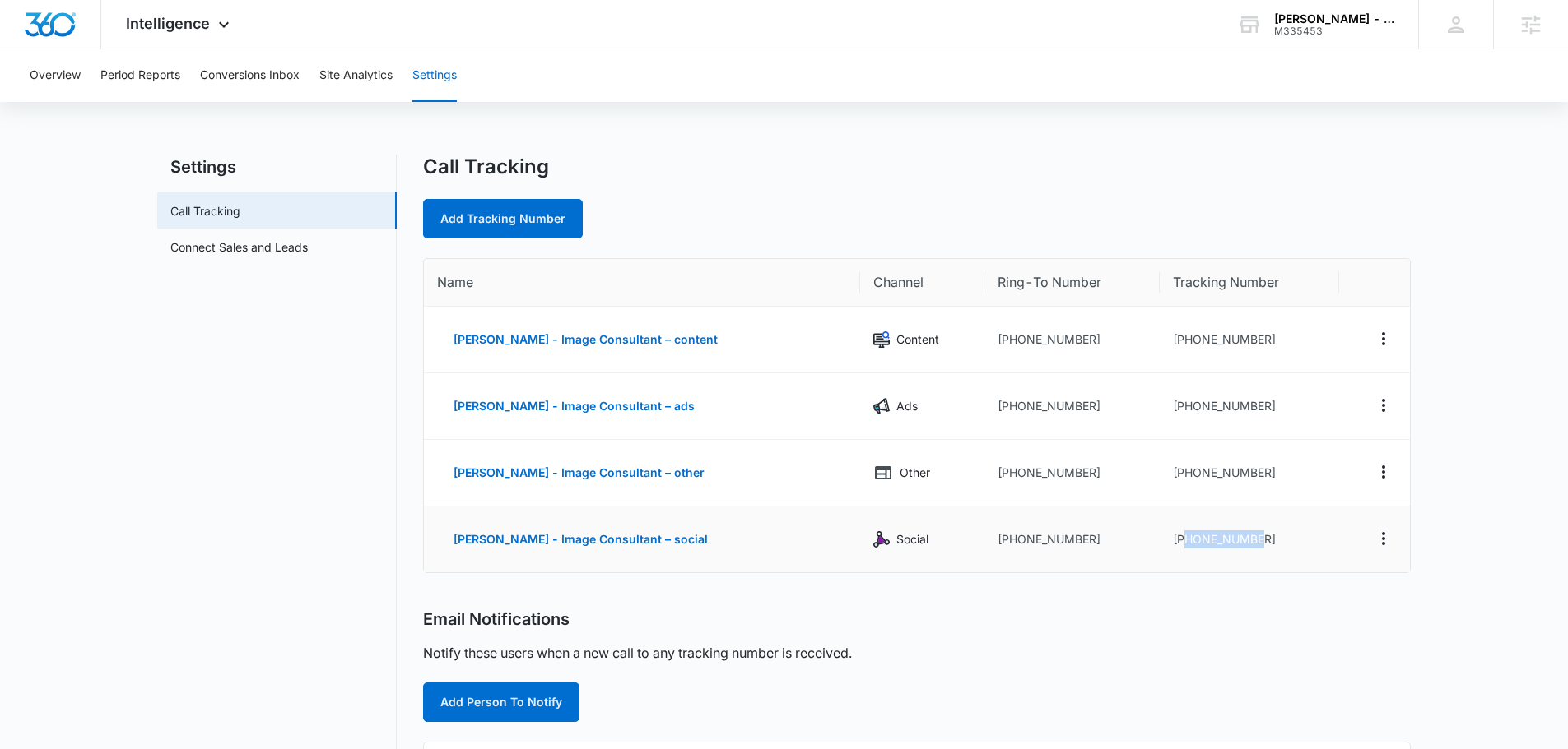
click at [887, 545] on td "+14242249492" at bounding box center [1249, 539] width 179 height 66
copy td "4242249492"
click at [887, 549] on td "+14242249492" at bounding box center [1249, 539] width 179 height 66
click at [887, 505] on td at bounding box center [1374, 473] width 71 height 67
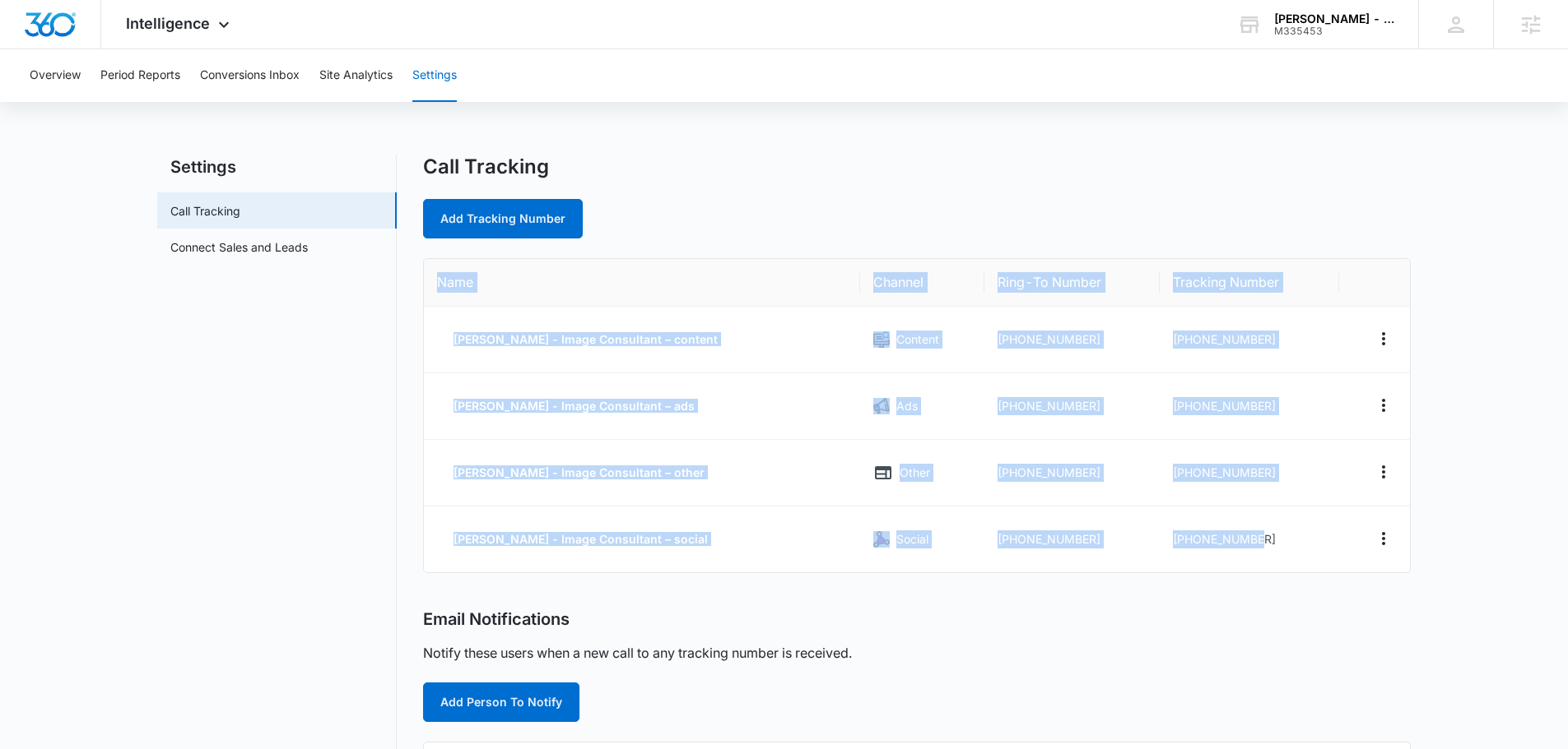
drag, startPoint x: 1301, startPoint y: 550, endPoint x: 428, endPoint y: 276, distance: 915.0
click at [428, 276] on table "Name Channel Ring-To Number Tracking Number Preston Taub - Image Consultant – c…" at bounding box center [917, 416] width 986 height 313
copy table "Name Channel Ring-To Number Tracking Number Preston Taub - Image Consultant – c…"
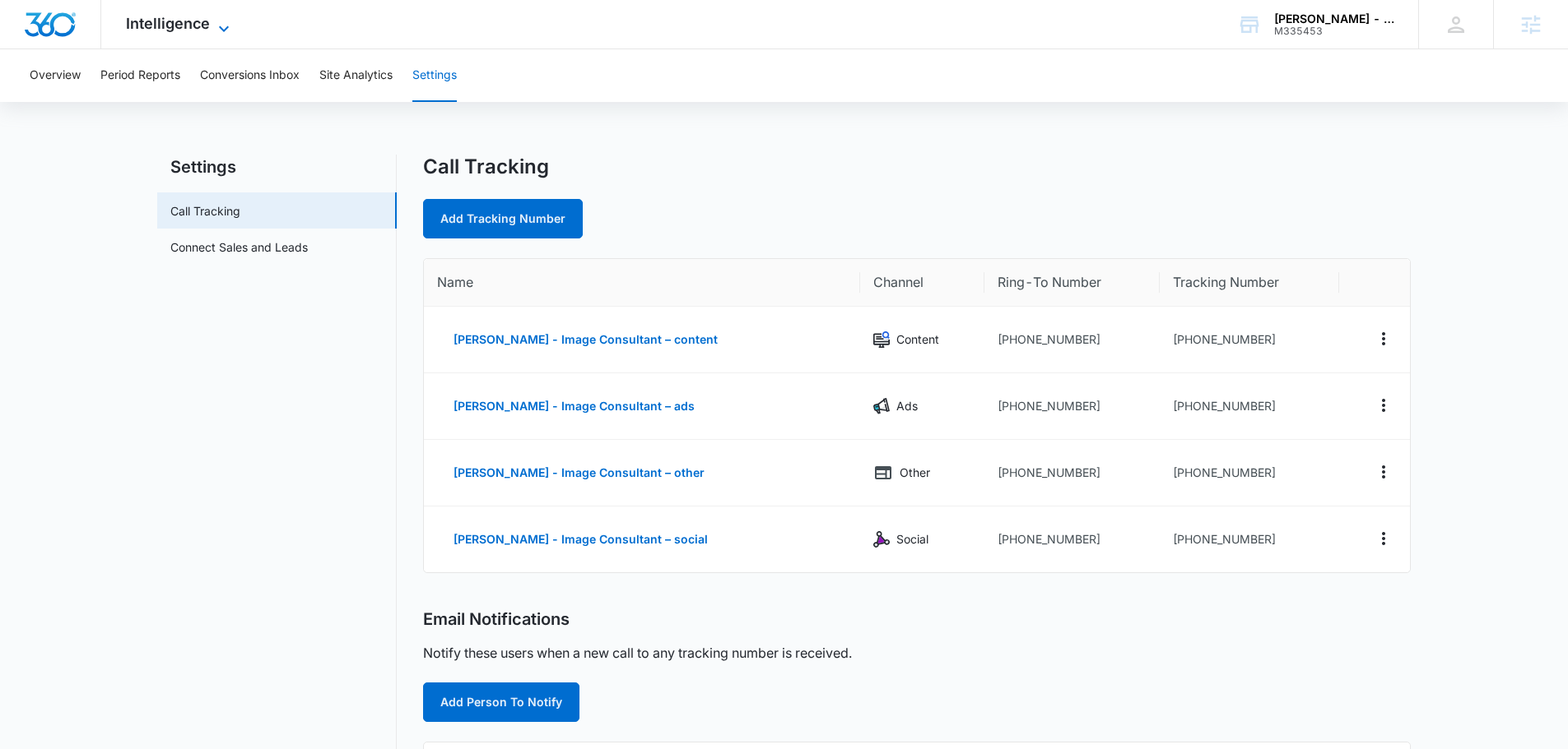
click at [151, 17] on span "Intelligence" at bounding box center [167, 23] width 84 height 17
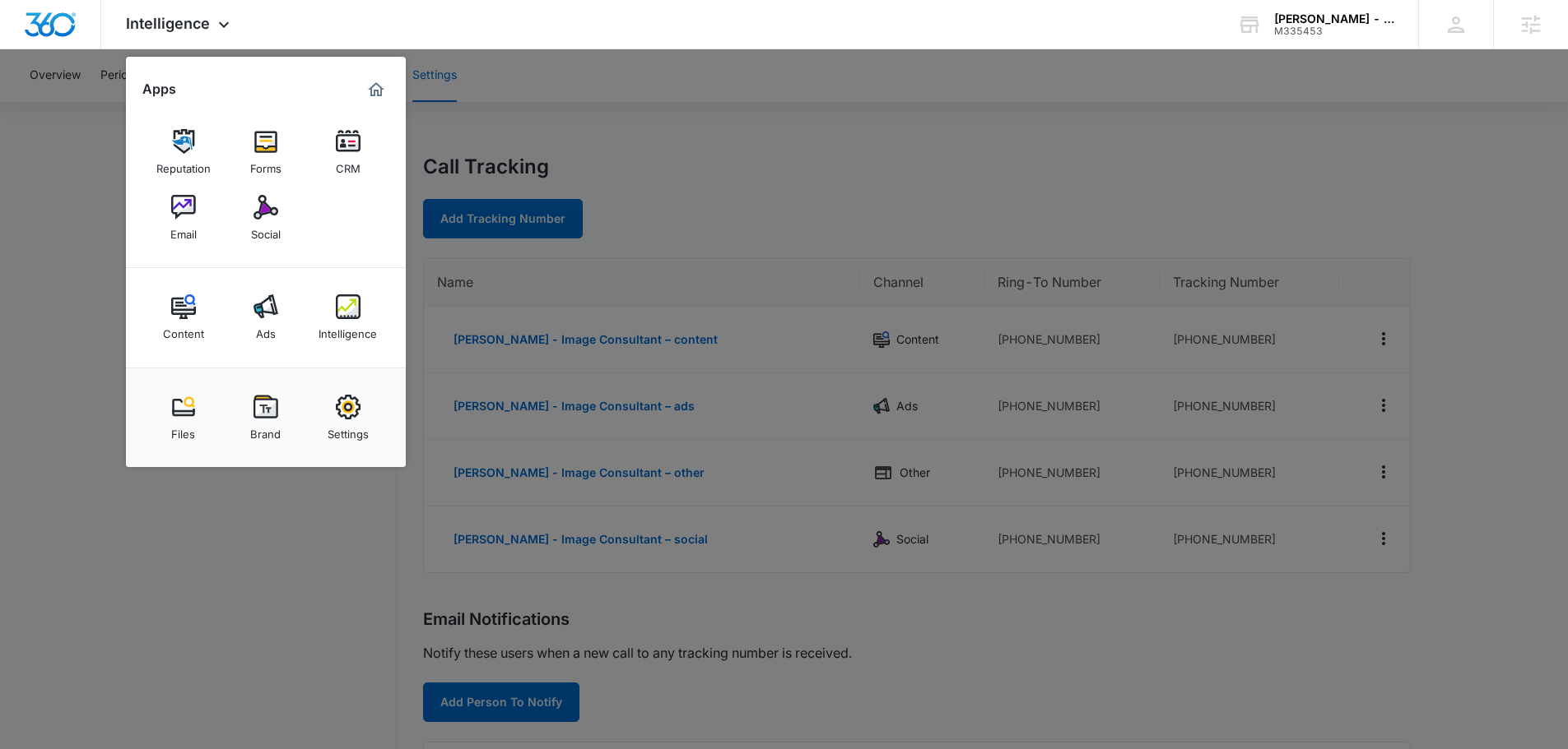
click at [313, 543] on div at bounding box center [784, 374] width 1568 height 749
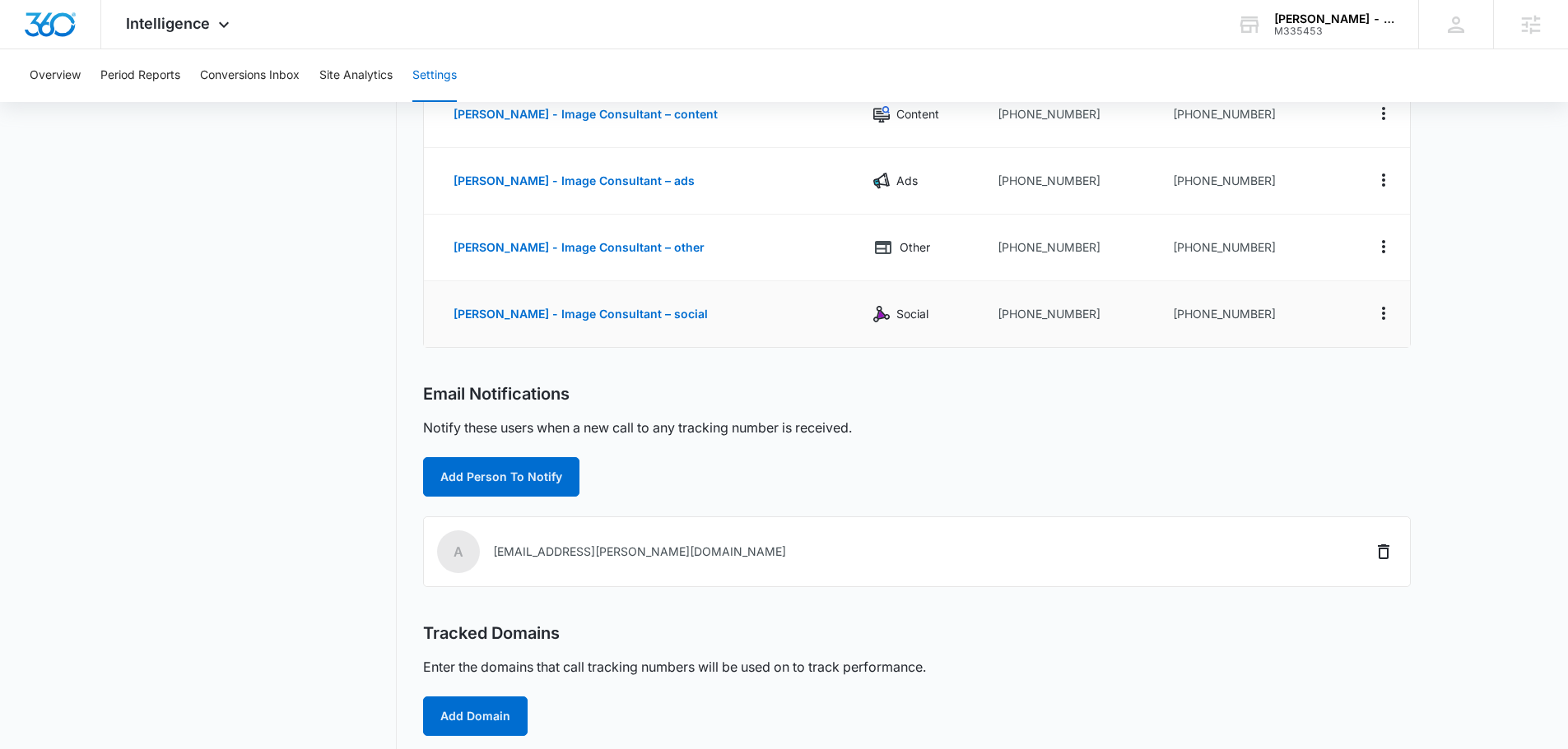
scroll to position [306, 0]
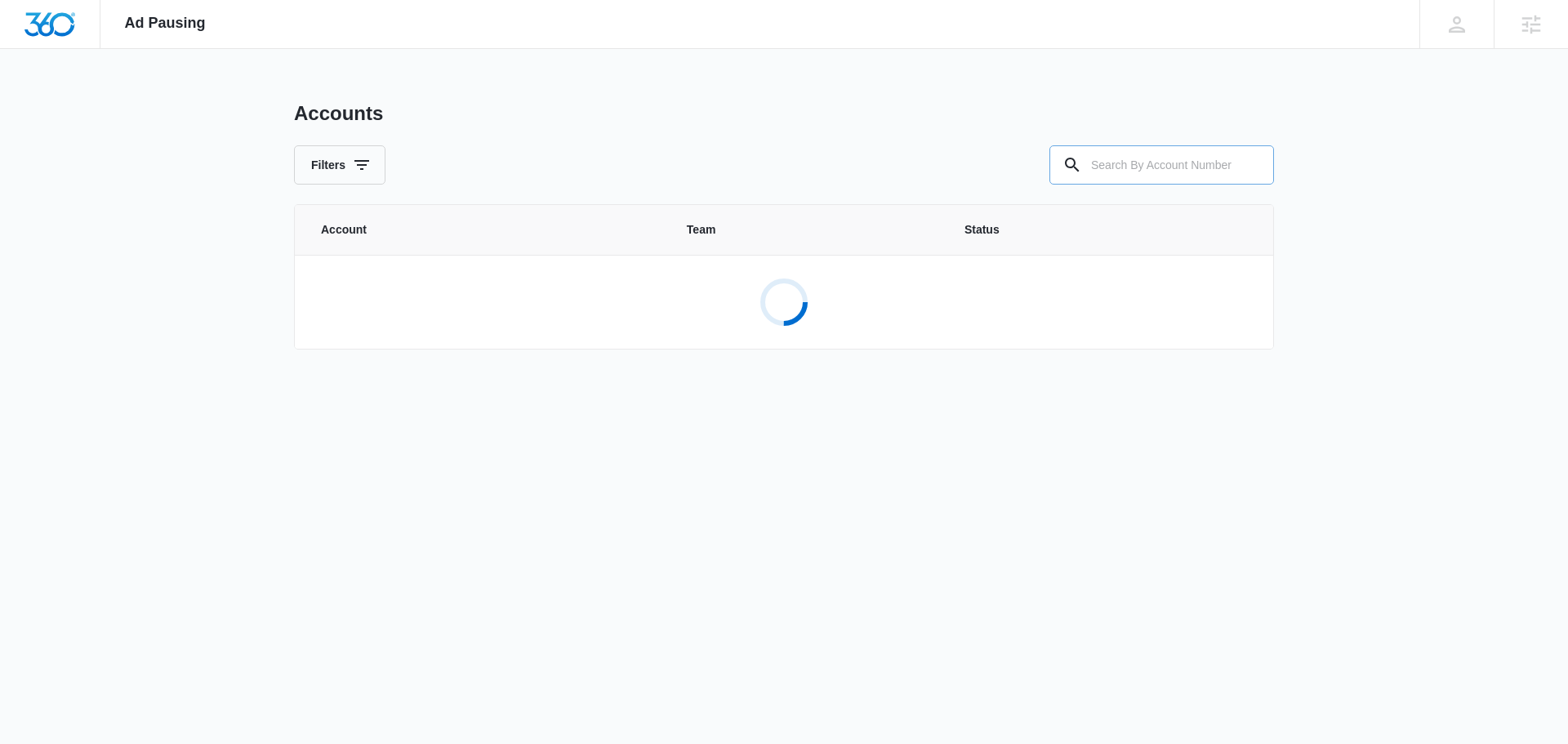
click at [1136, 170] on input "text" at bounding box center [1161, 164] width 224 height 39
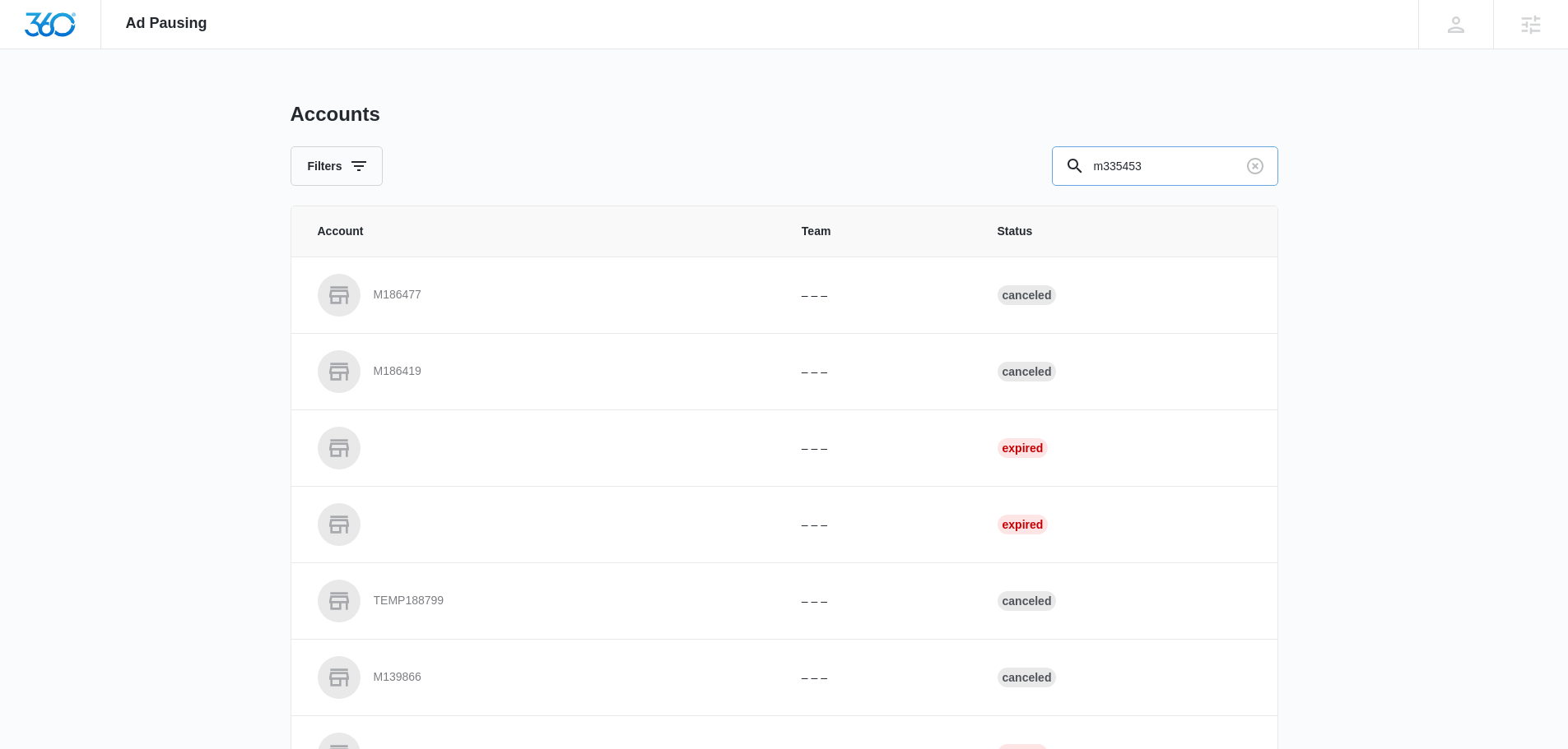
type input "m335453"
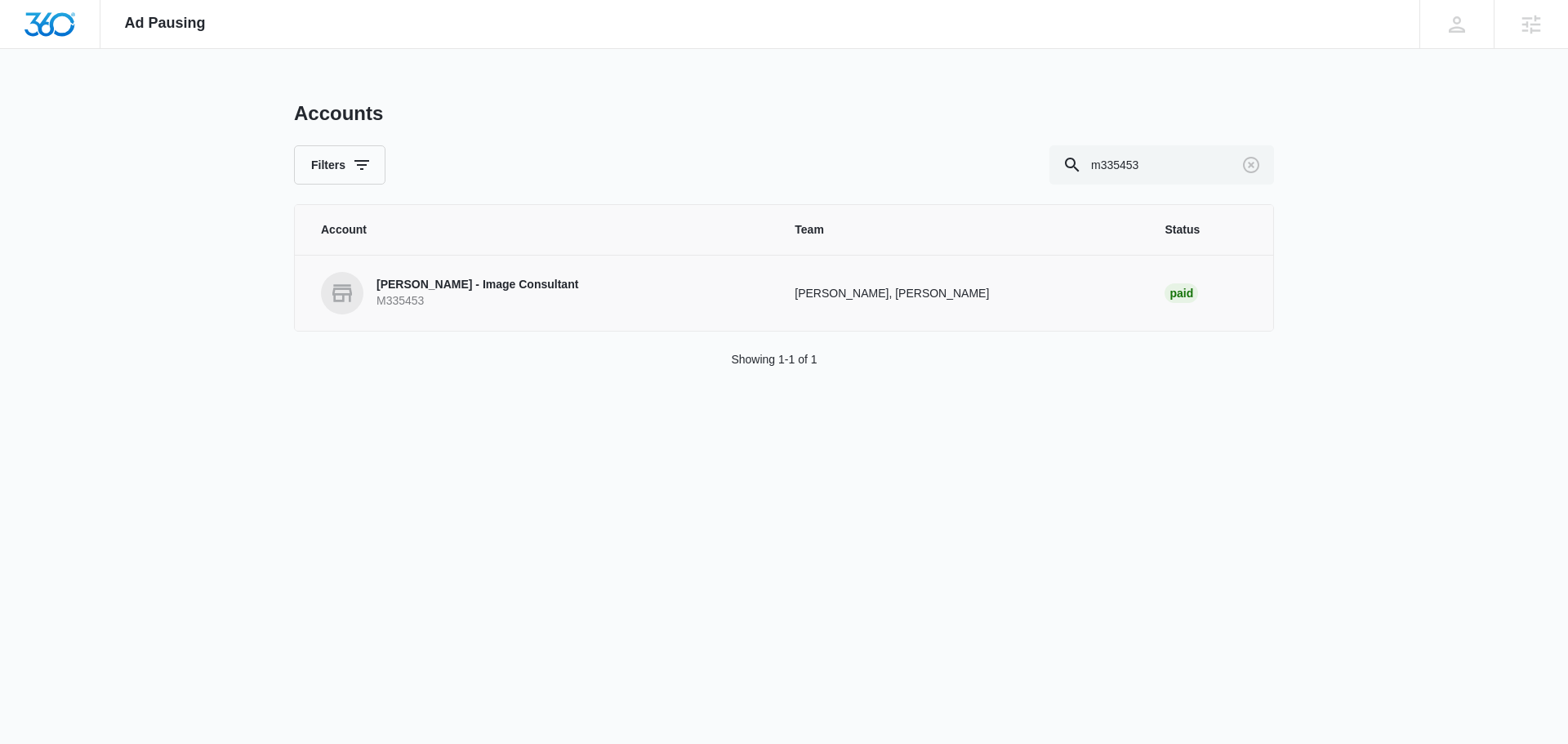
click at [980, 275] on td "Jessie Hoerr, Angelis Torres" at bounding box center [960, 293] width 370 height 76
click at [501, 296] on p "M335453" at bounding box center [477, 301] width 201 height 17
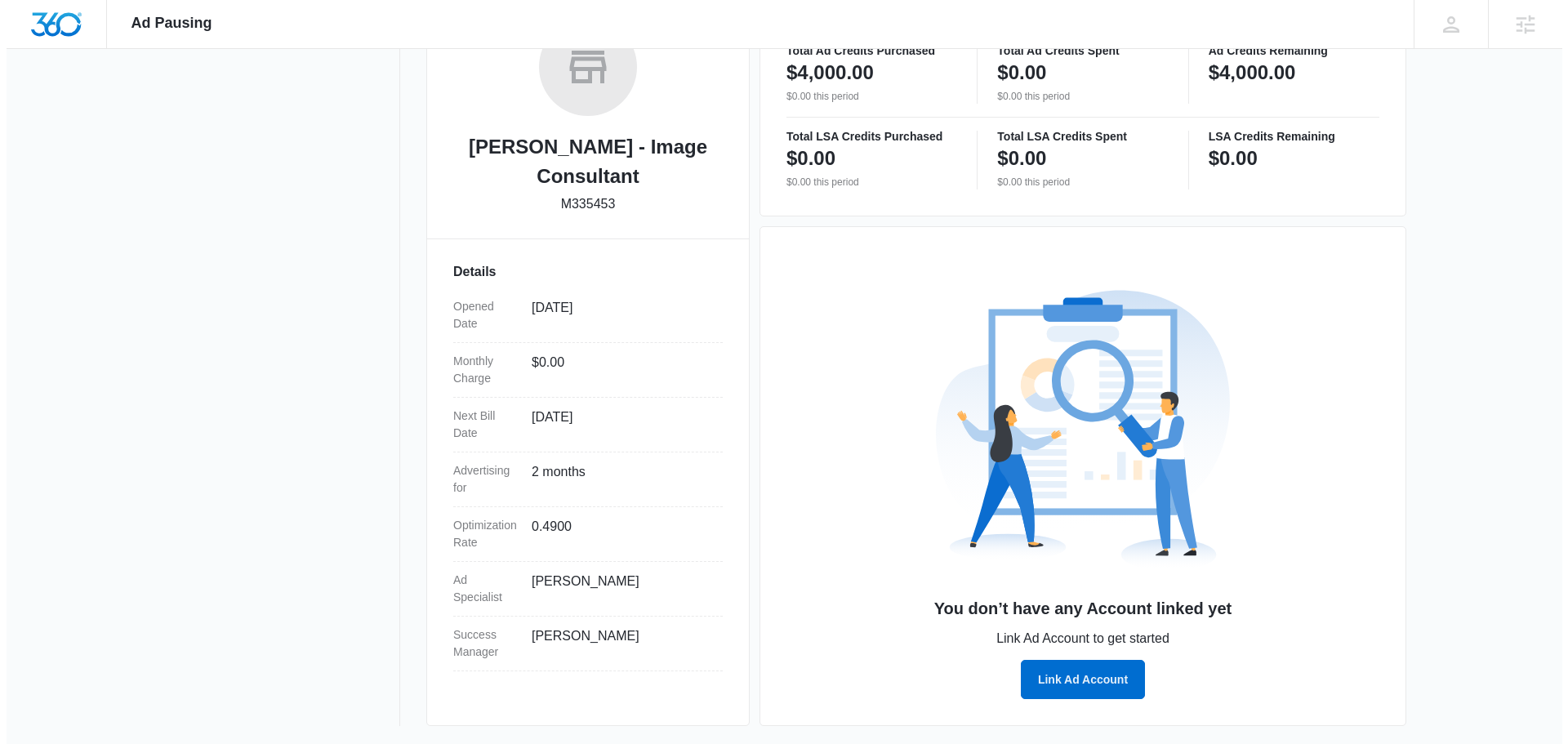
scroll to position [296, 0]
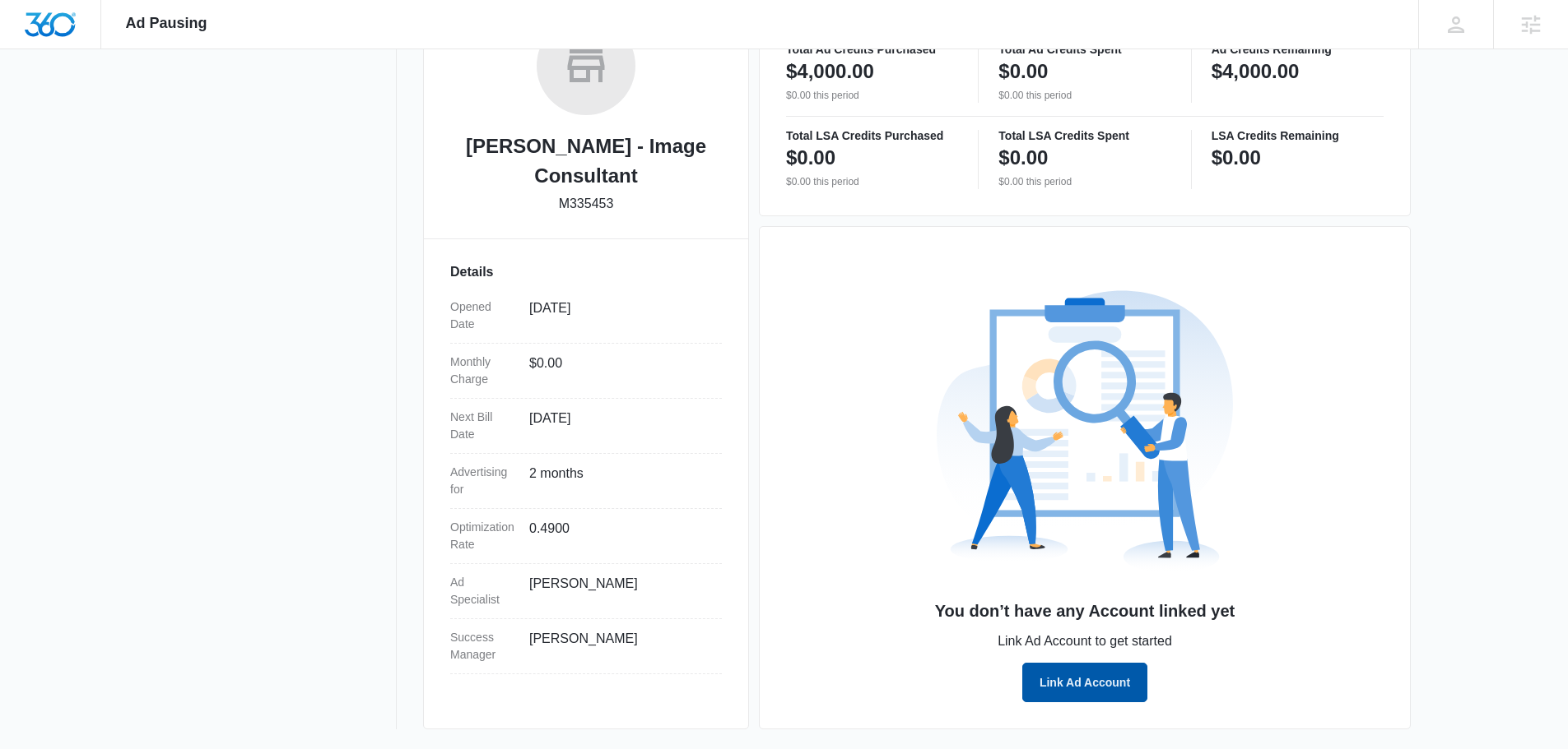
click at [1080, 683] on button "Link Ad Account" at bounding box center [1085, 682] width 125 height 39
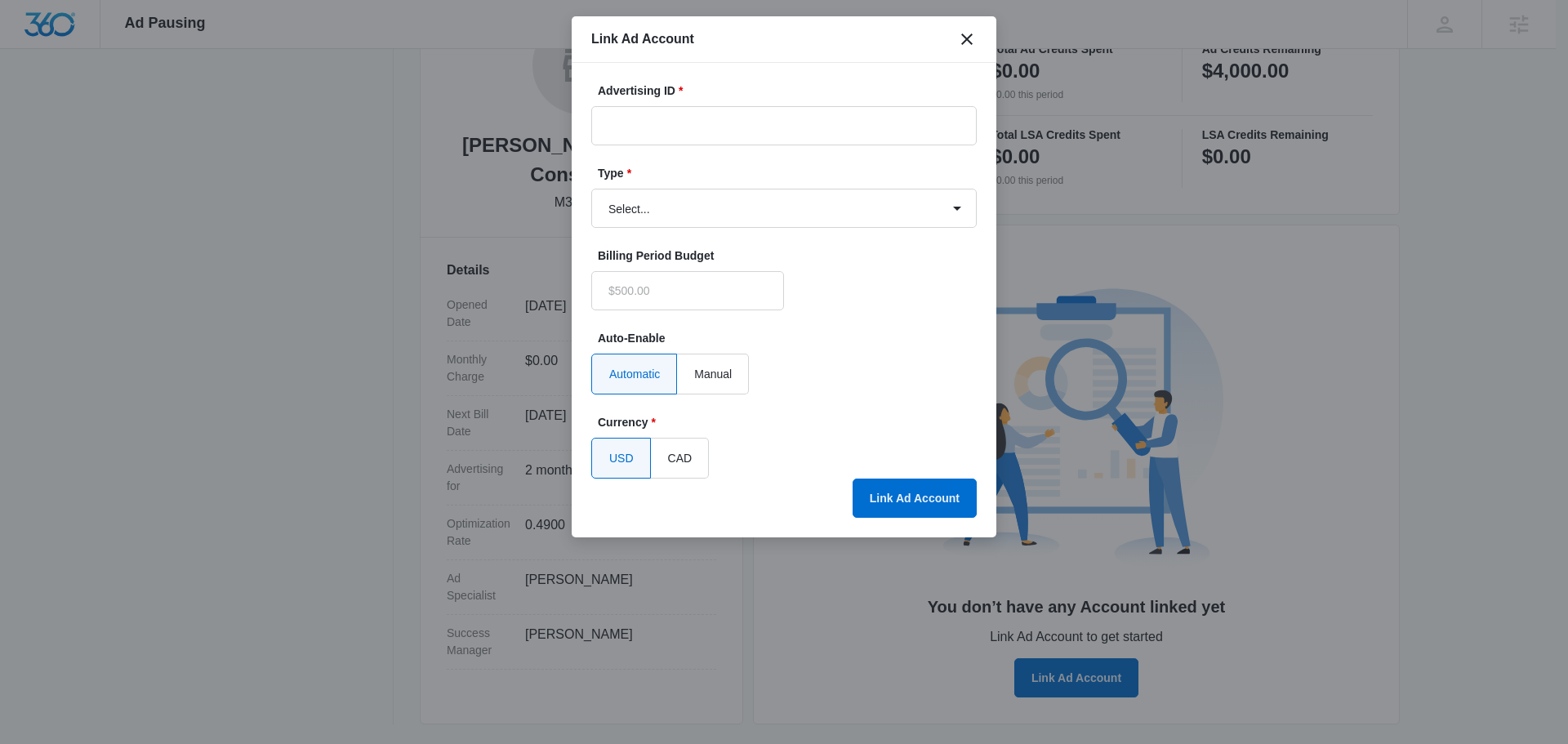
type input "$0.00"
click at [767, 119] on input "Advertising ID *" at bounding box center [783, 126] width 385 height 39
paste input "[PHONE_NUMBER]"
type input "[PHONE_NUMBER]"
click at [755, 218] on select "Select... Bing Ads Facebook Ads Google Ads" at bounding box center [783, 208] width 385 height 39
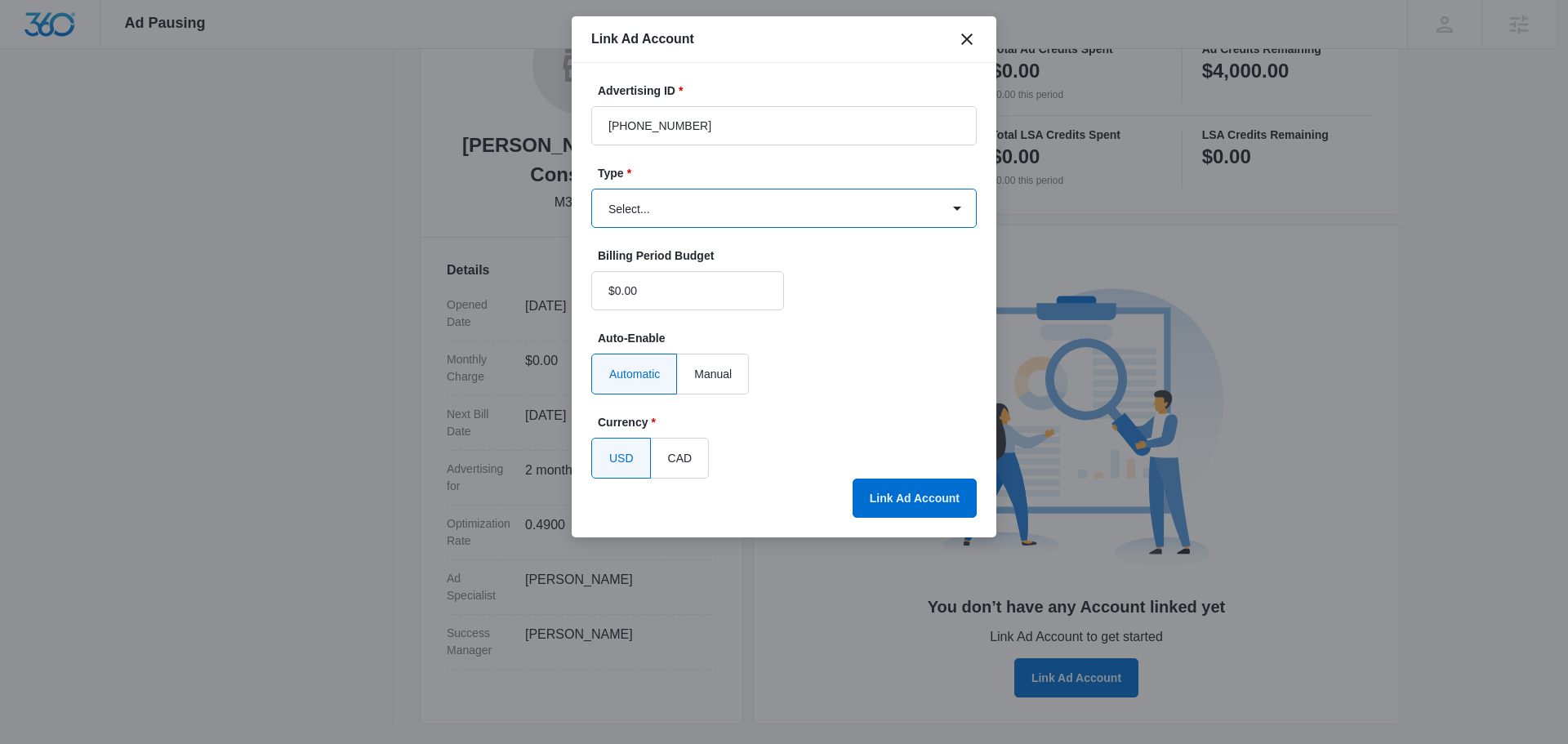
select select "google"
click at [591, 189] on select "Select... Bing Ads Facebook Ads Google Ads" at bounding box center [783, 208] width 385 height 39
click at [944, 521] on div "Advertising ID * 345-247-8950 Type * Select... Bing Ads Facebook Ads Google Ads…" at bounding box center [784, 300] width 424 height 475
click at [939, 500] on button "Link Ad Account" at bounding box center [914, 498] width 124 height 39
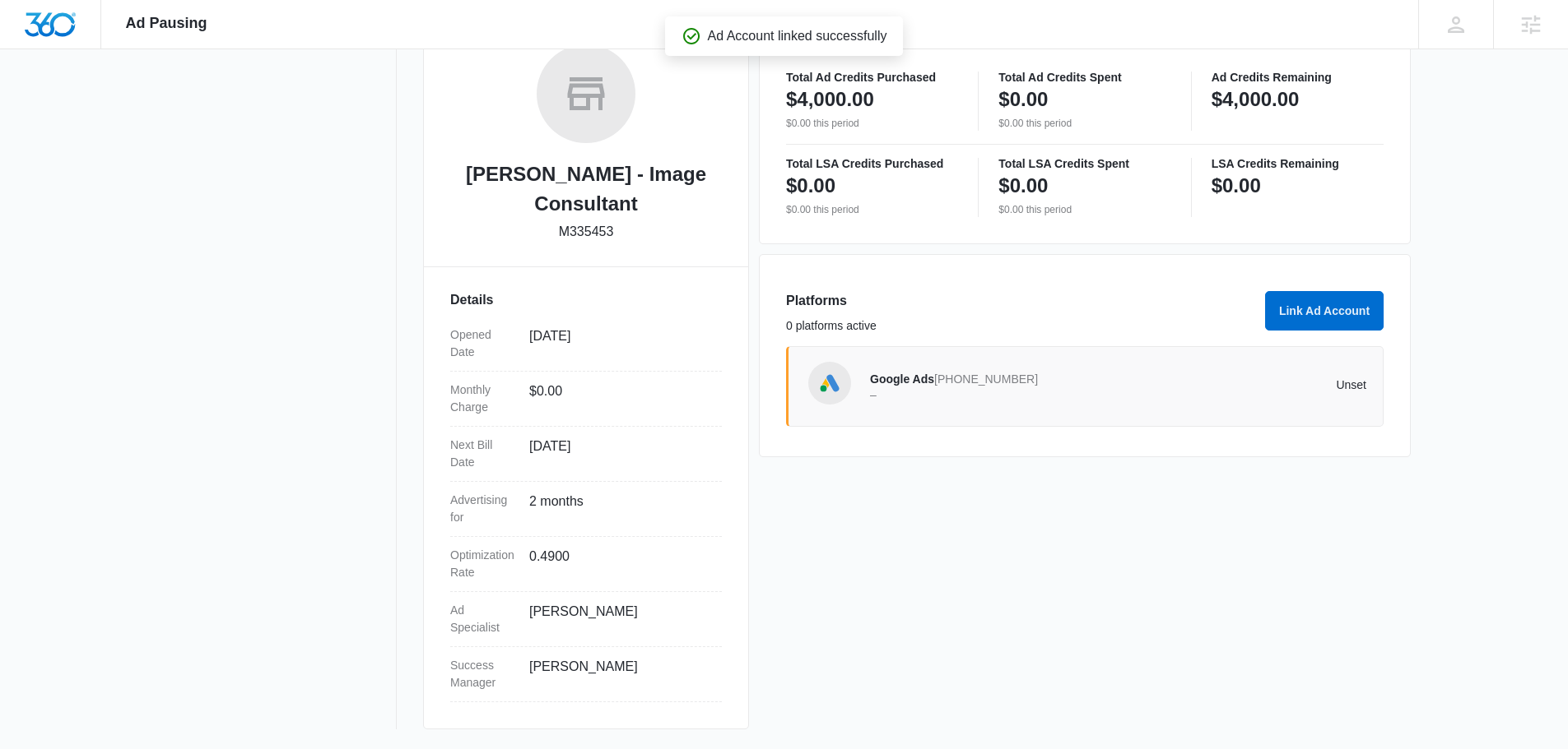
scroll to position [0, 0]
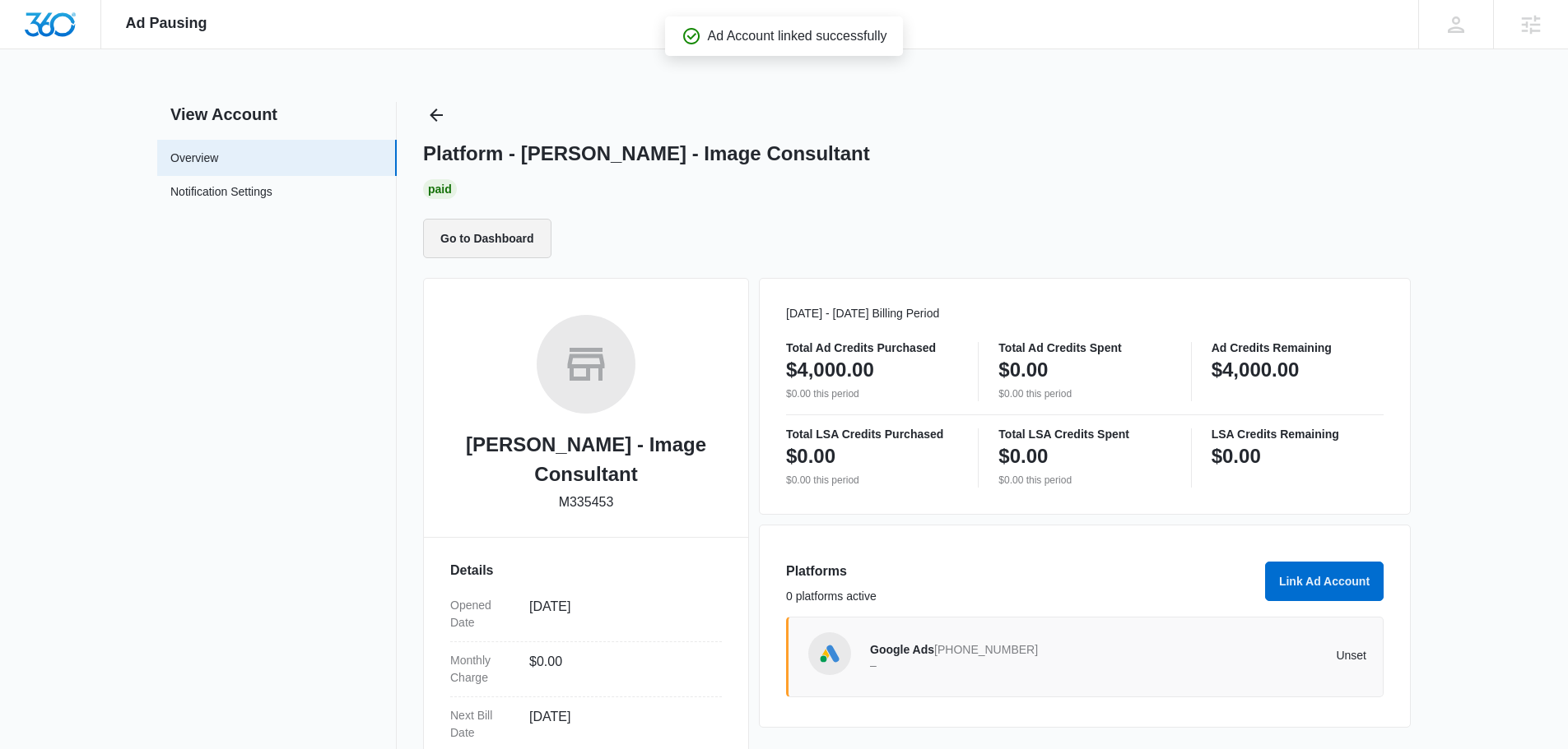
click at [511, 244] on button "Go to Dashboard" at bounding box center [487, 238] width 128 height 39
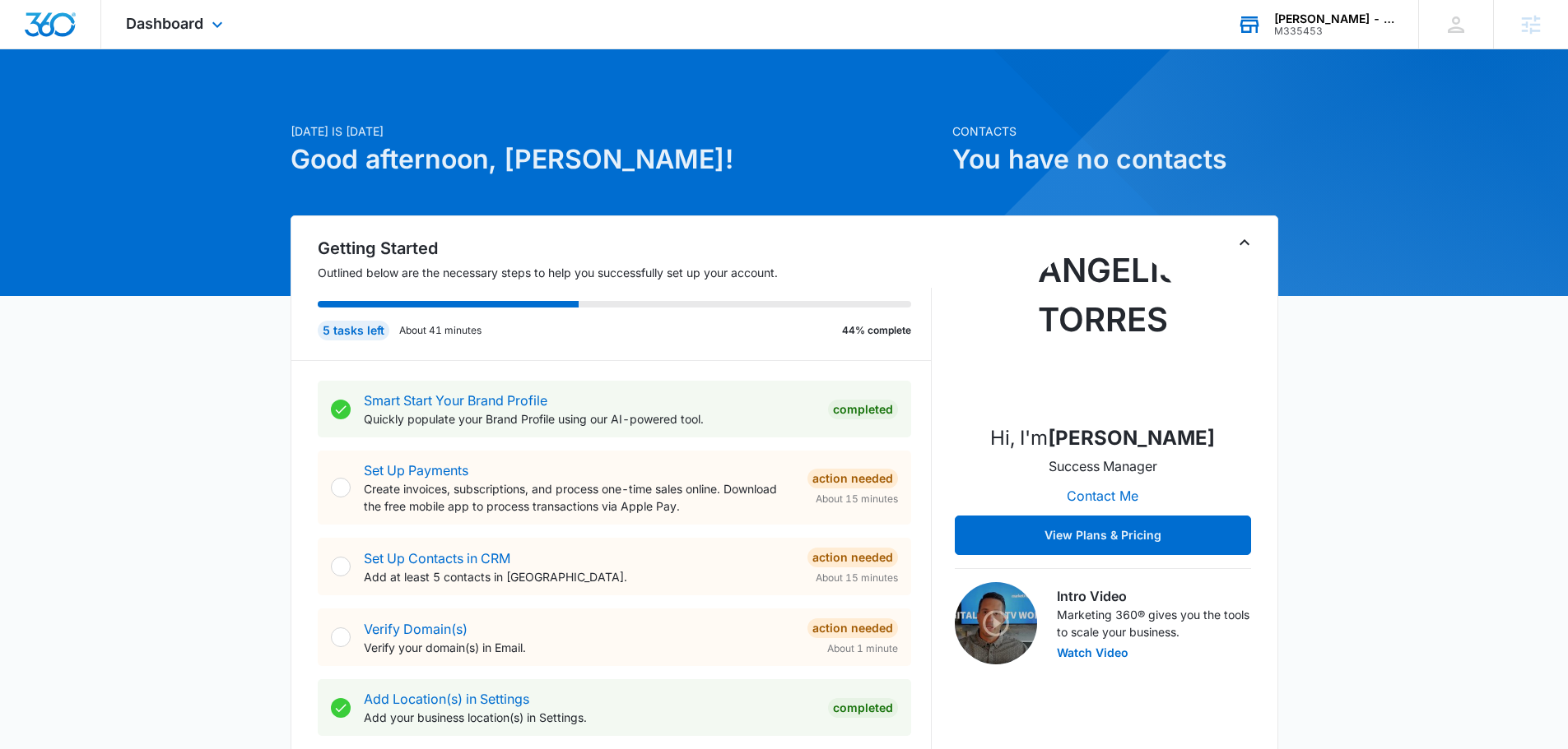
click at [1306, 27] on div "M335453" at bounding box center [1334, 32] width 120 height 12
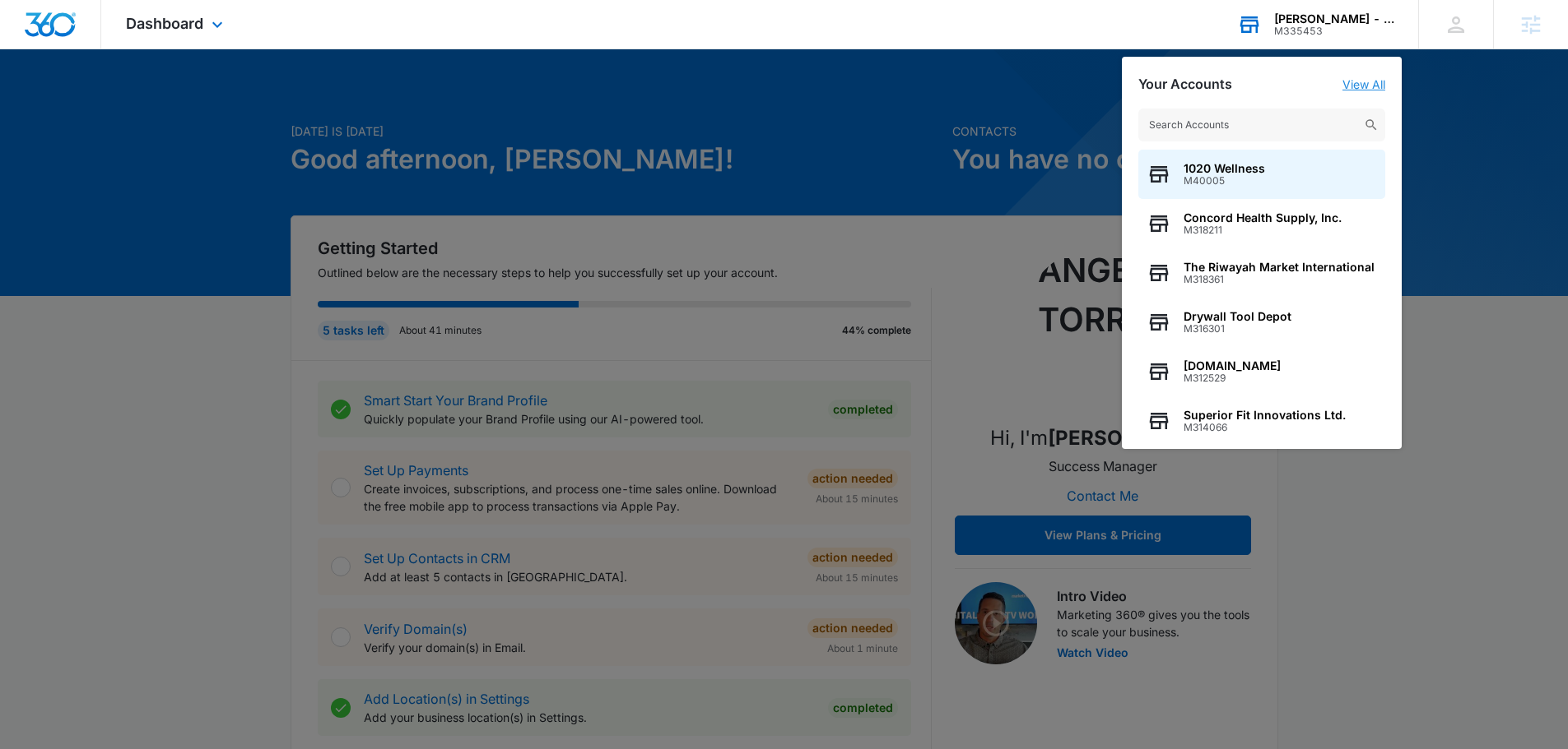
click at [1375, 87] on link "View All" at bounding box center [1363, 84] width 42 height 14
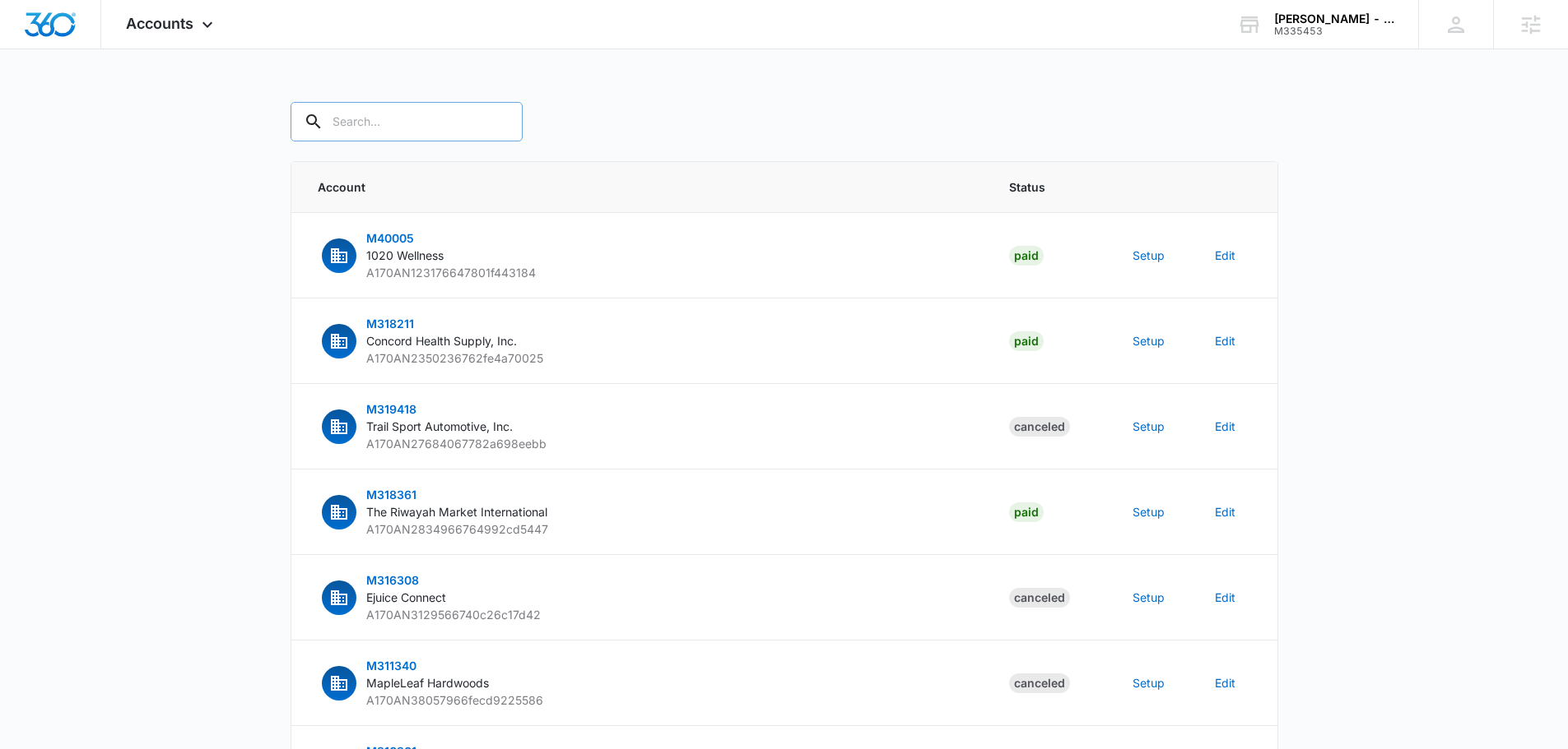
click at [384, 117] on input "text" at bounding box center [406, 121] width 232 height 39
type input "m335453"
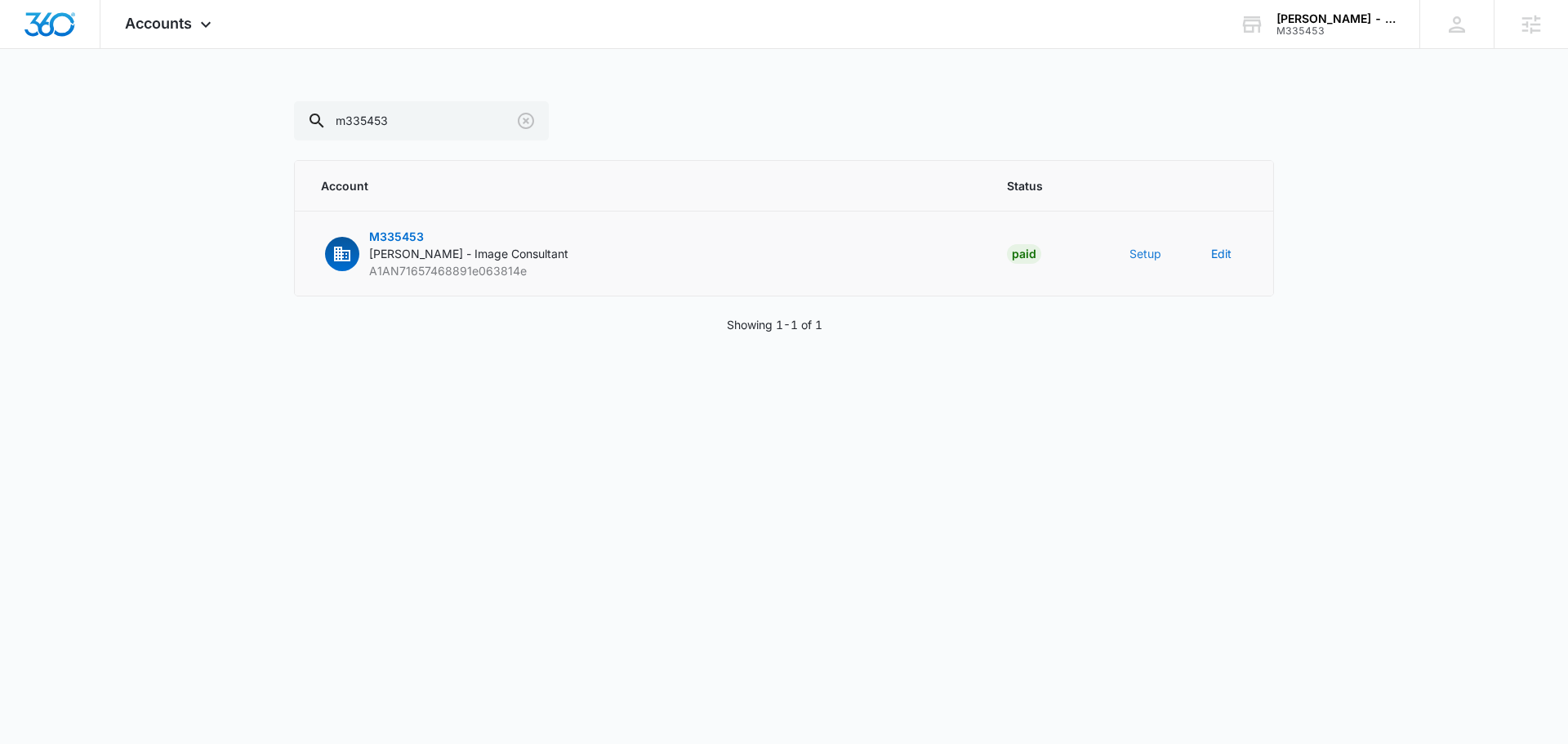
click at [1133, 256] on button "Setup" at bounding box center [1145, 254] width 32 height 17
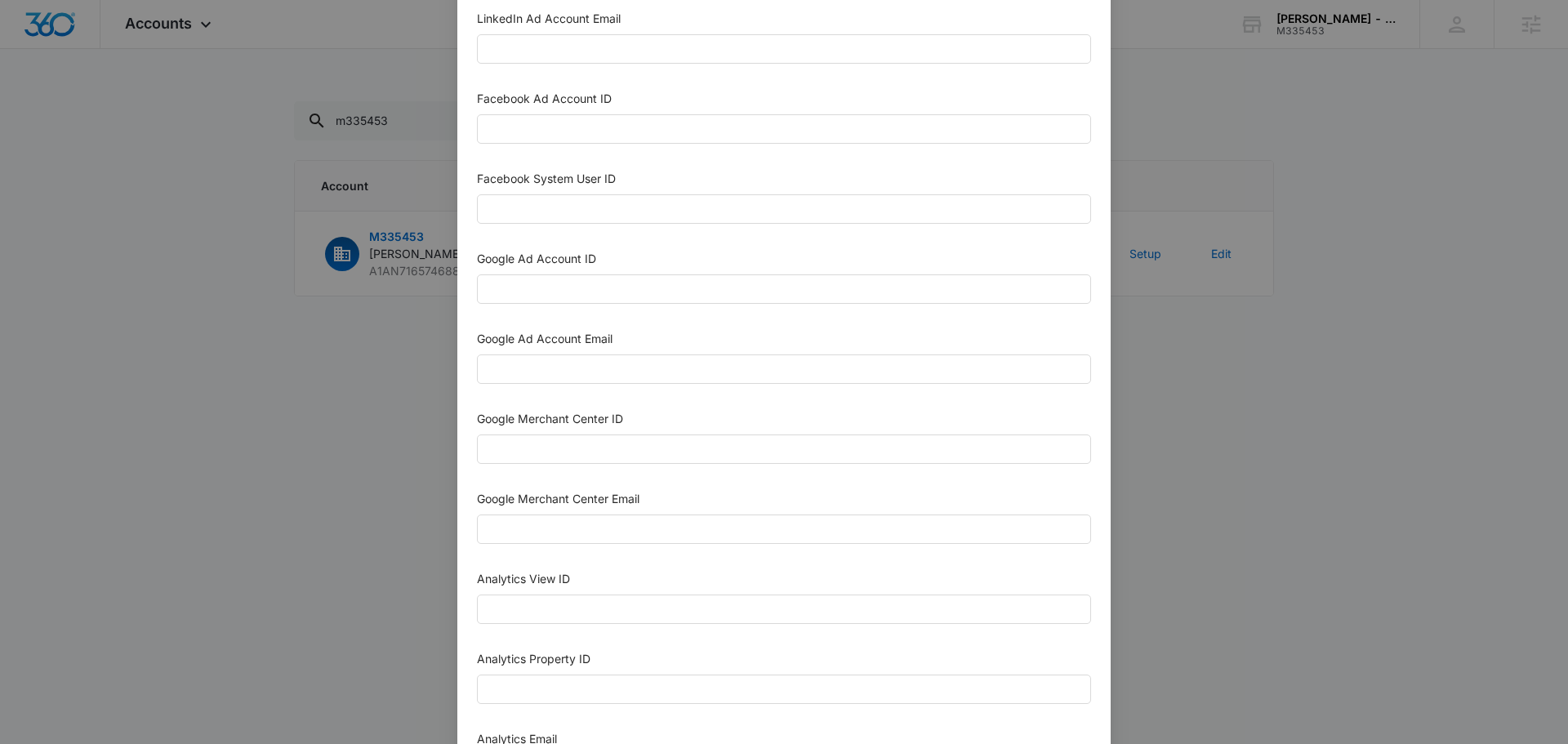
scroll to position [409, 0]
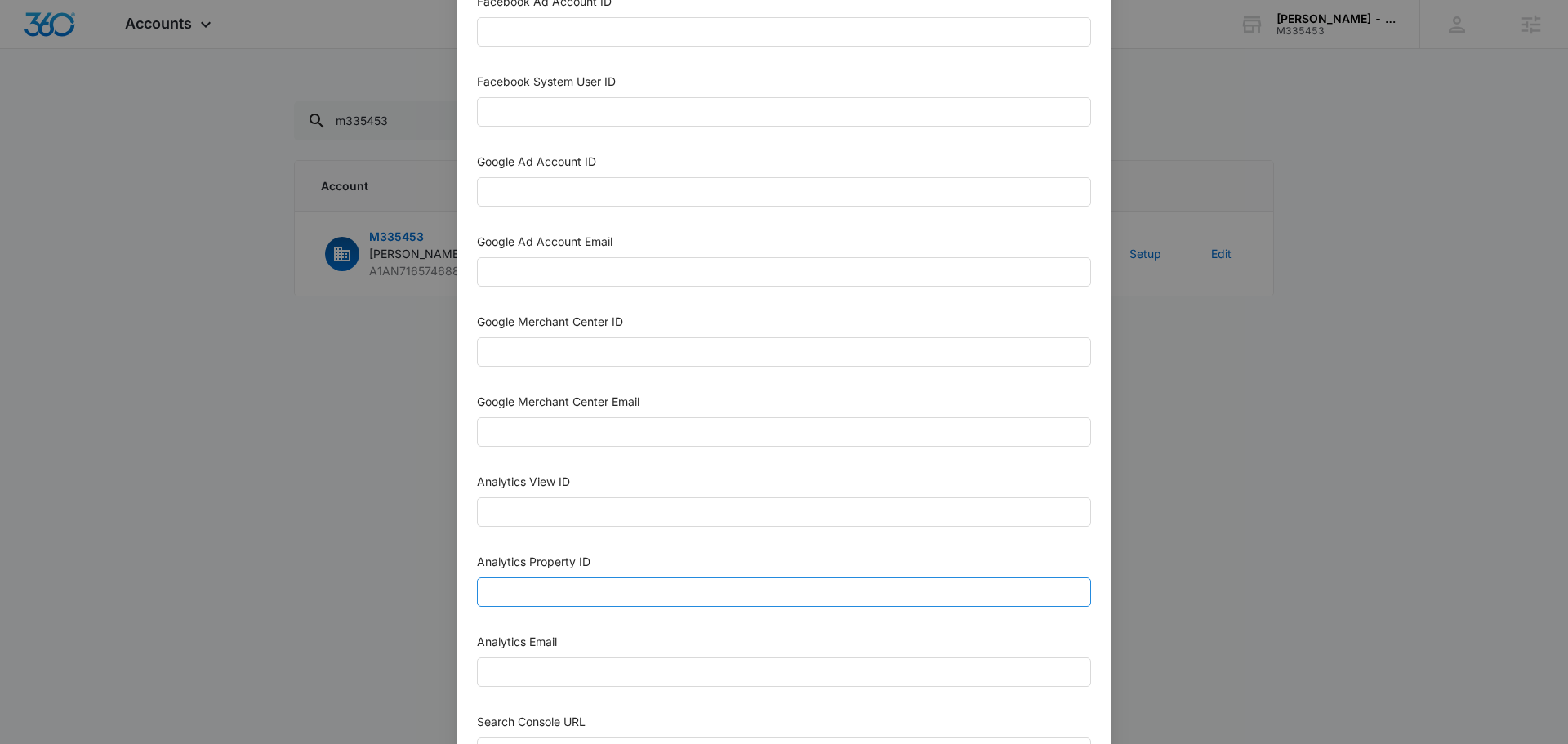
drag, startPoint x: 596, startPoint y: 609, endPoint x: 594, endPoint y: 598, distance: 11.2
click at [595, 608] on div "Analytics Property ID" at bounding box center [784, 583] width 614 height 60
click at [593, 596] on input "Analytics Property ID" at bounding box center [784, 592] width 614 height 30
paste input "507472656"
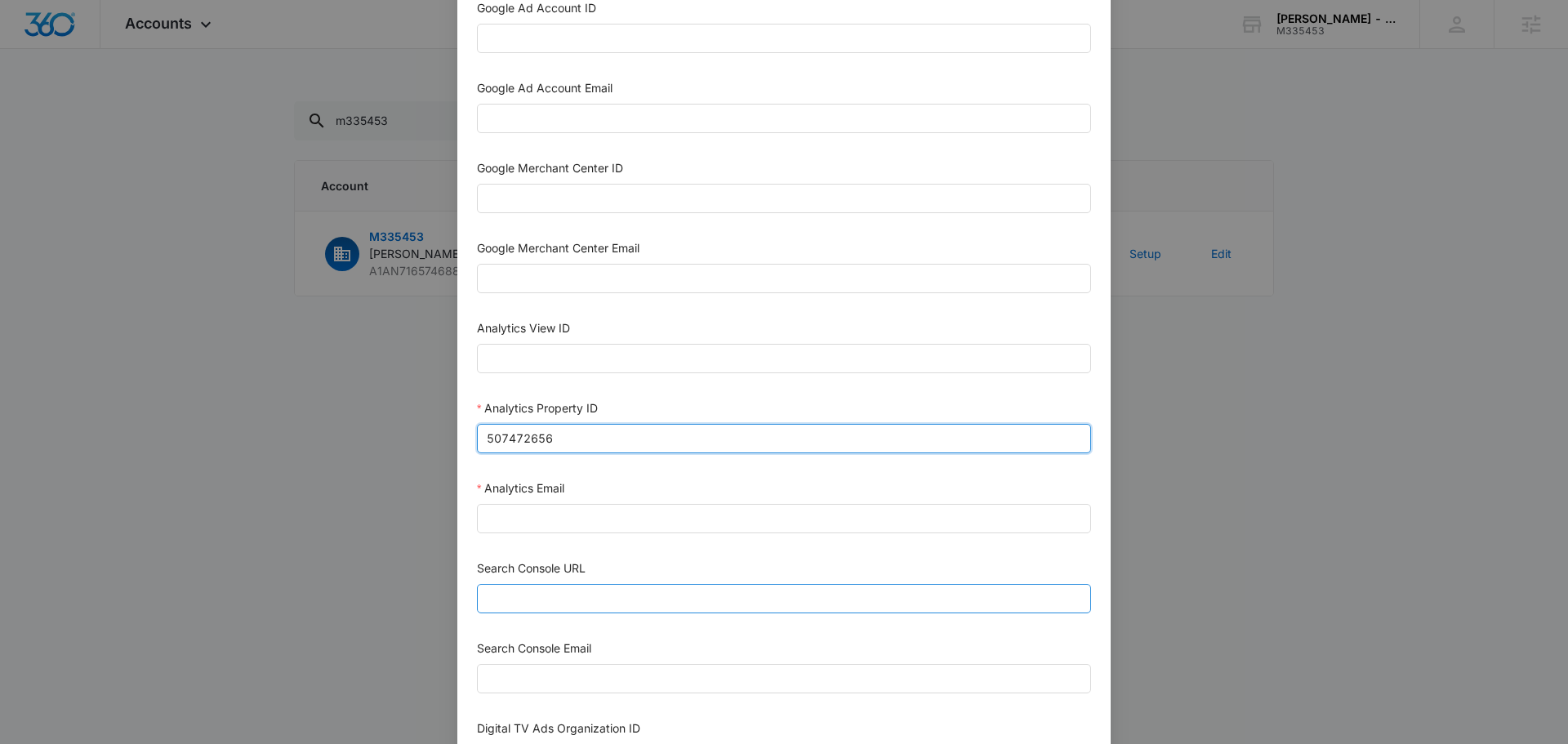
scroll to position [572, 0]
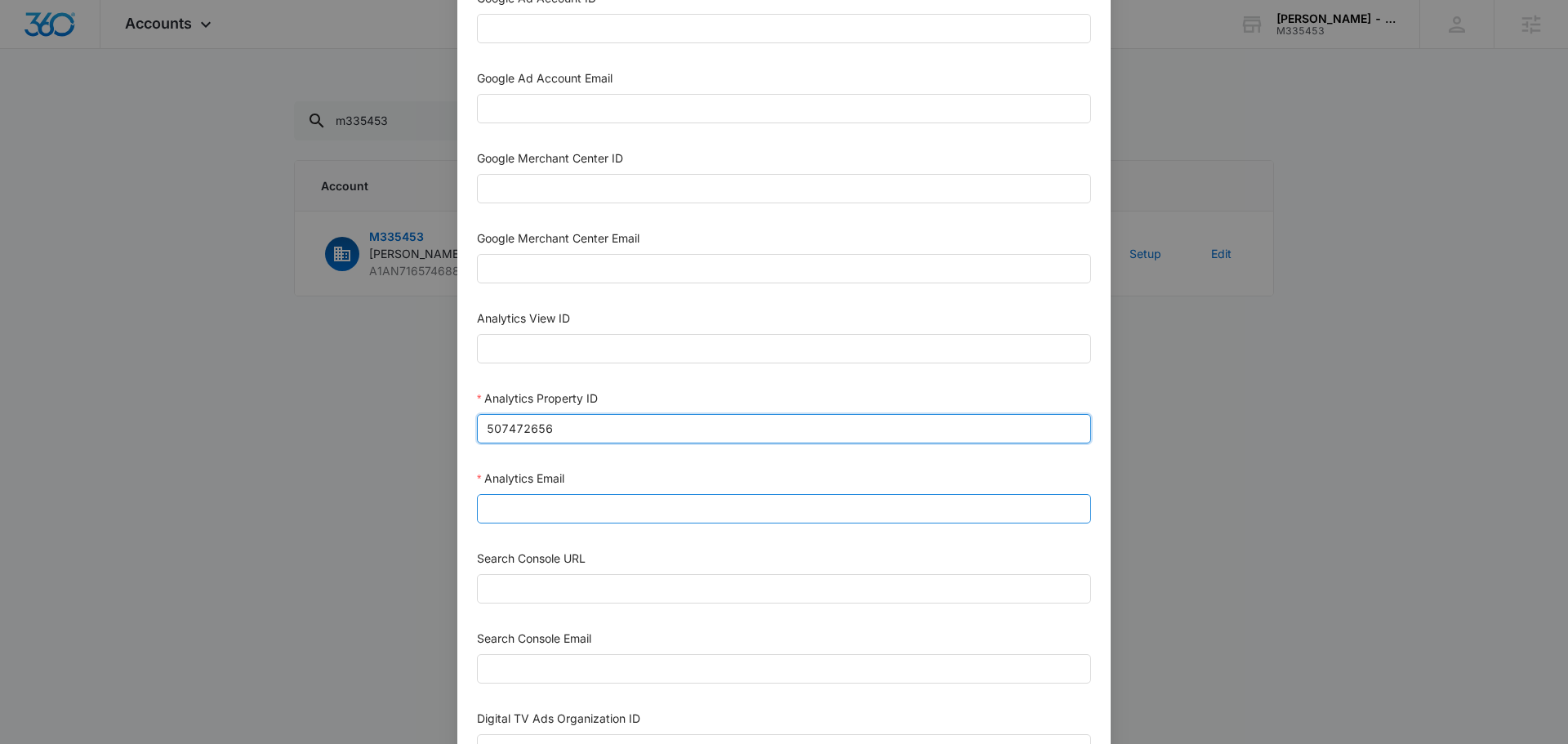
type input "507472656"
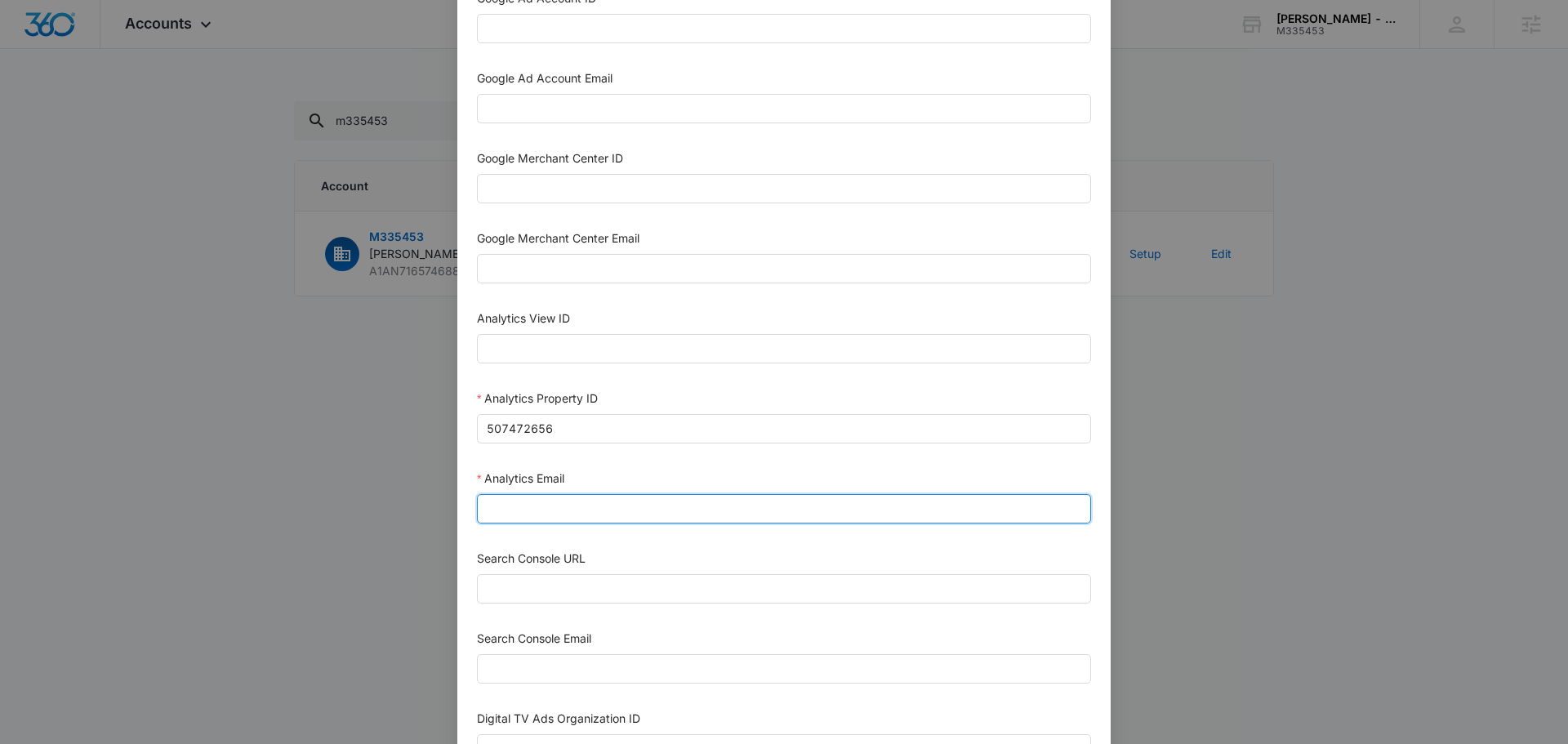
click at [587, 520] on input "Analytics Email" at bounding box center [784, 509] width 614 height 30
type input "[EMAIL_ADDRESS][DOMAIN_NAME]"
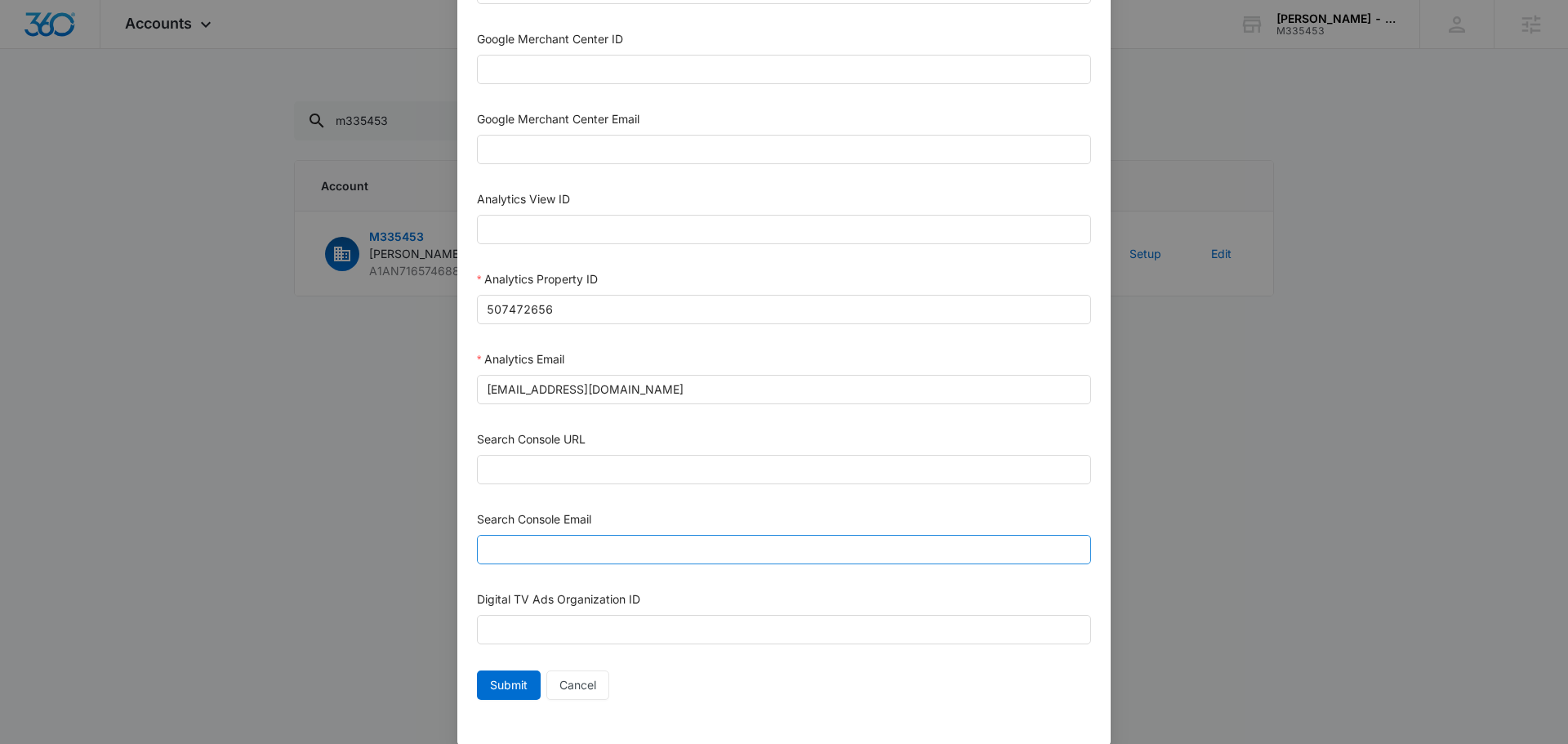
scroll to position [713, 0]
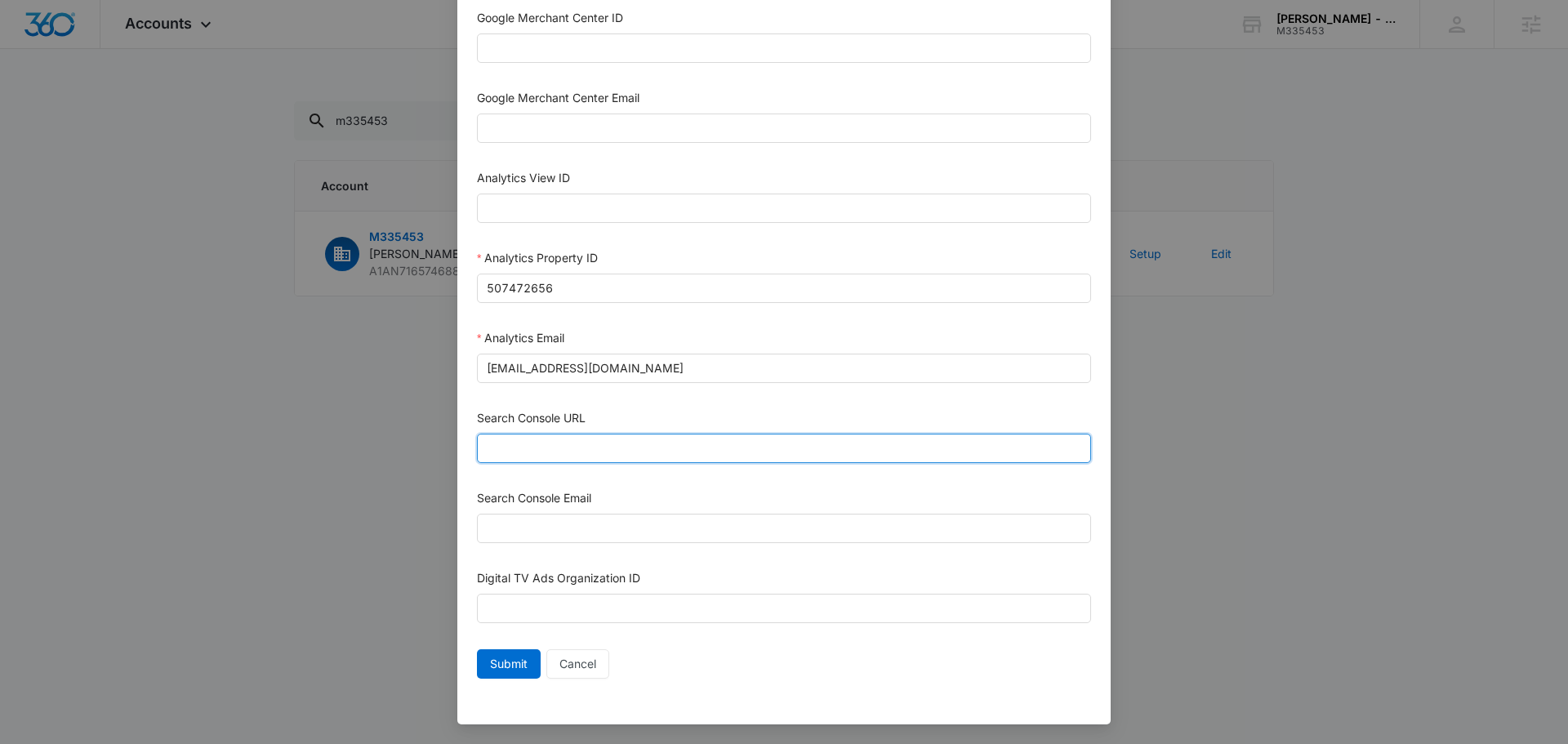
click at [637, 458] on input "Search Console URL" at bounding box center [784, 448] width 614 height 30
paste input "[URL][DOMAIN_NAME]"
type input "[URL][DOMAIN_NAME]"
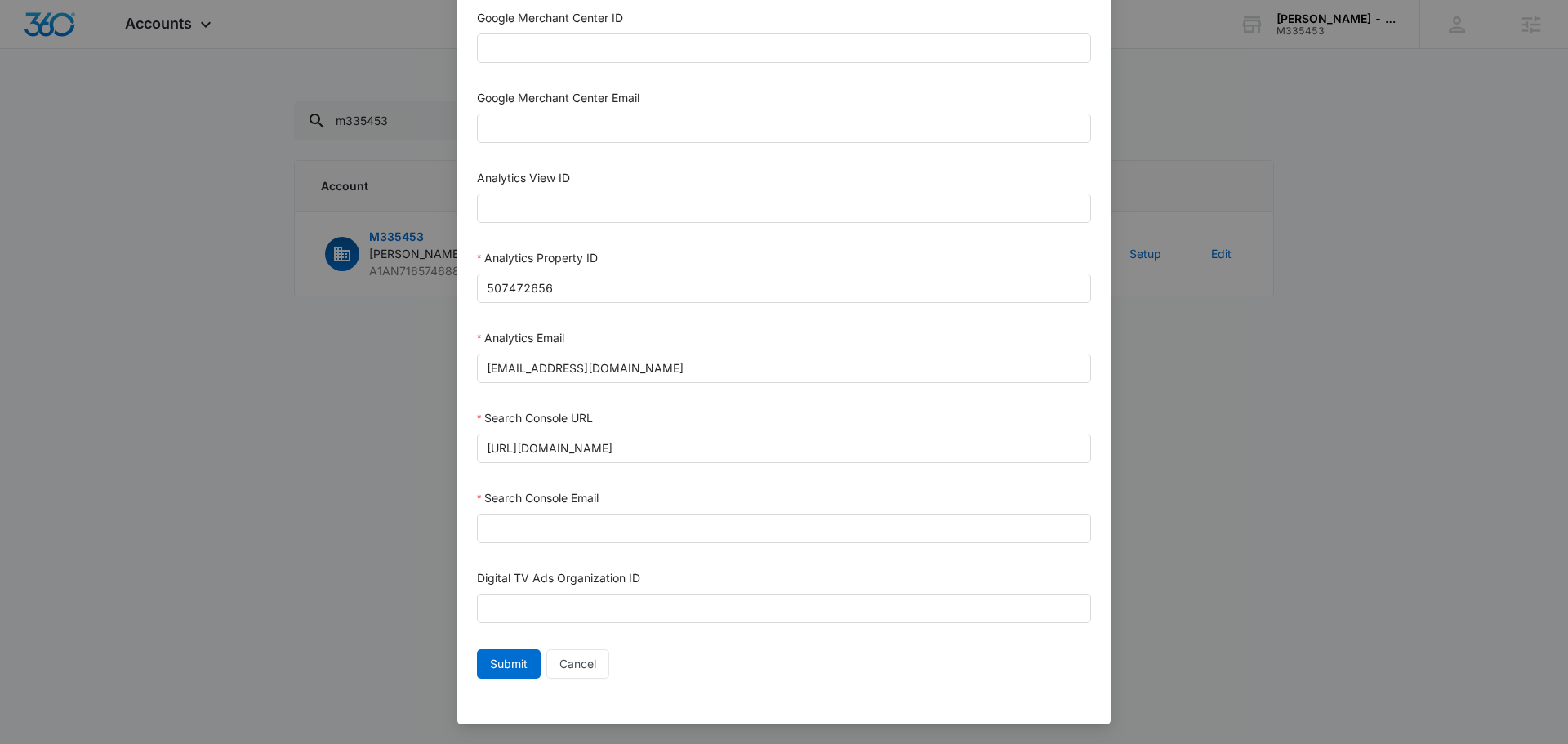
click at [570, 548] on div "Search Console Email" at bounding box center [784, 519] width 614 height 60
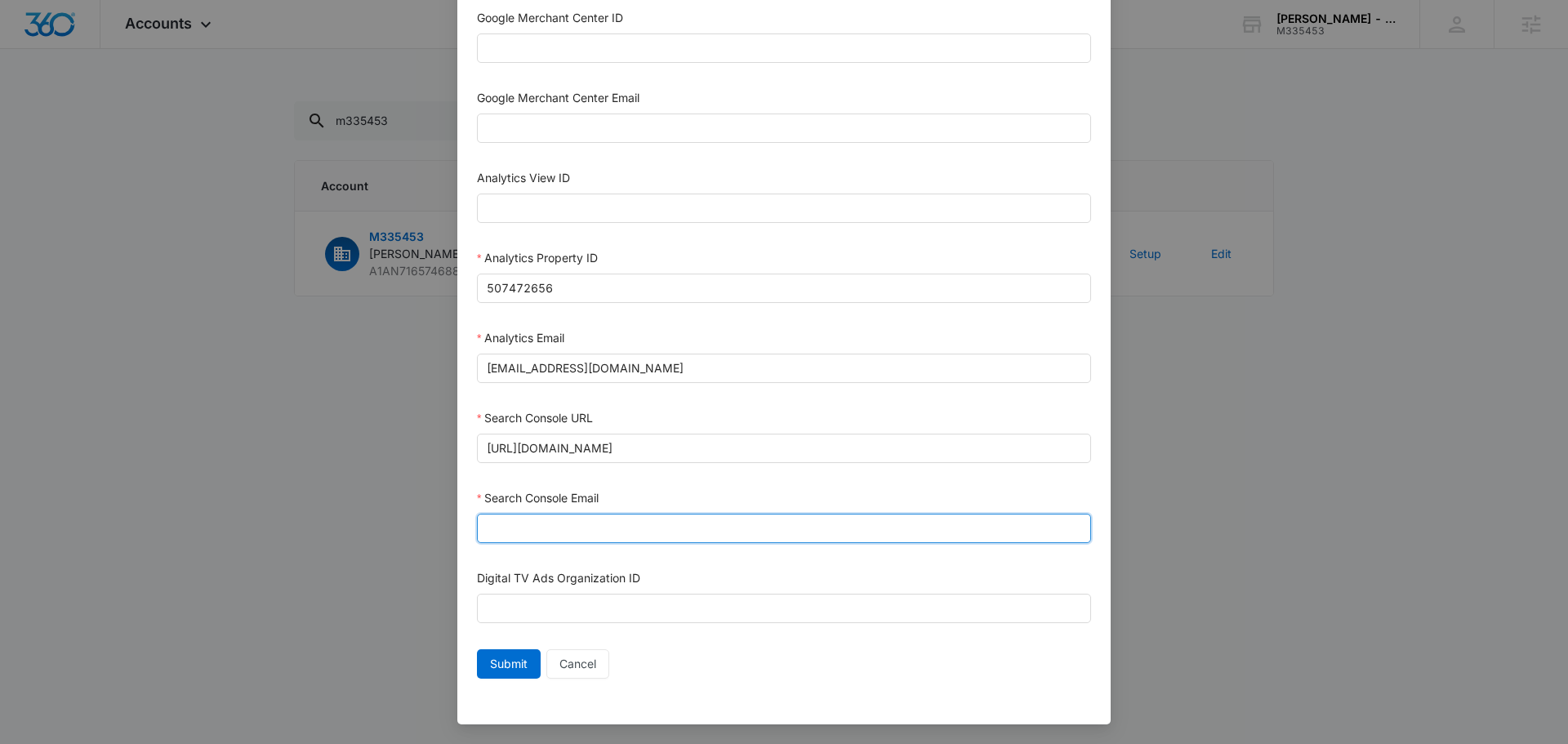
click at [580, 536] on input "Search Console Email" at bounding box center [784, 528] width 614 height 30
type input "[EMAIL_ADDRESS][DOMAIN_NAME]"
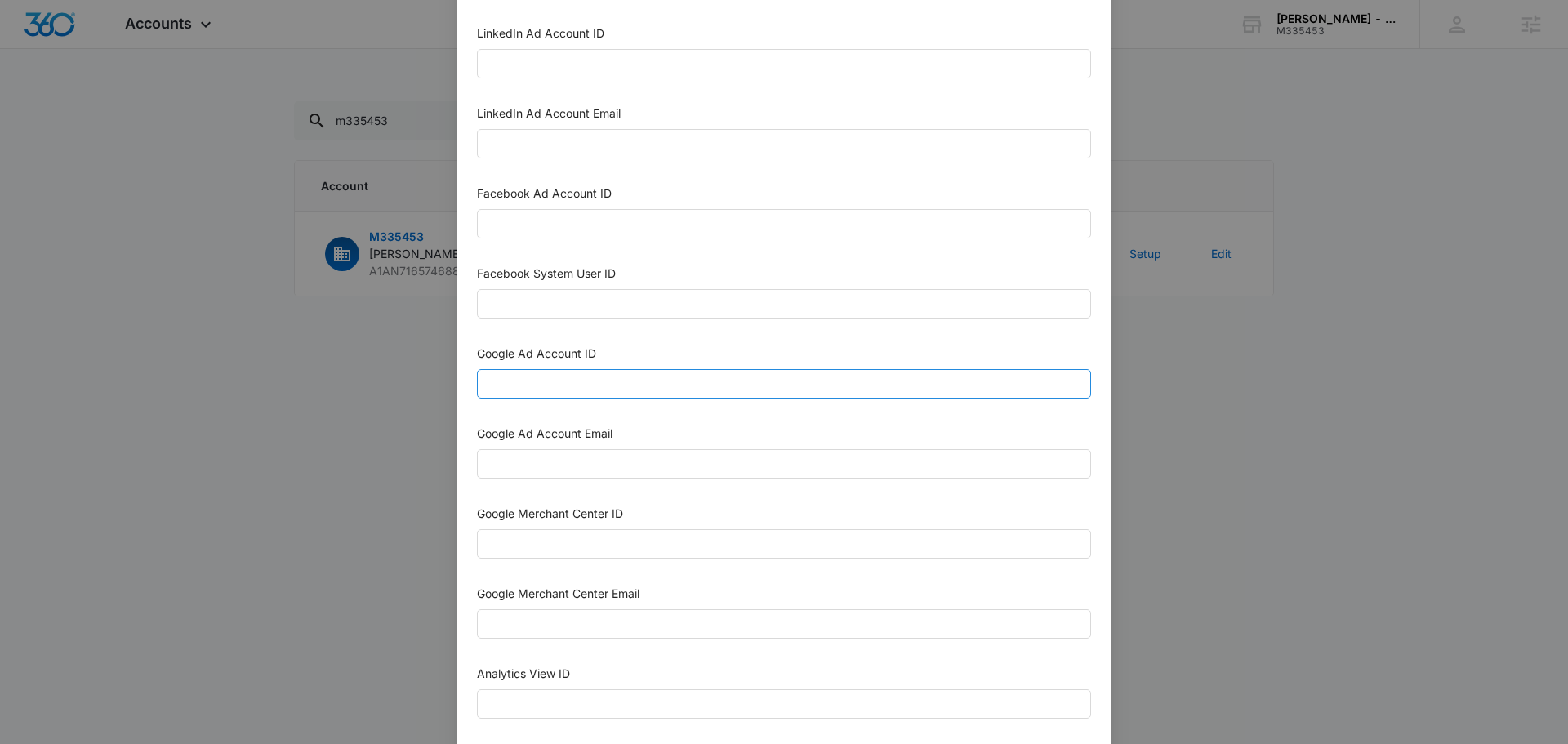
scroll to position [245, 0]
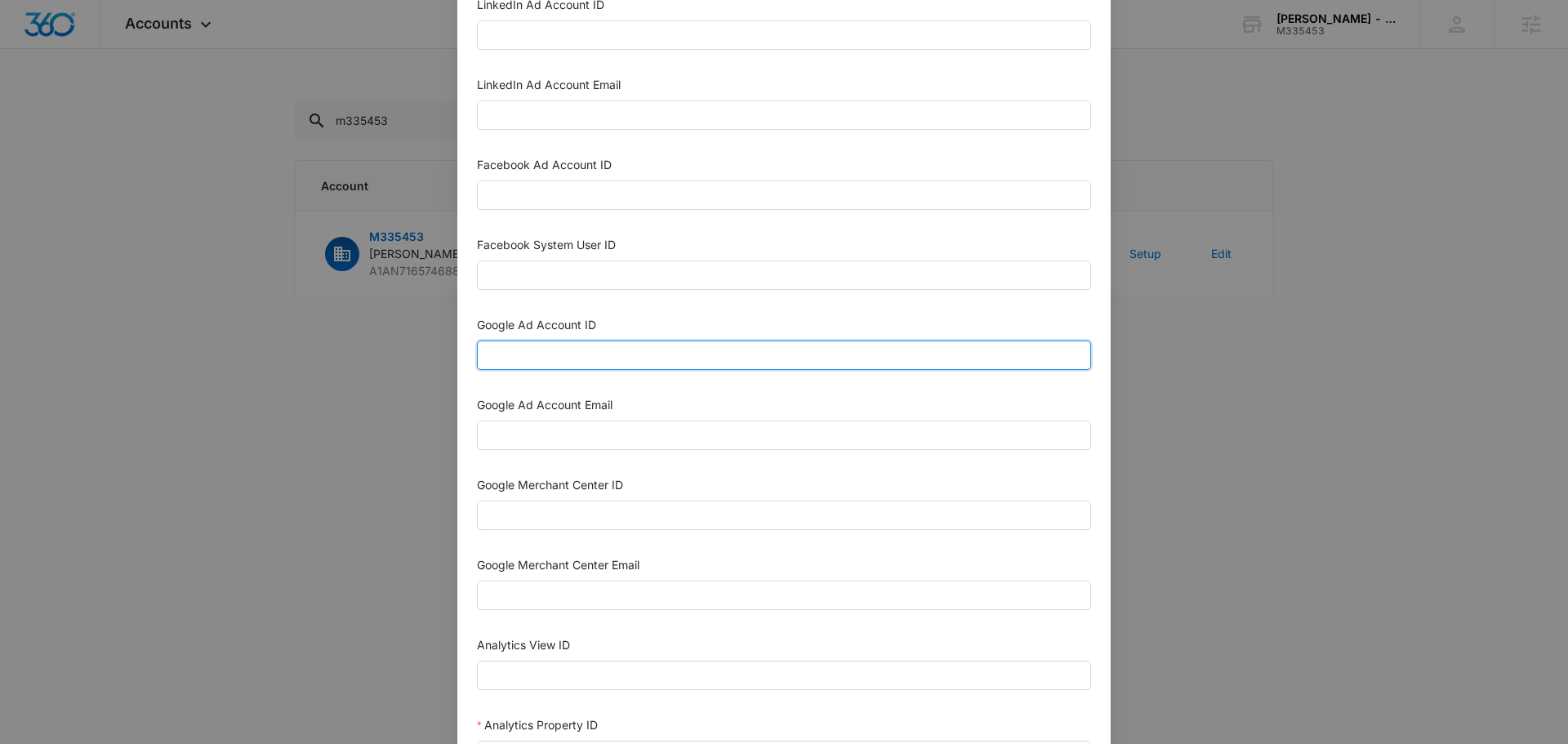
click at [562, 348] on input "Google Ad Account ID" at bounding box center [784, 356] width 614 height 30
paste input "345-247-8950"
type input "345-247-8950"
click at [511, 450] on div "Google Ad Account Email" at bounding box center [784, 426] width 614 height 60
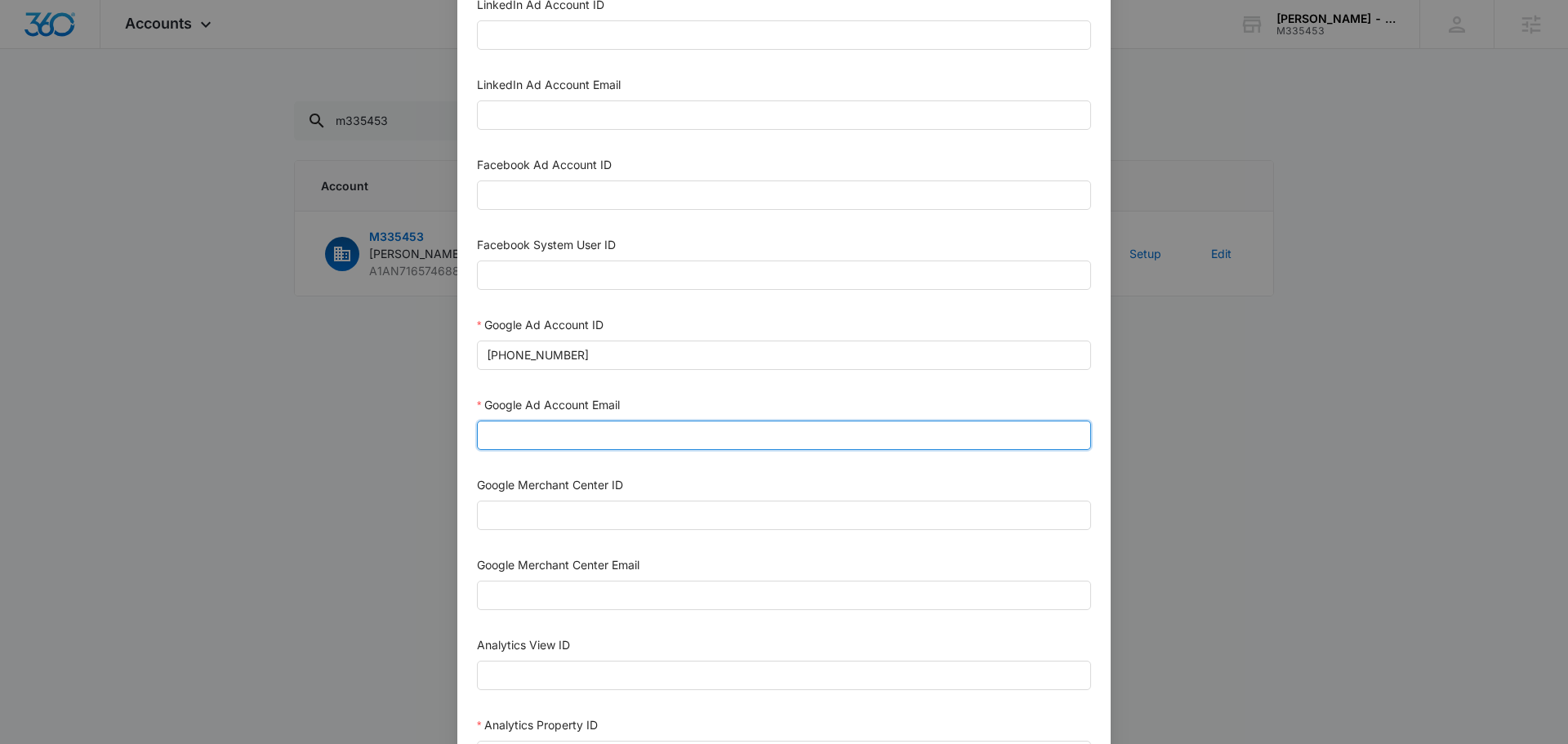
click at [531, 432] on input "Google Ad Account Email" at bounding box center [784, 436] width 614 height 30
click at [597, 435] on input "m360+accounts1023@madwiremedia.com" at bounding box center [784, 436] width 614 height 30
type input "m360+accounts1031@madwiremedia.com"
click at [972, 560] on div "Google Merchant Center Email" at bounding box center [784, 569] width 614 height 25
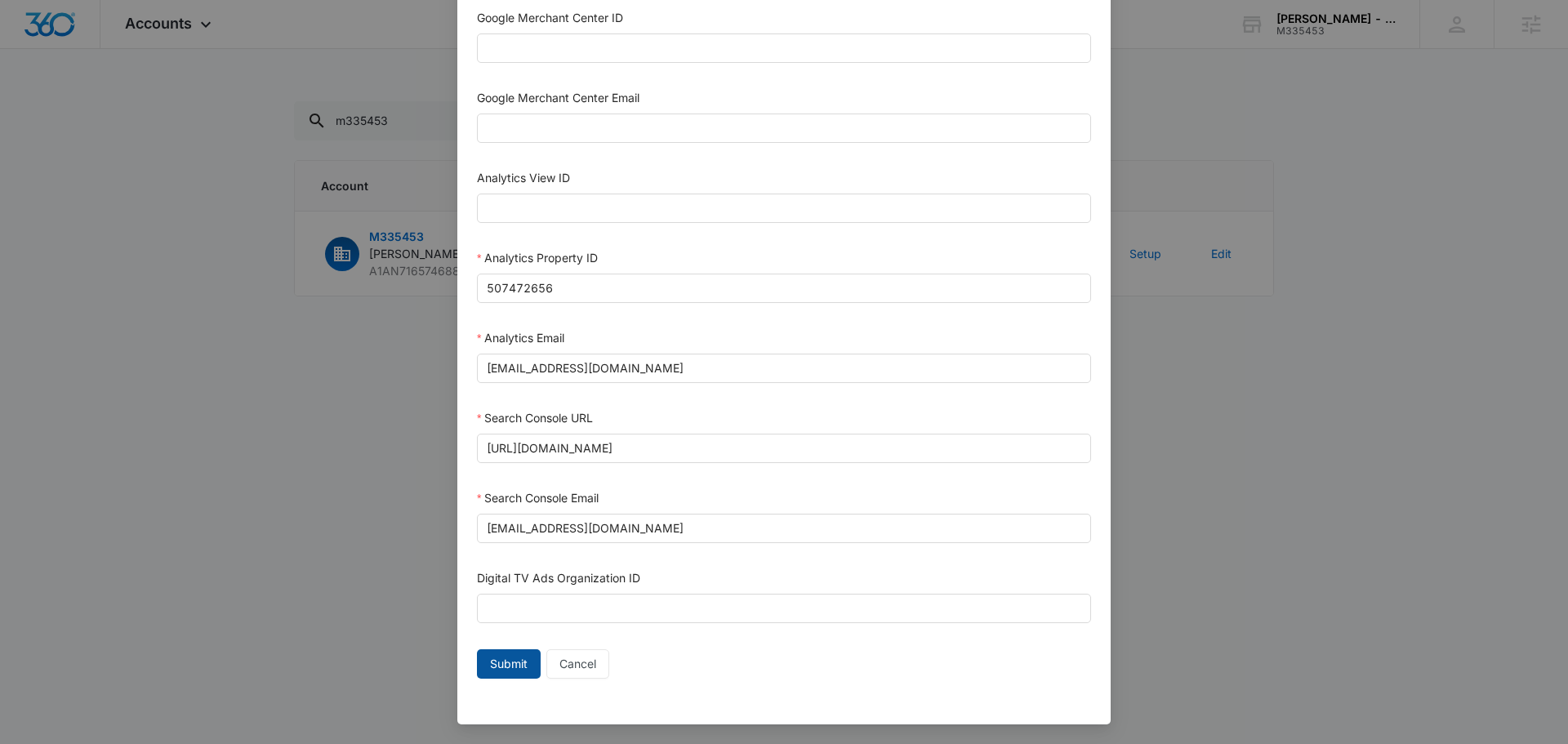
click at [492, 675] on button "Submit" at bounding box center [508, 665] width 64 height 30
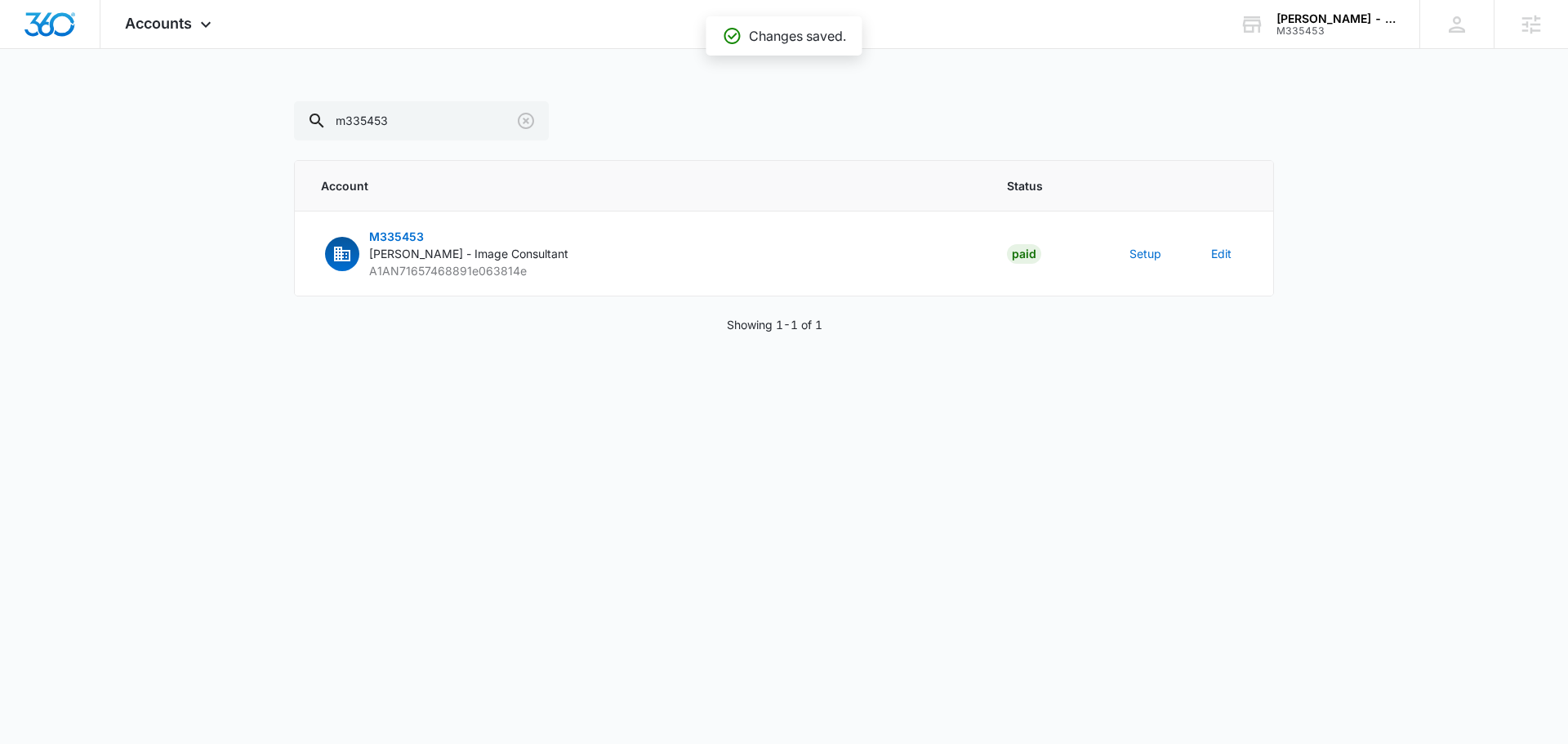
click at [716, 490] on body "Accounts Apps Reputation Forms CRM Email Social Content Ads Intelligence Files …" at bounding box center [784, 372] width 1568 height 744
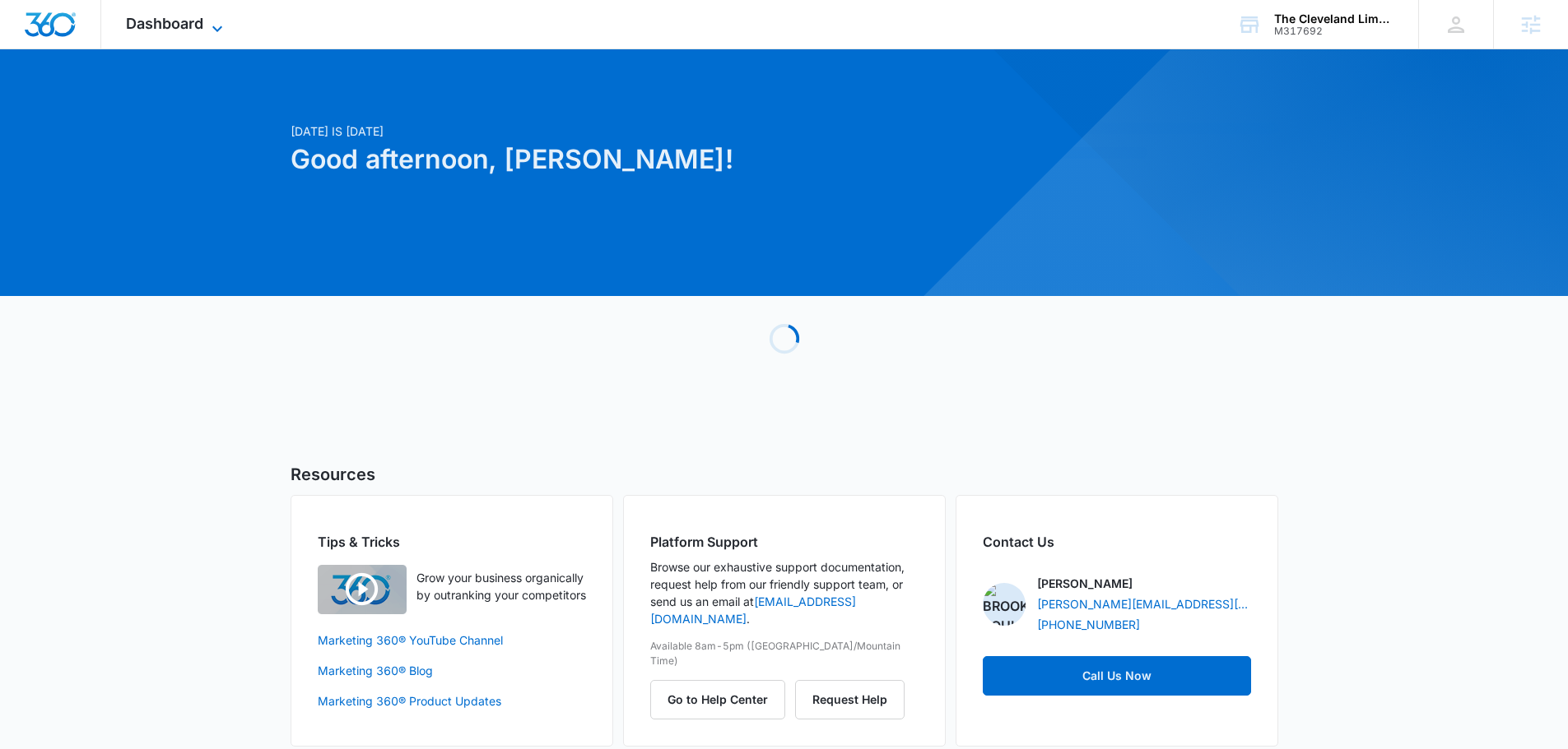
click at [161, 27] on span "Dashboard" at bounding box center [164, 23] width 77 height 17
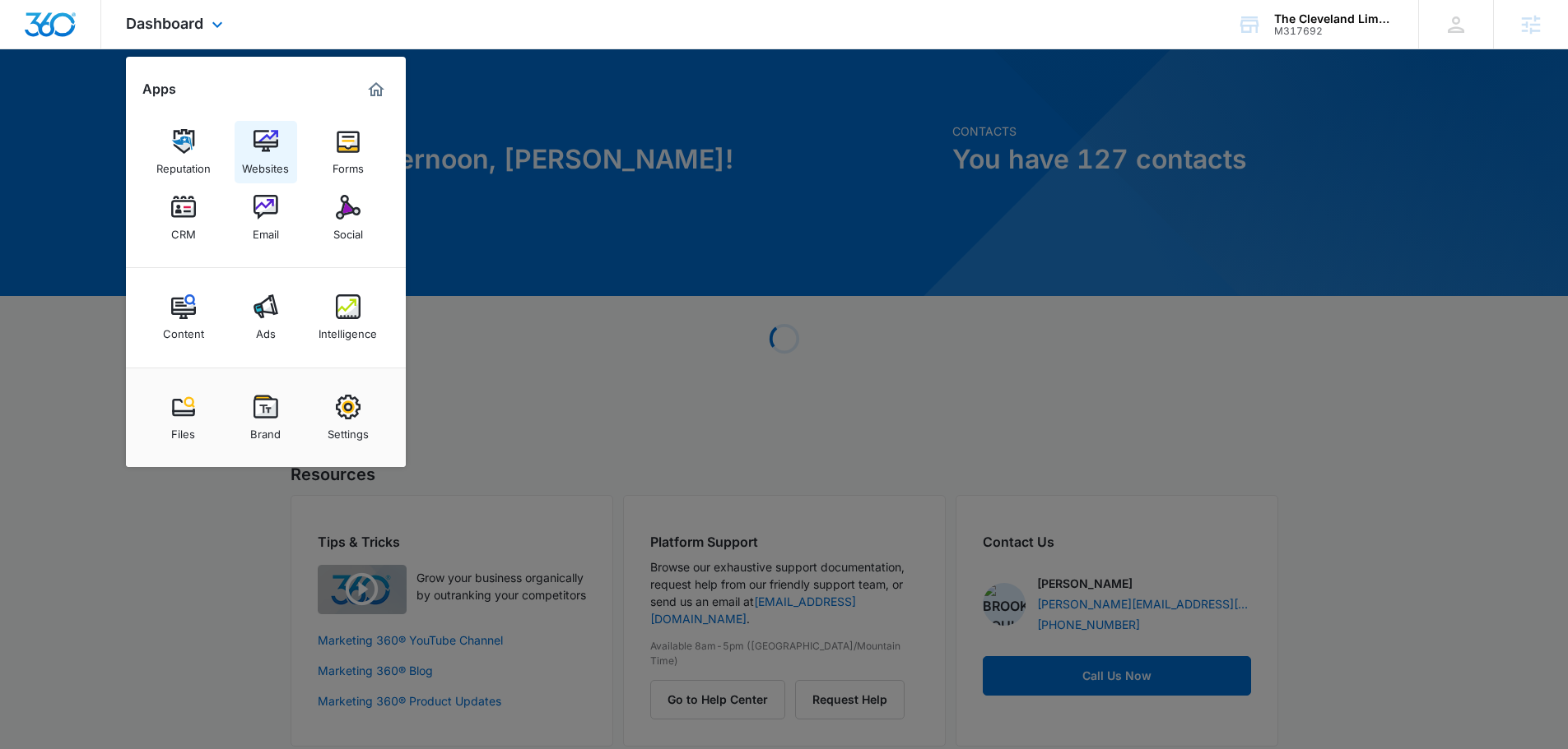
click at [259, 129] on img at bounding box center [266, 141] width 25 height 25
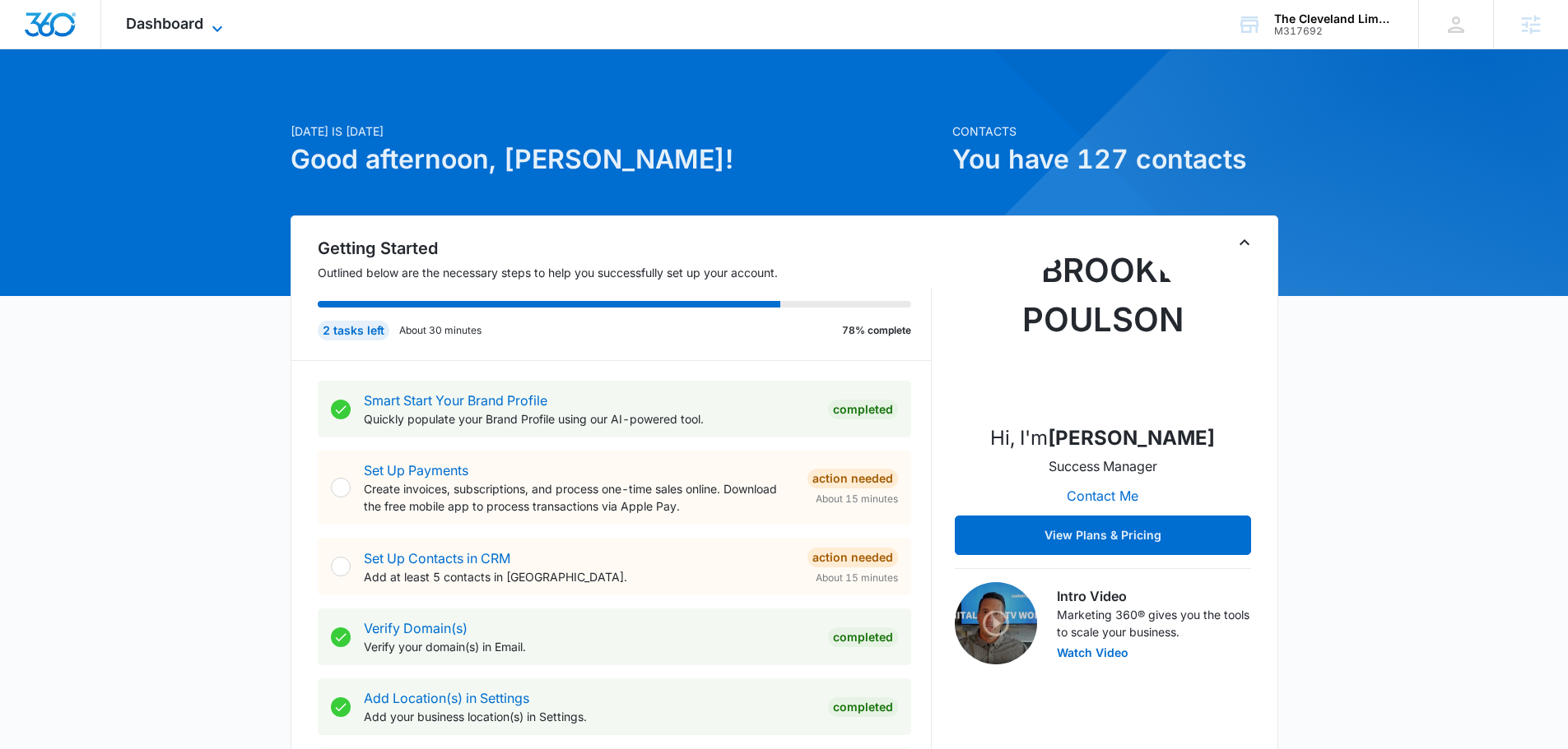
click at [195, 26] on span "Dashboard" at bounding box center [164, 23] width 77 height 17
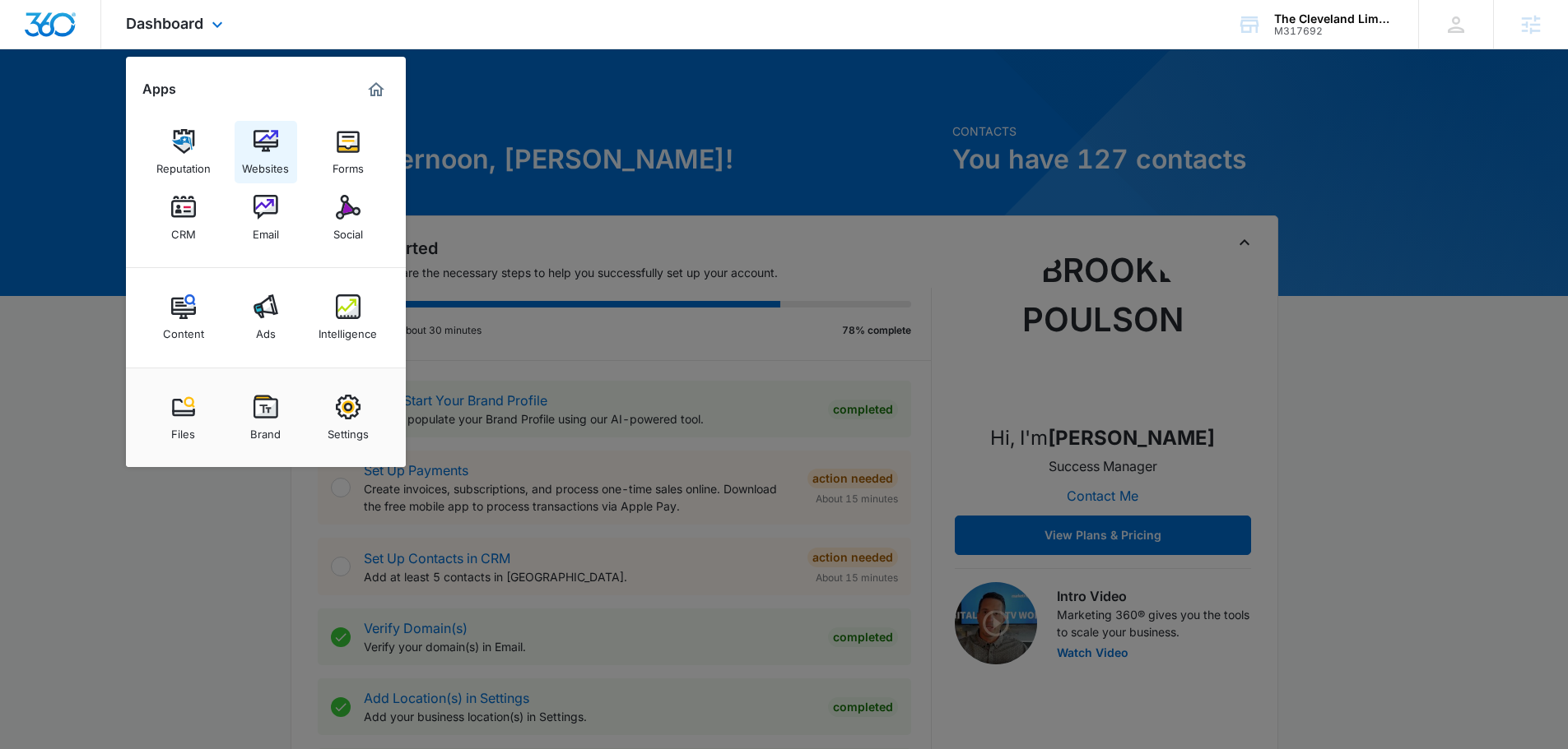
click at [265, 138] on img at bounding box center [266, 141] width 25 height 25
